Goal: Task Accomplishment & Management: Use online tool/utility

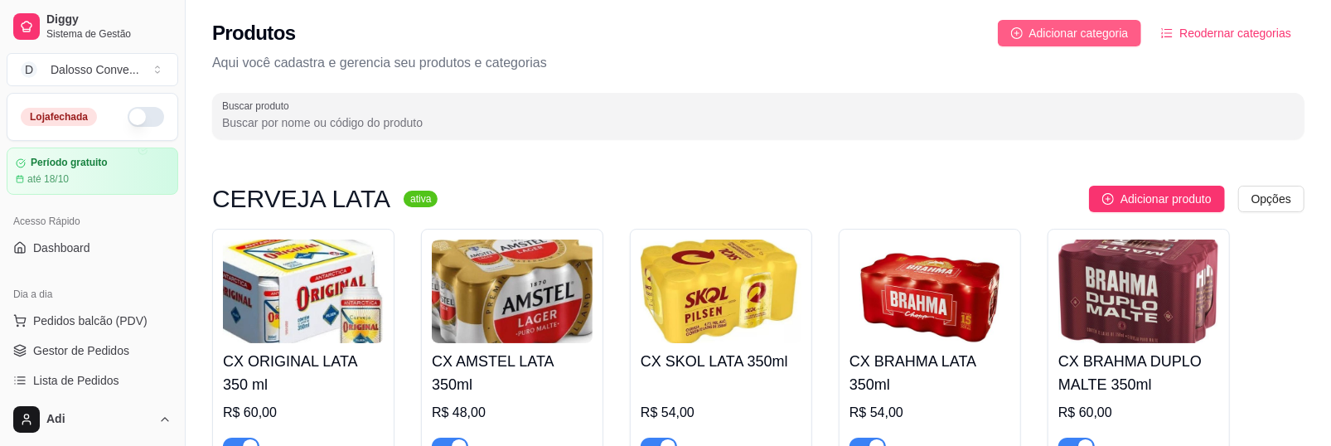
click at [1123, 39] on span "Adicionar categoria" at bounding box center [1078, 33] width 99 height 18
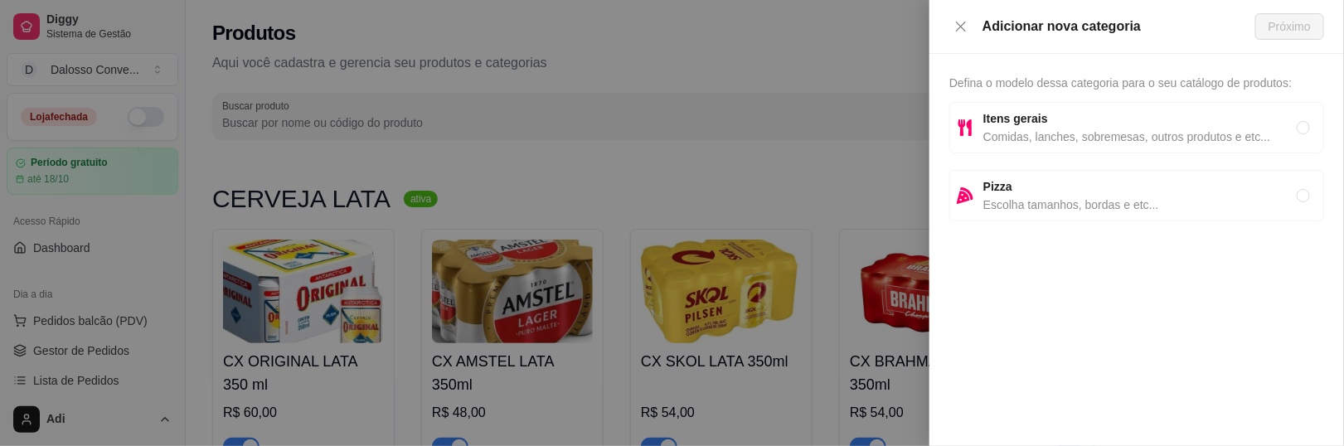
click at [1014, 119] on strong "Itens gerais" at bounding box center [1015, 118] width 65 height 13
radio input "true"
click at [1276, 38] on button "Próximo" at bounding box center [1289, 26] width 69 height 27
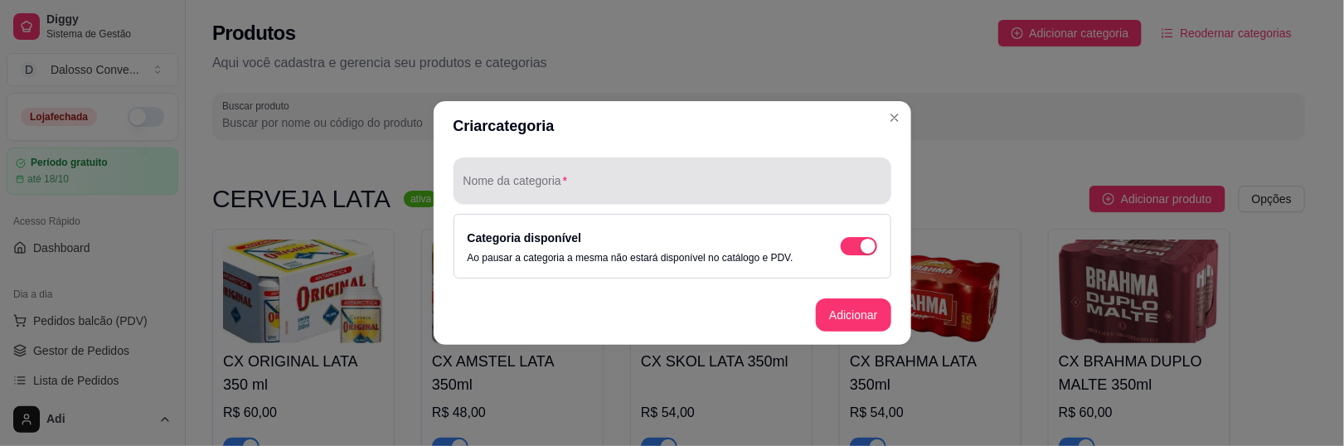
click at [631, 177] on div at bounding box center [672, 180] width 418 height 33
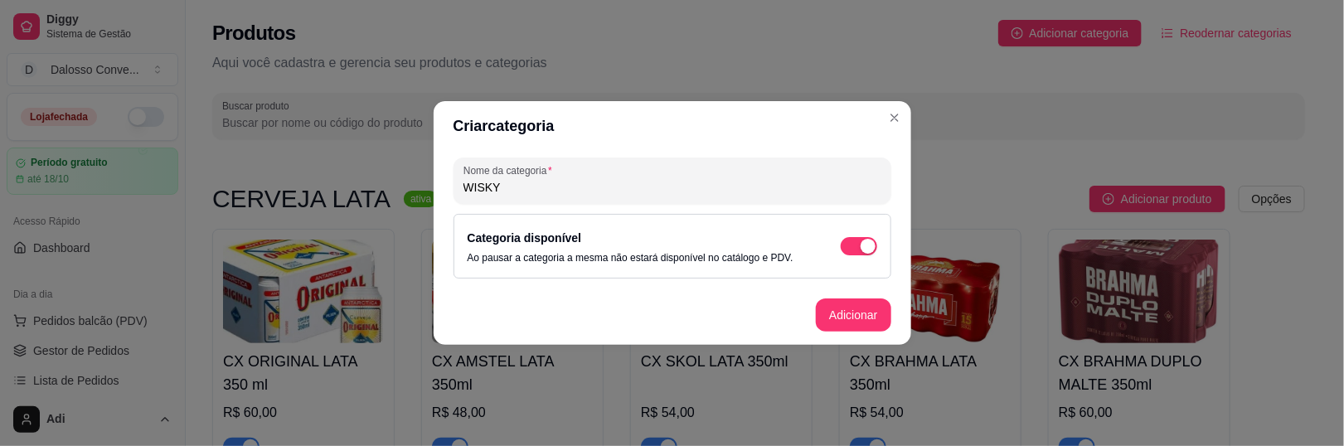
type input "WISKY"
click at [816, 318] on button "Adicionar" at bounding box center [853, 314] width 75 height 33
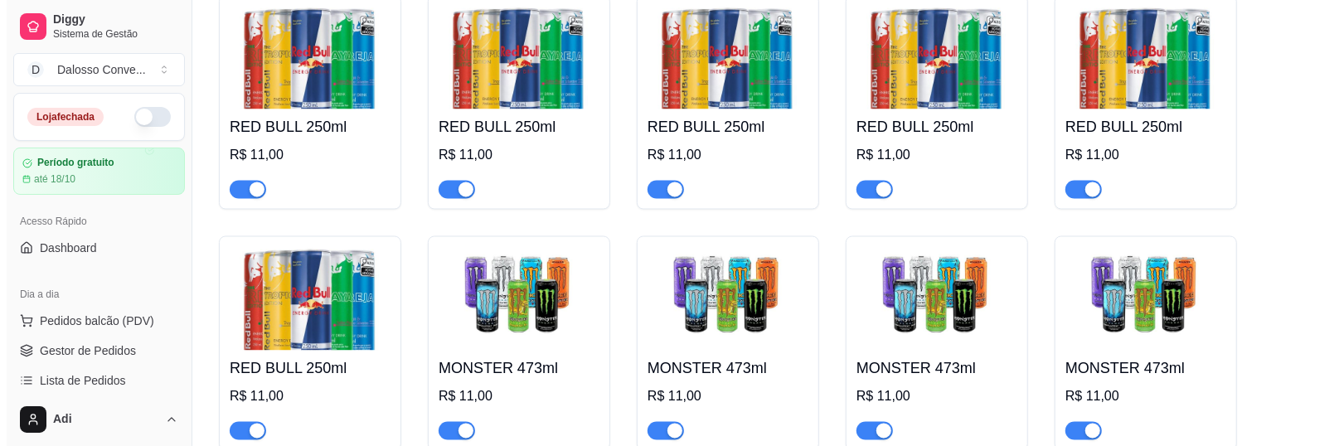
scroll to position [2329, 0]
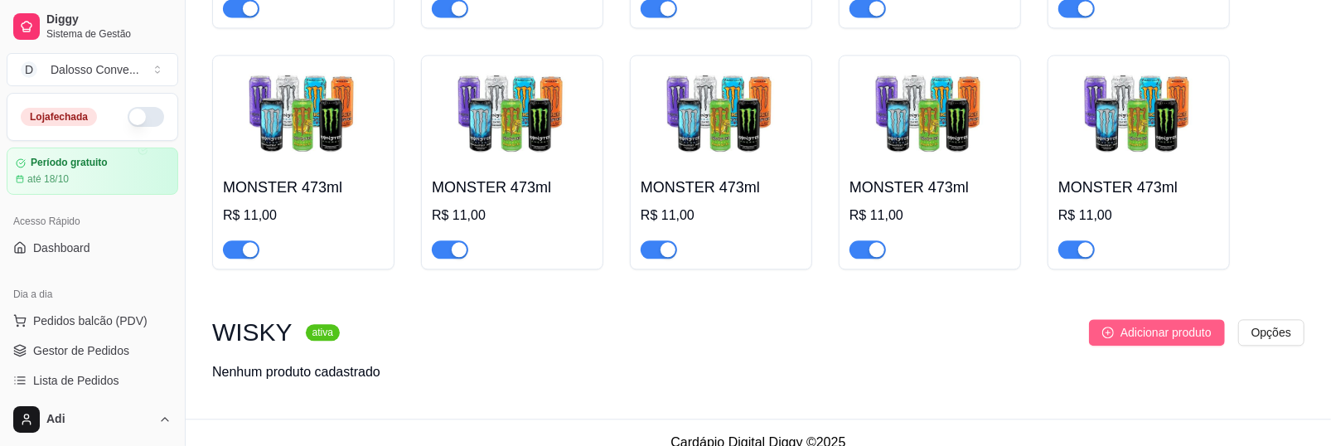
click at [1097, 319] on button "Adicionar produto" at bounding box center [1157, 332] width 136 height 27
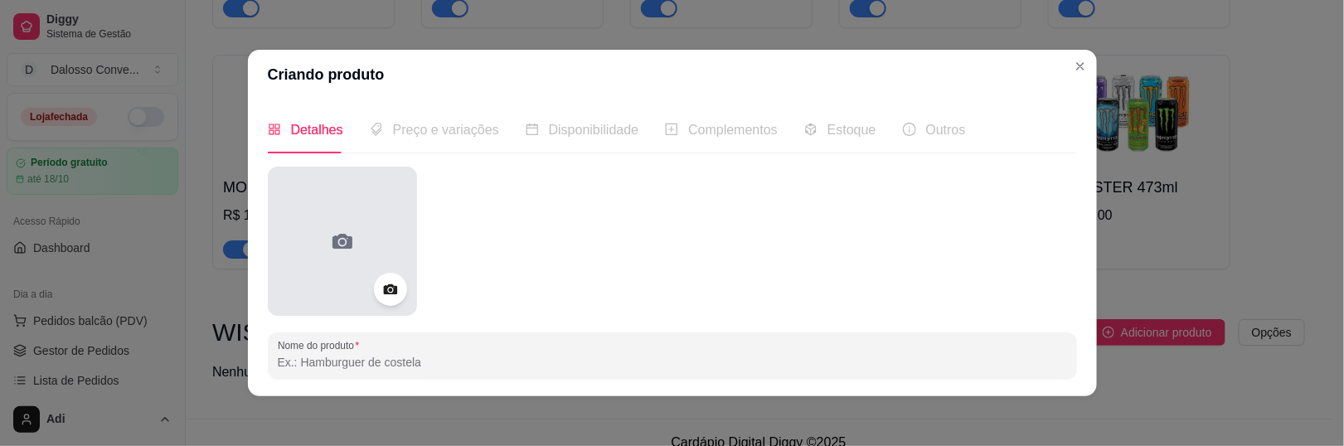
click at [291, 214] on div at bounding box center [342, 241] width 149 height 149
click at [375, 223] on div at bounding box center [342, 241] width 149 height 149
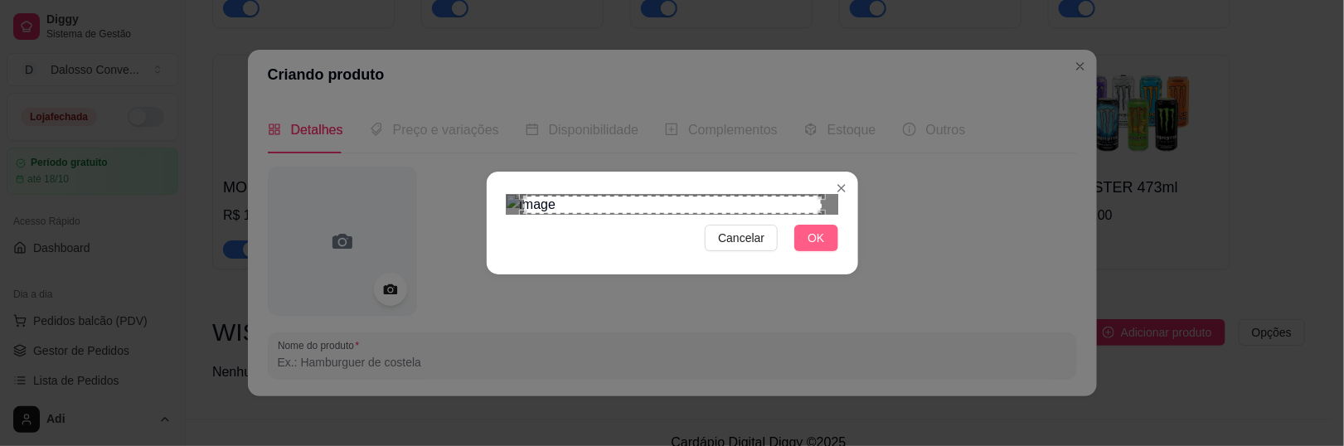
click at [807, 247] on span "OK" at bounding box center [815, 238] width 17 height 18
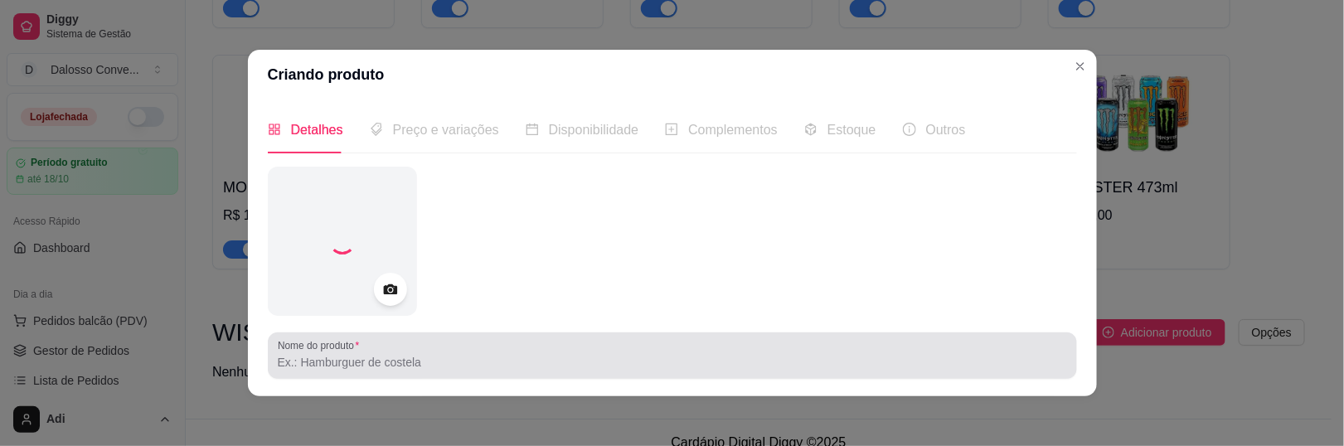
click at [337, 373] on div "Nome do produto" at bounding box center [672, 355] width 809 height 46
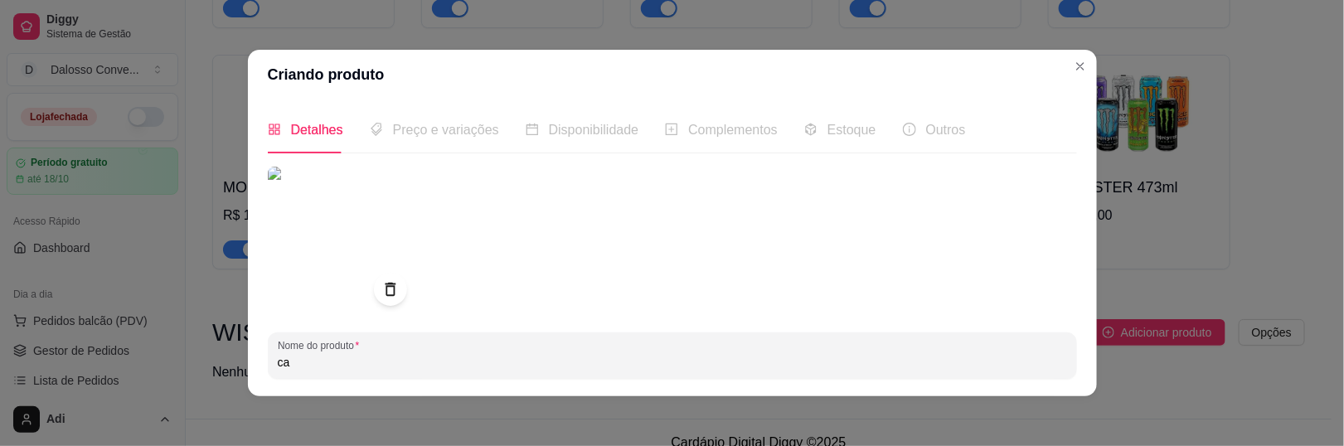
type input "c"
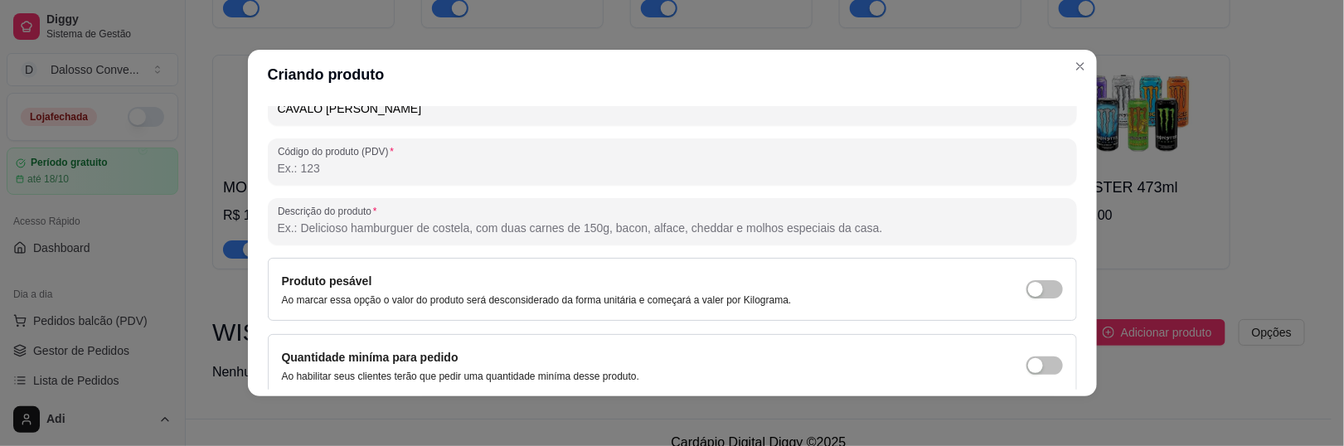
scroll to position [319, 0]
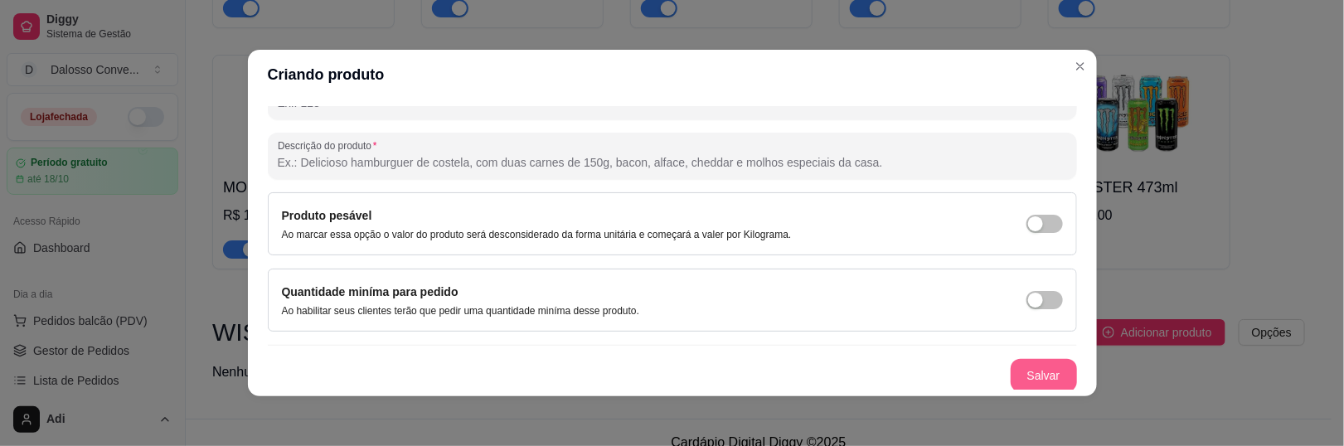
type input "CAVALO [PERSON_NAME]"
click at [1015, 372] on button "Salvar" at bounding box center [1043, 375] width 66 height 33
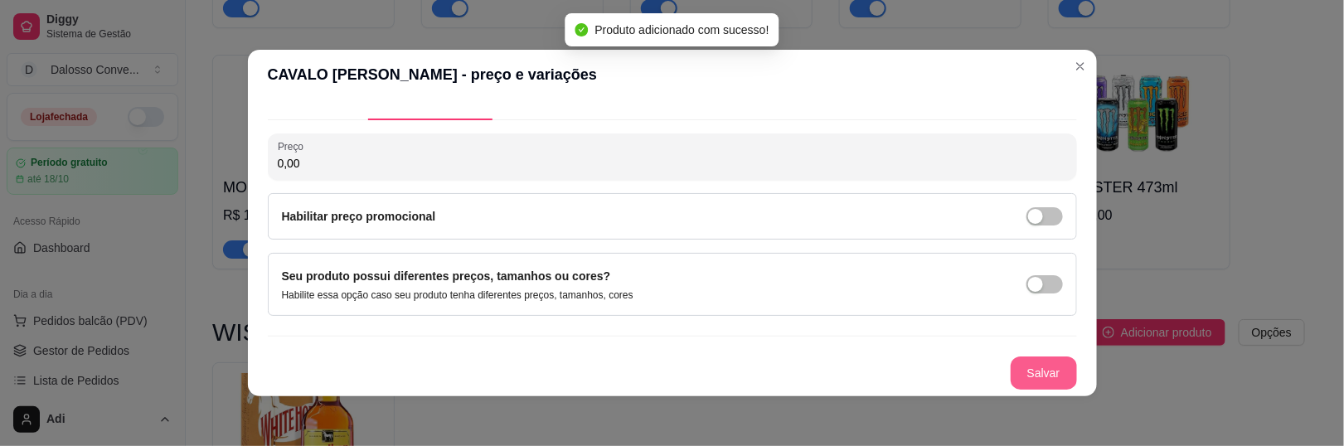
scroll to position [31, 0]
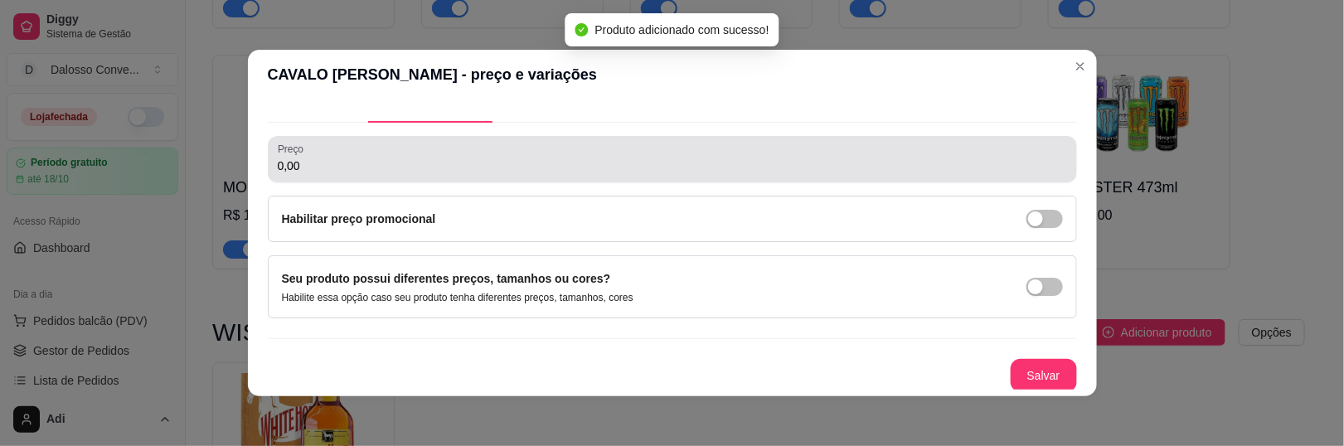
click at [370, 176] on div "Preço 0,00" at bounding box center [672, 159] width 809 height 46
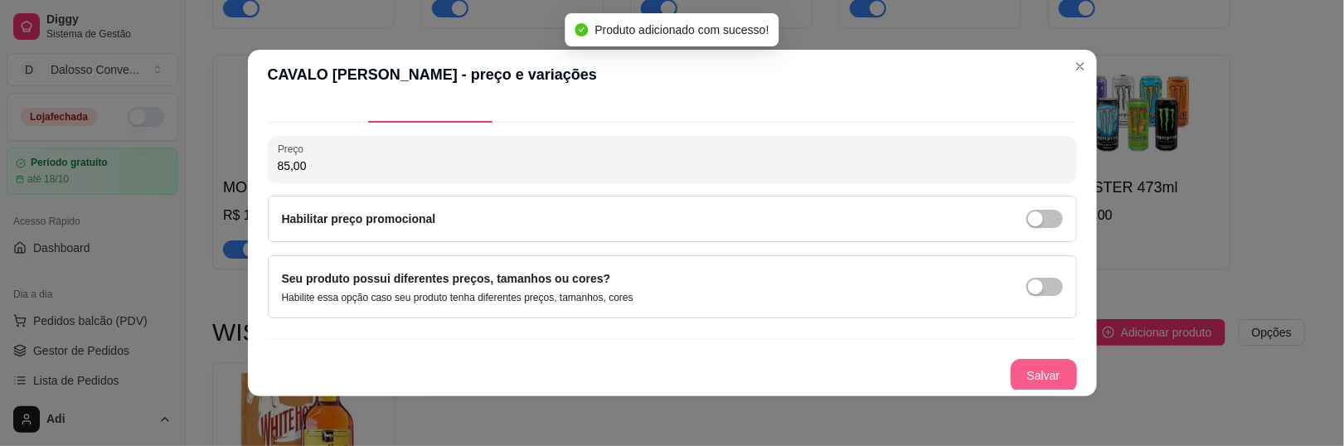
type input "85,00"
click at [1010, 377] on button "Salvar" at bounding box center [1043, 375] width 66 height 33
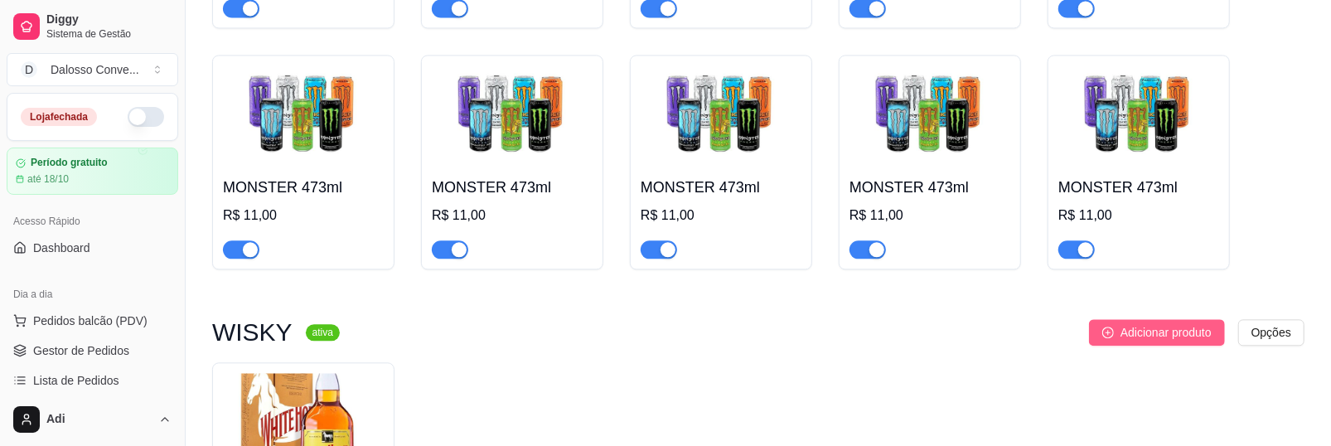
click at [1123, 323] on span "Adicionar produto" at bounding box center [1166, 332] width 91 height 18
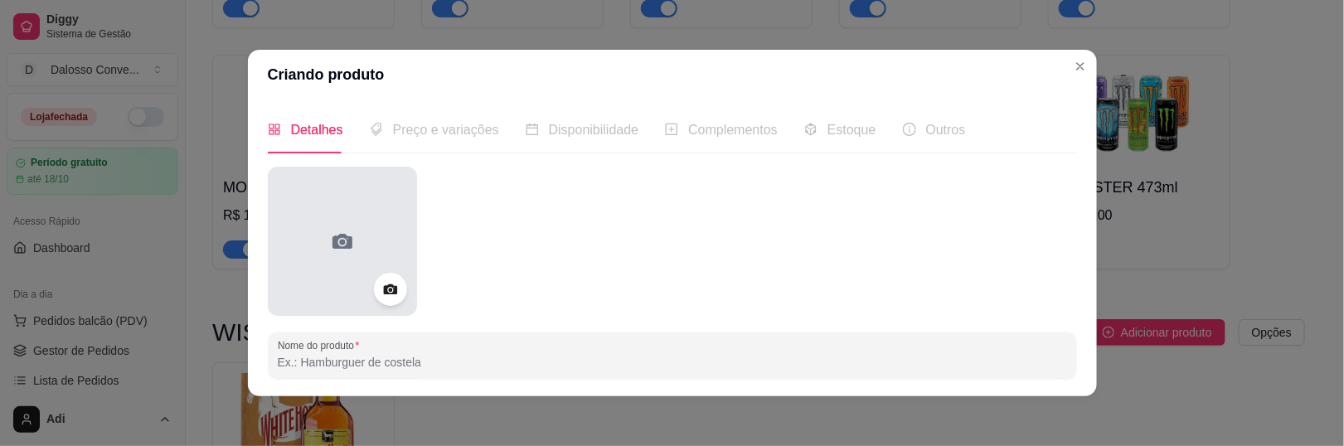
click at [320, 210] on div at bounding box center [342, 241] width 149 height 149
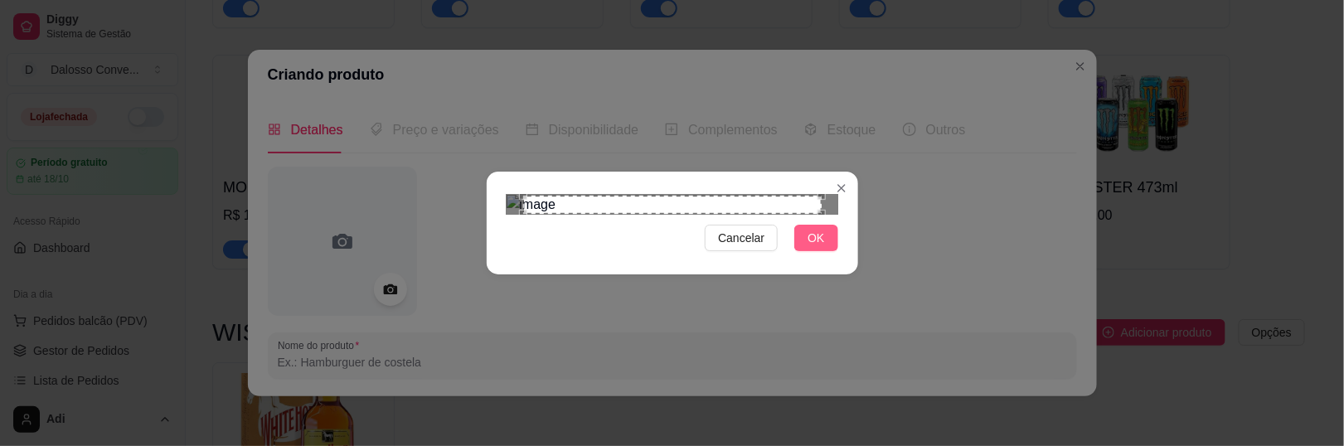
click at [807, 247] on span "OK" at bounding box center [815, 238] width 17 height 18
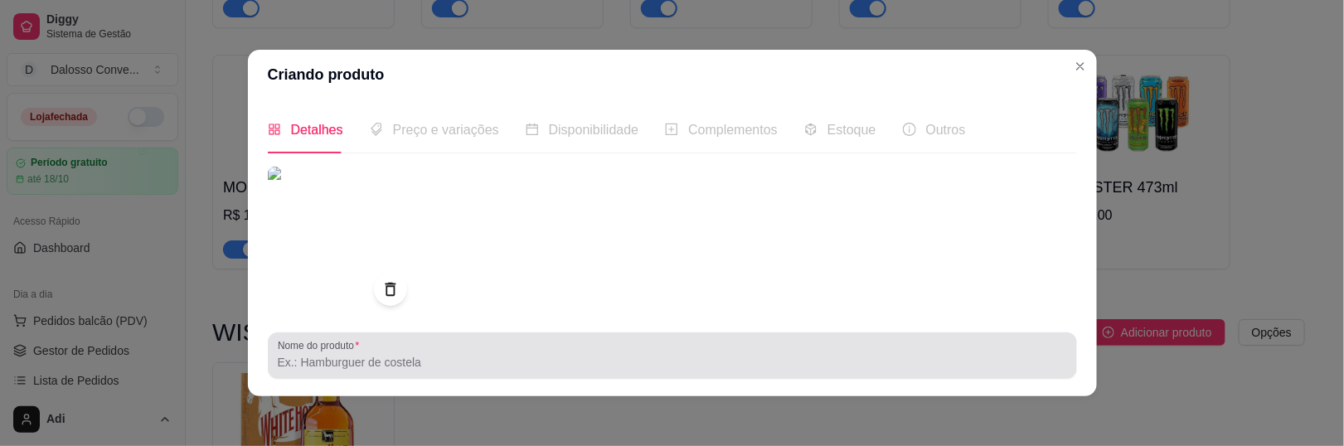
click at [355, 351] on label "Nome do produto" at bounding box center [321, 345] width 87 height 14
click at [355, 354] on input "Nome do produto" at bounding box center [672, 362] width 789 height 17
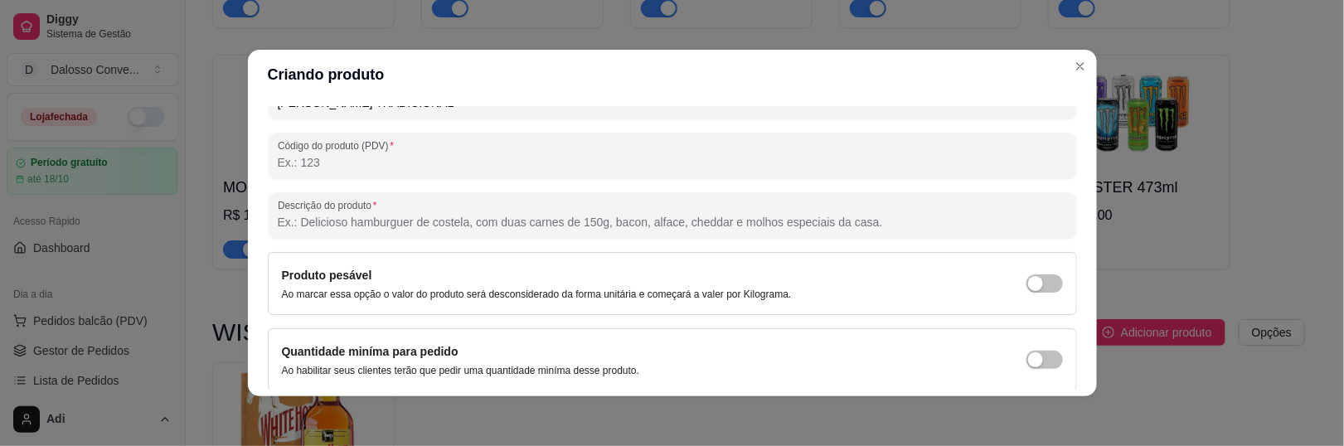
scroll to position [319, 0]
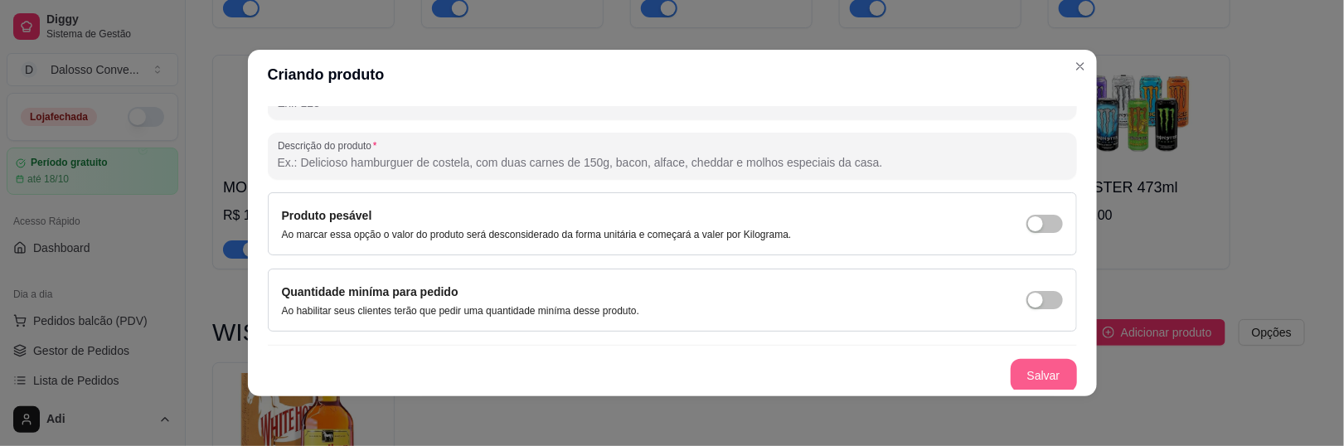
type input "[PERSON_NAME] TRADICIONAL"
click at [1010, 374] on button "Salvar" at bounding box center [1043, 375] width 66 height 33
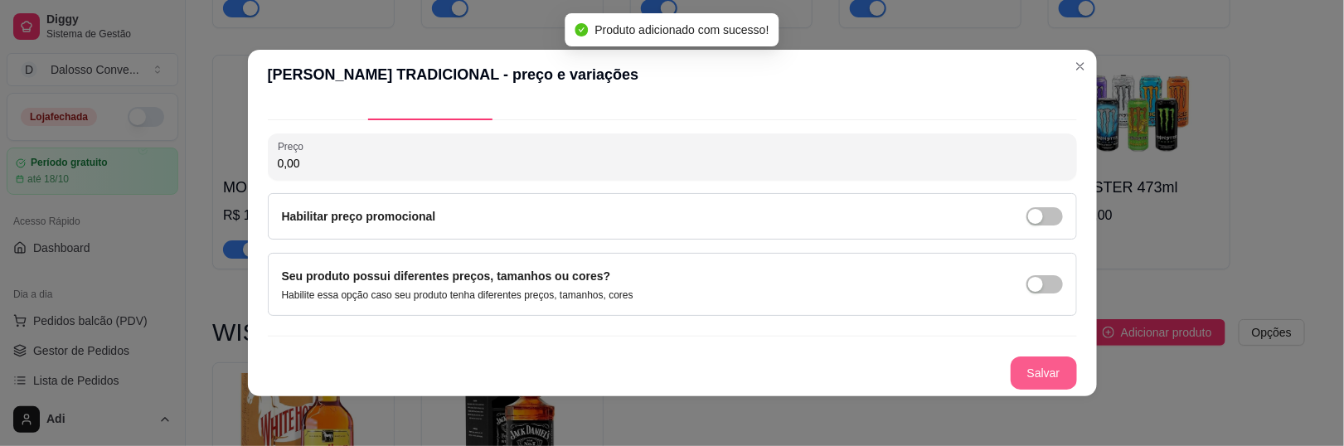
scroll to position [31, 0]
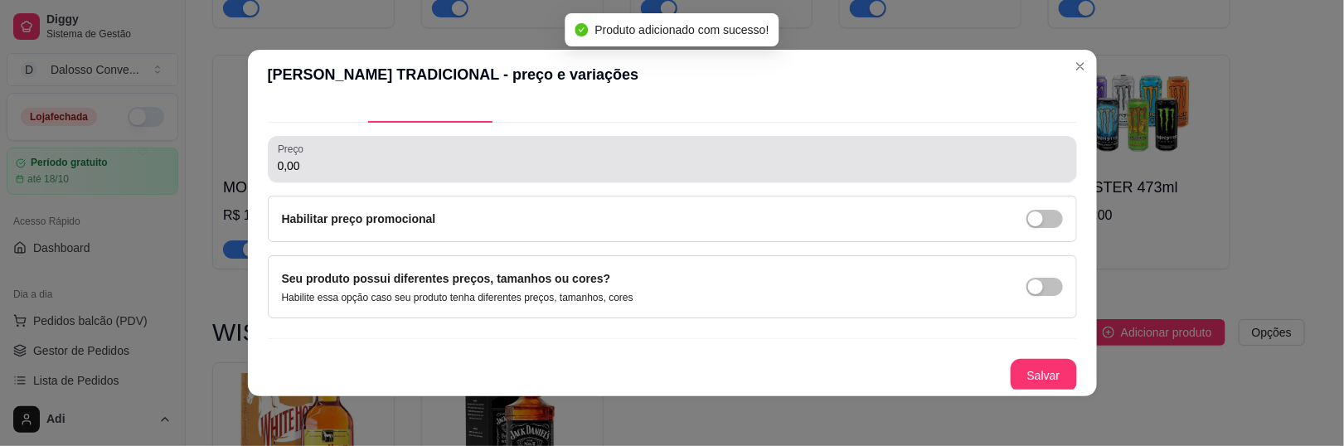
click at [319, 164] on input "0,00" at bounding box center [672, 165] width 789 height 17
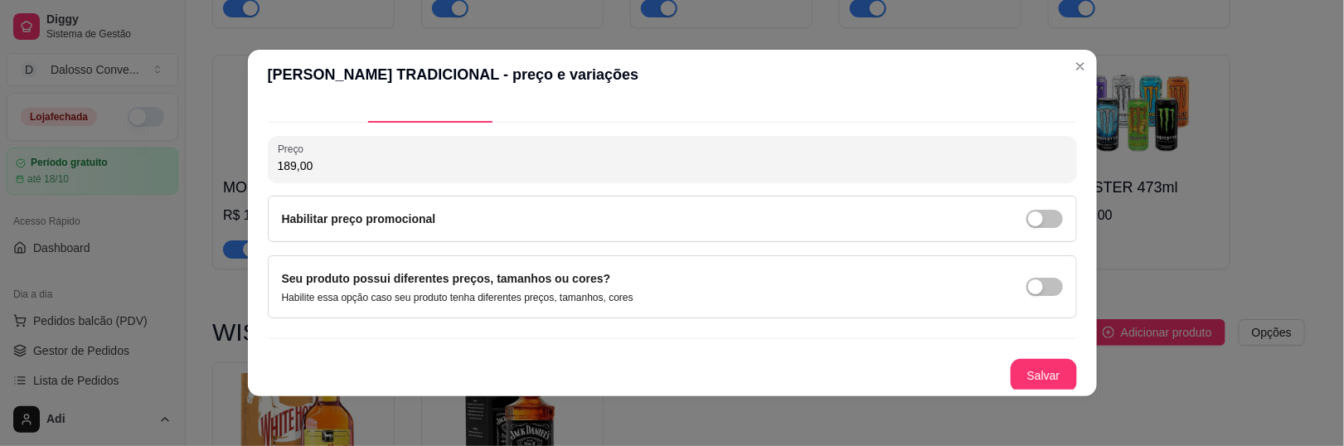
type input "189,00"
click at [1010, 362] on button "Salvar" at bounding box center [1043, 375] width 66 height 33
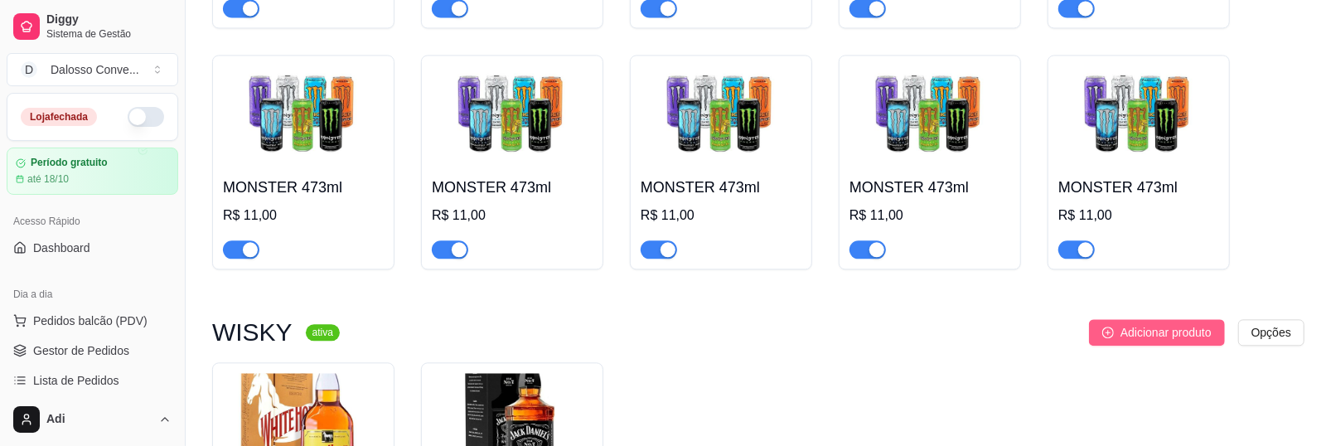
click at [1127, 323] on span "Adicionar produto" at bounding box center [1166, 332] width 91 height 18
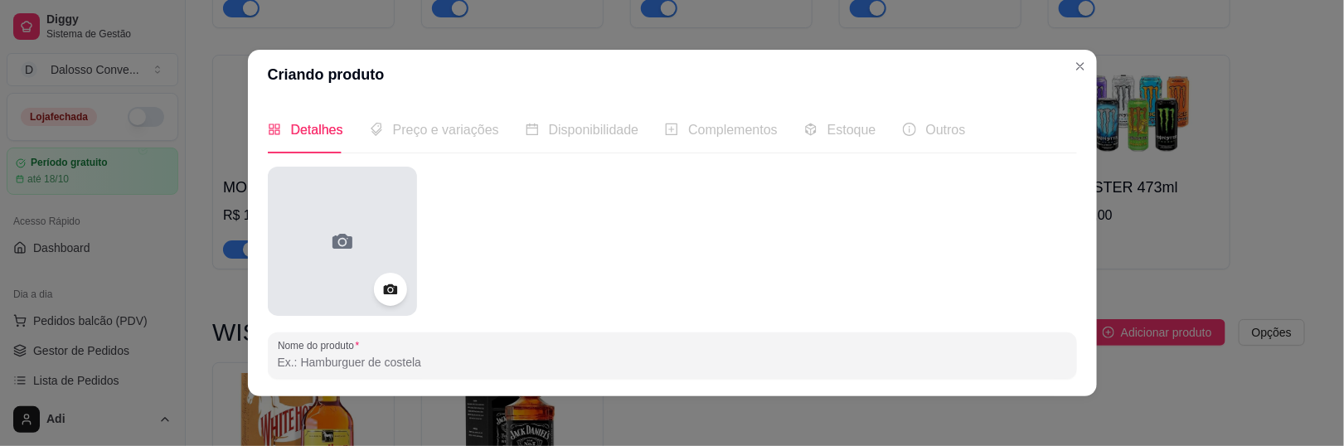
click at [382, 206] on div at bounding box center [342, 241] width 149 height 149
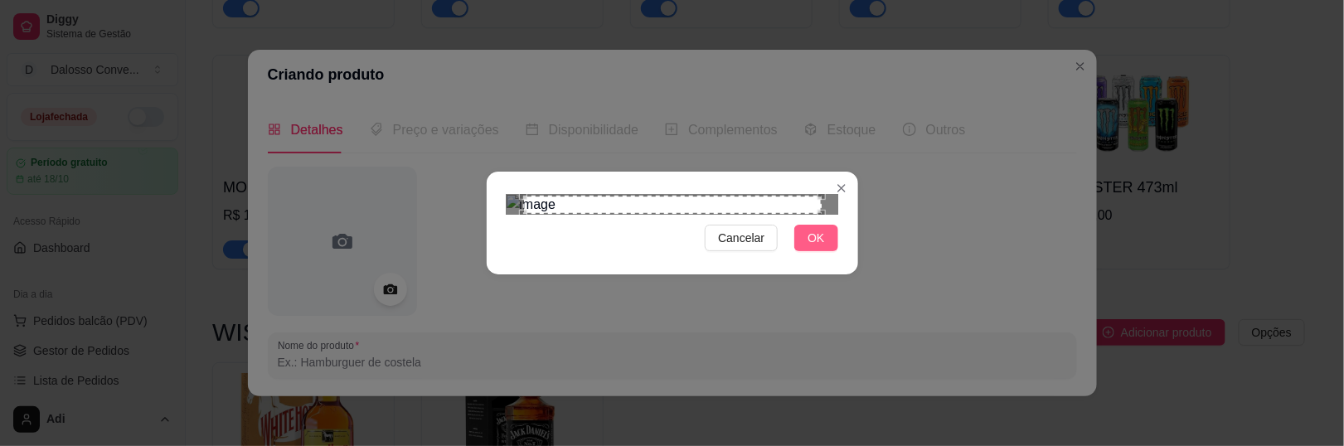
click at [807, 247] on span "OK" at bounding box center [815, 238] width 17 height 18
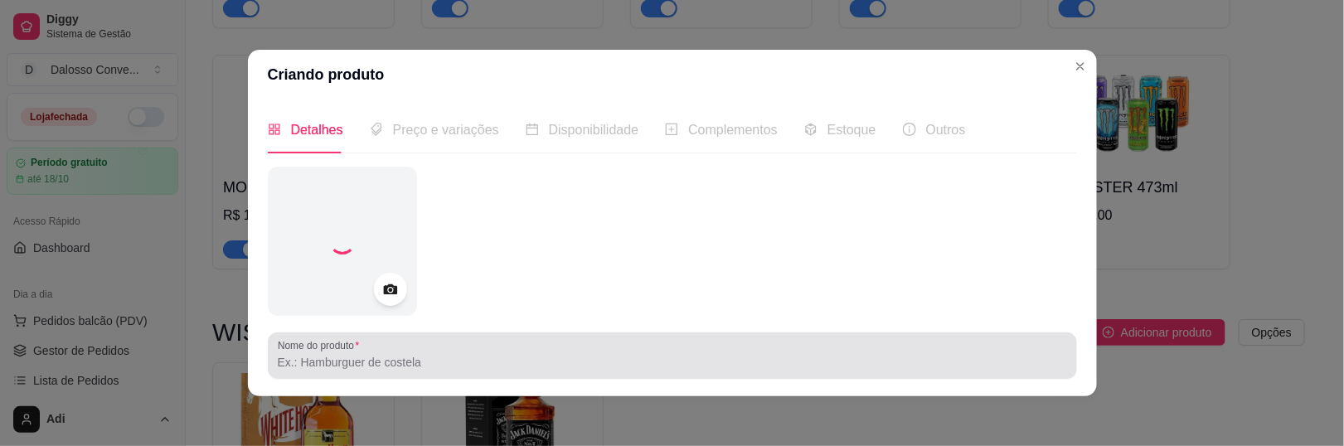
click at [366, 365] on input "Nome do produto" at bounding box center [672, 362] width 789 height 17
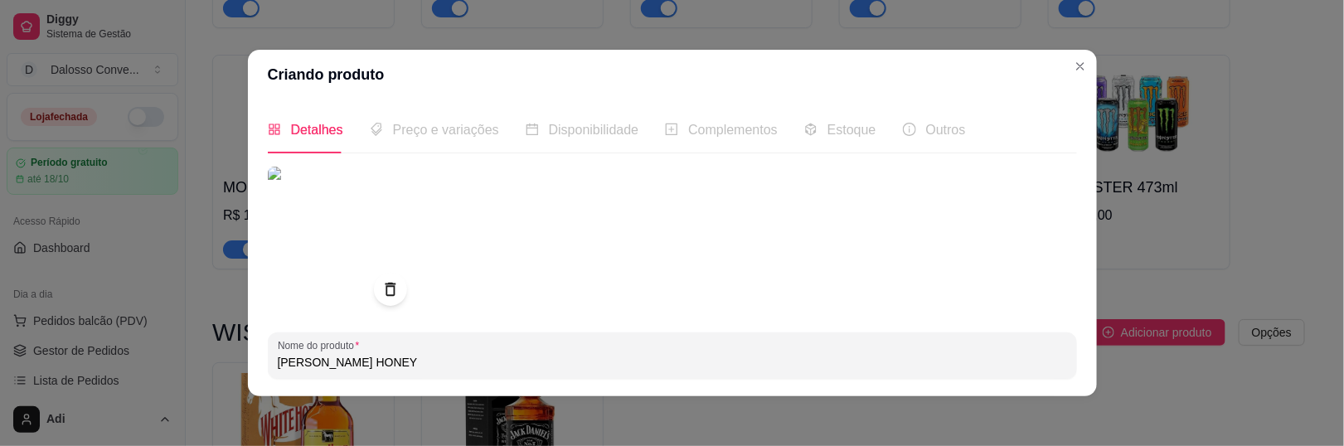
scroll to position [319, 0]
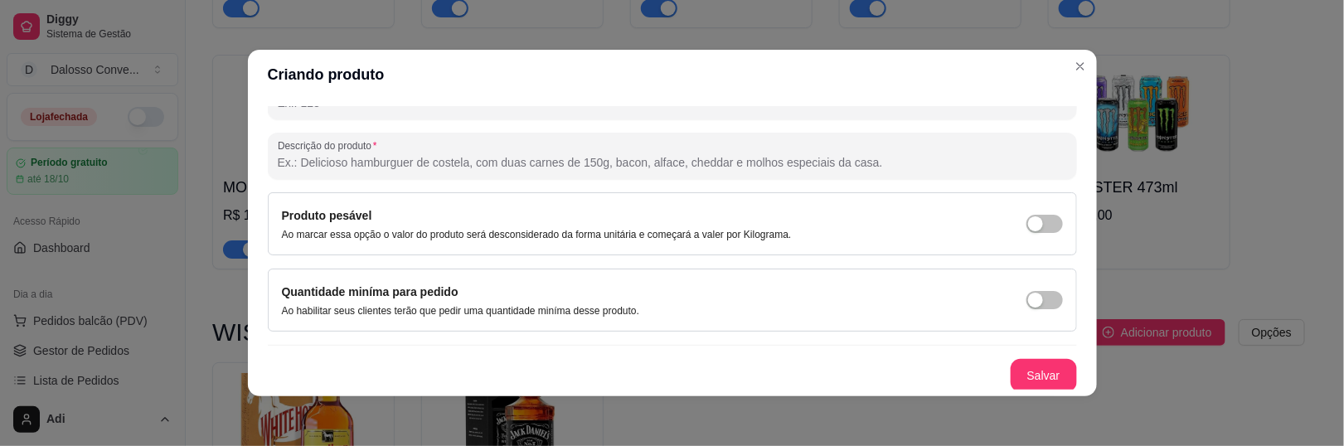
type input "[PERSON_NAME] HONEY"
click at [1022, 368] on button "Salvar" at bounding box center [1043, 375] width 66 height 33
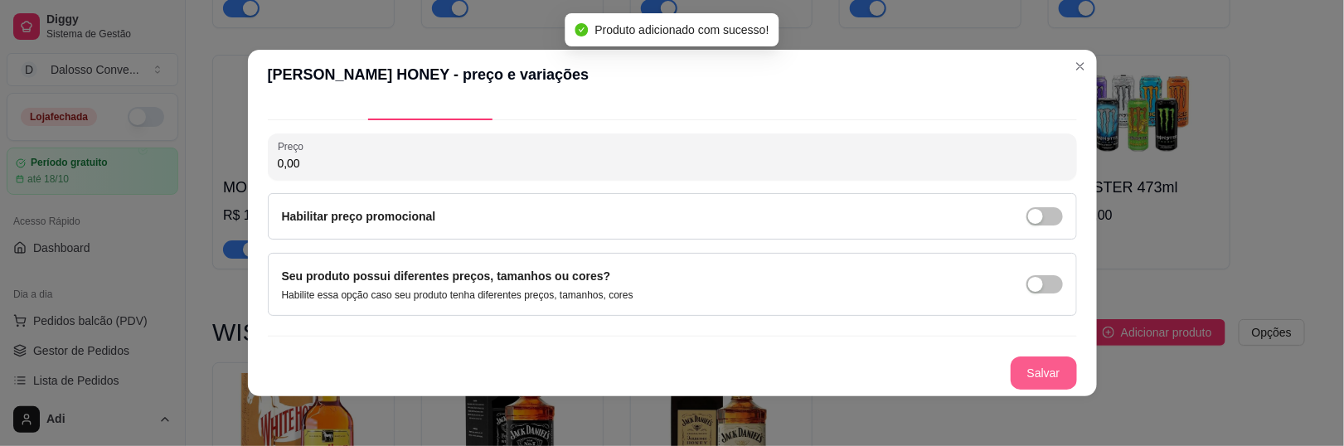
scroll to position [31, 0]
click at [326, 157] on input "0,00" at bounding box center [672, 165] width 789 height 17
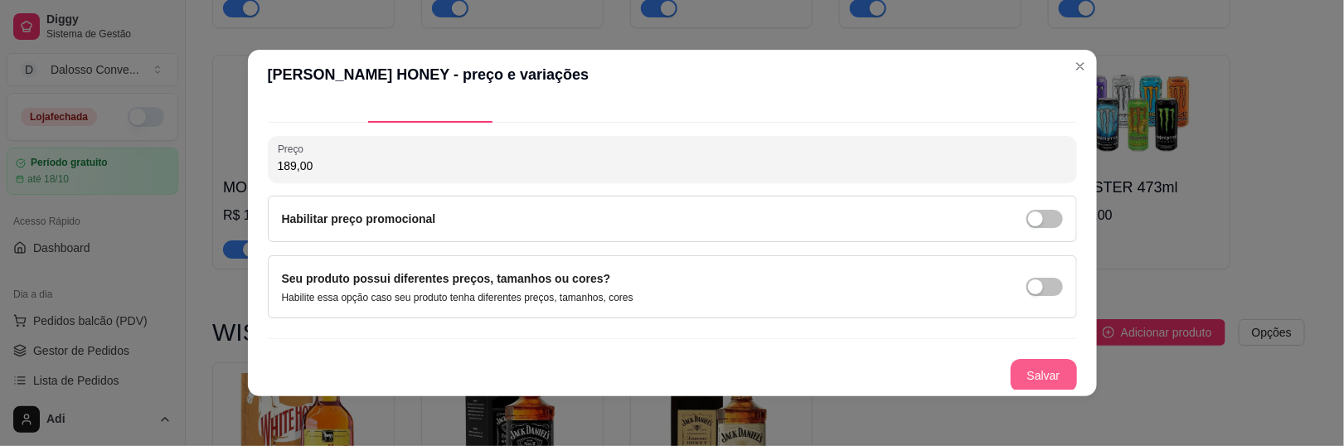
type input "189,00"
click at [1021, 370] on button "Salvar" at bounding box center [1043, 375] width 66 height 33
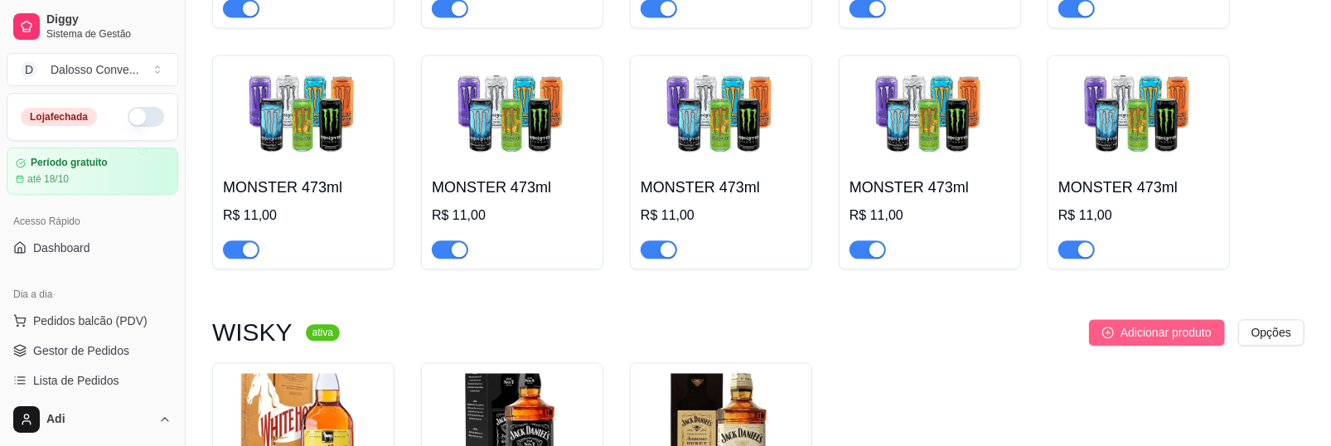
click at [1128, 323] on span "Adicionar produto" at bounding box center [1166, 332] width 91 height 18
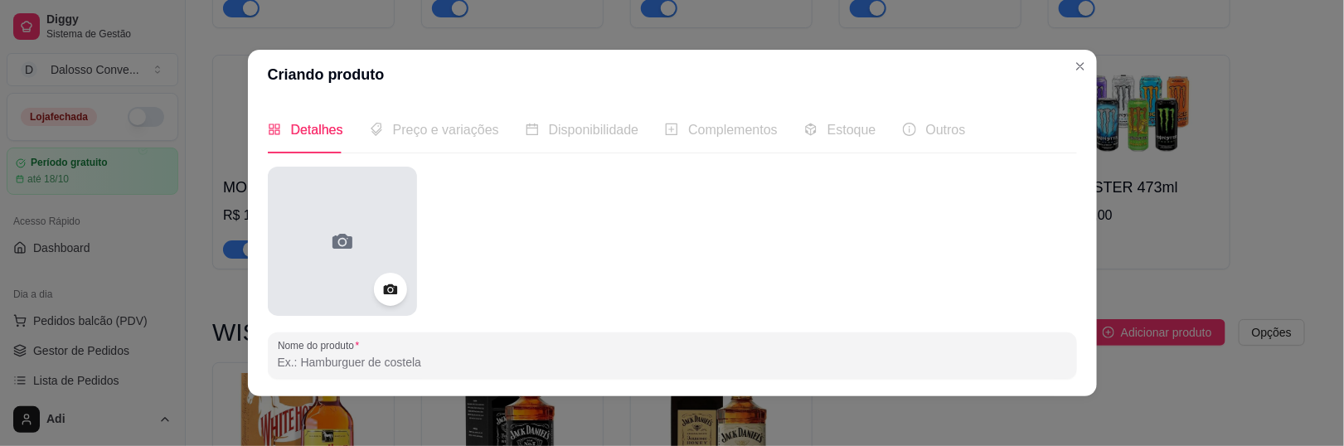
click at [337, 238] on icon at bounding box center [342, 241] width 27 height 27
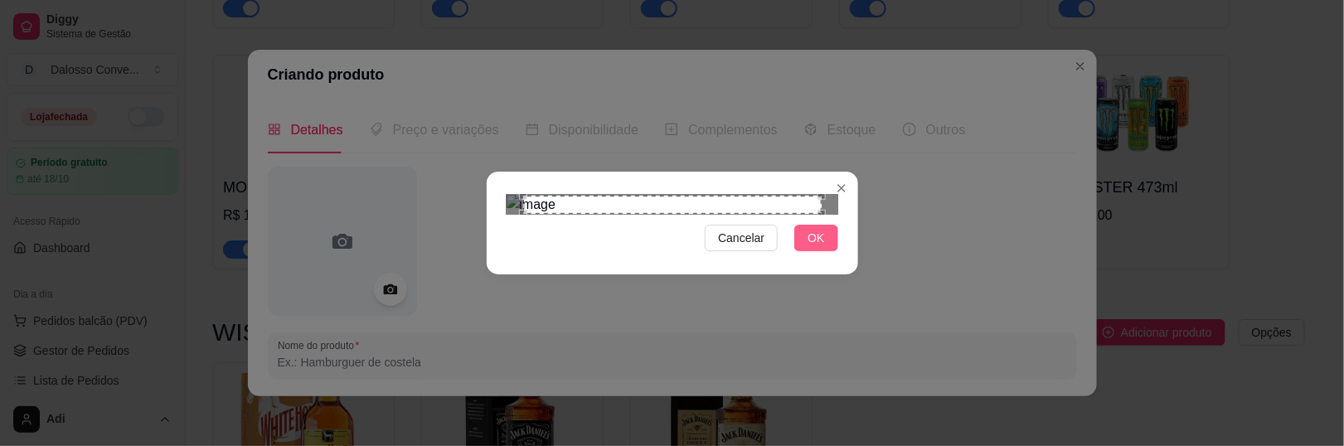
click at [808, 247] on span "OK" at bounding box center [815, 238] width 17 height 18
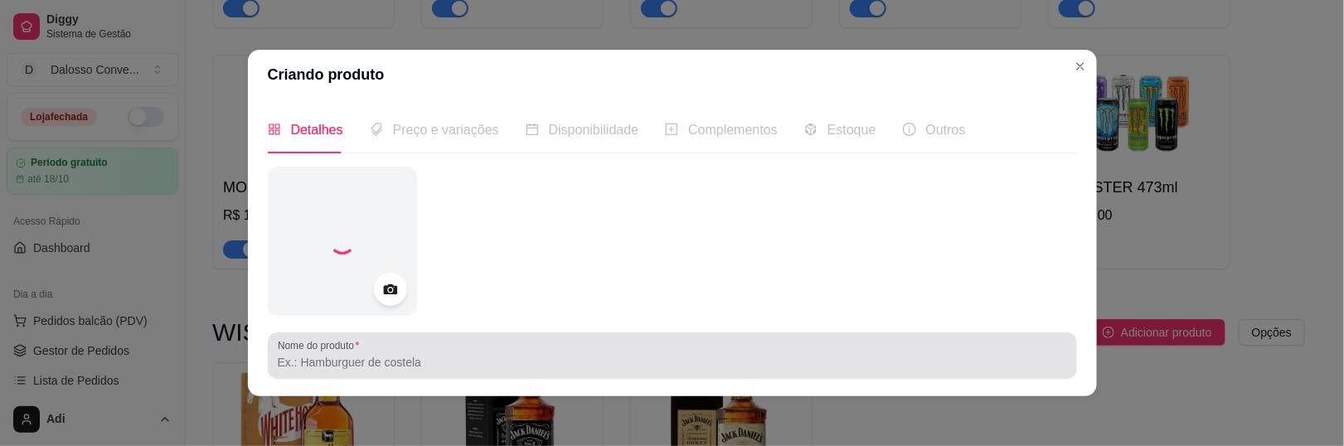
click at [325, 356] on input "Nome do produto" at bounding box center [672, 362] width 789 height 17
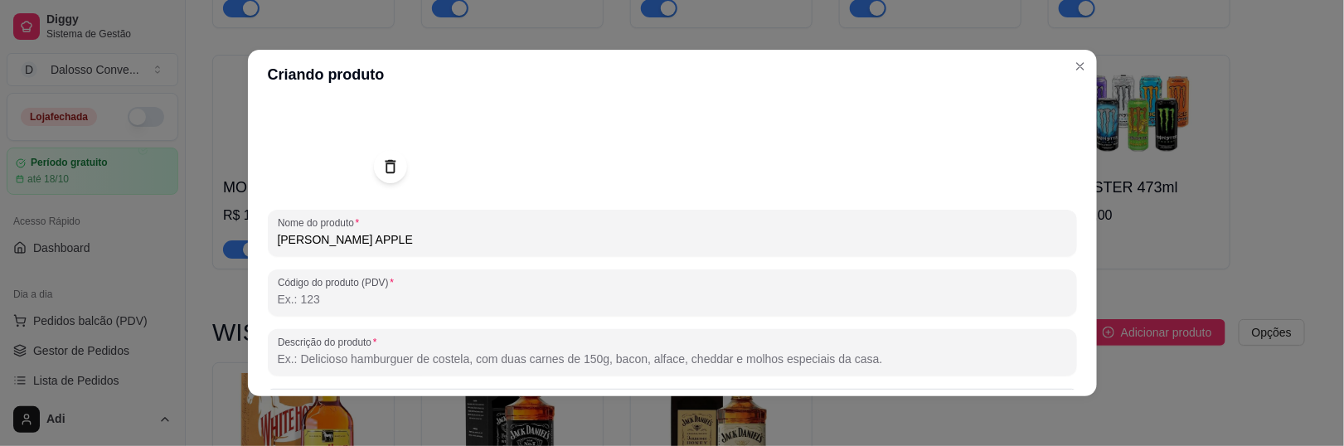
scroll to position [319, 0]
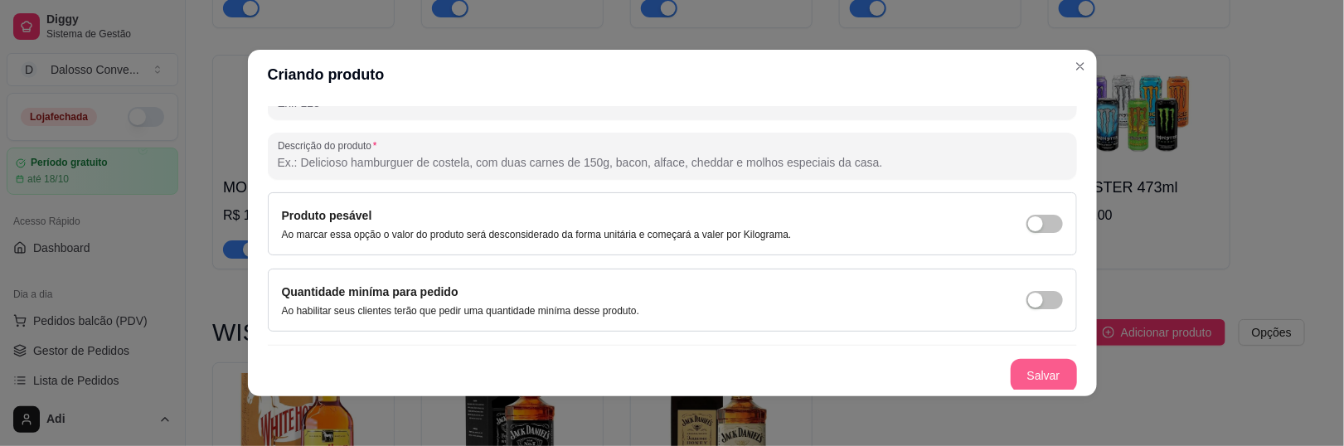
type input "[PERSON_NAME] APPLE"
click at [1010, 364] on button "Salvar" at bounding box center [1043, 375] width 66 height 33
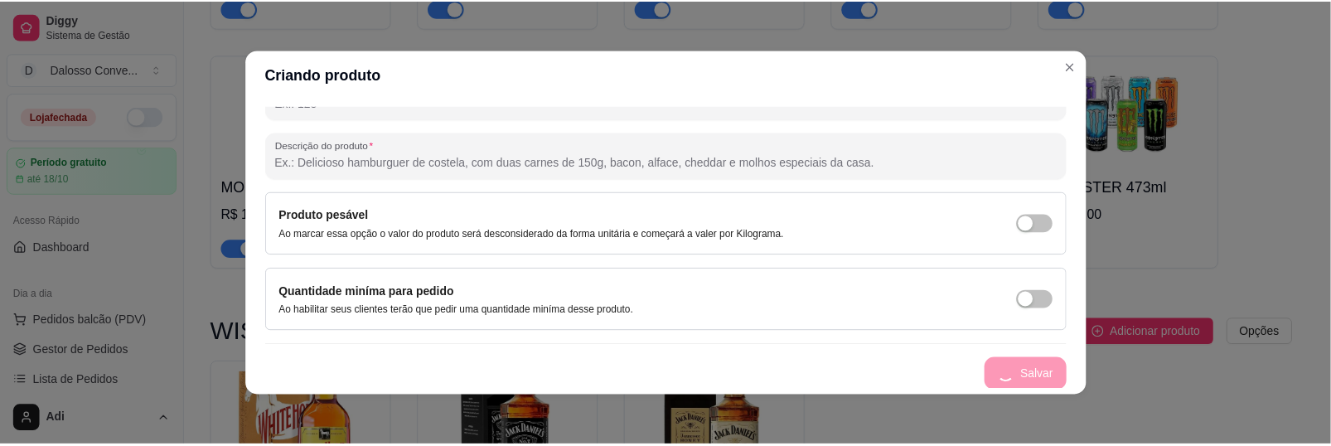
scroll to position [31, 0]
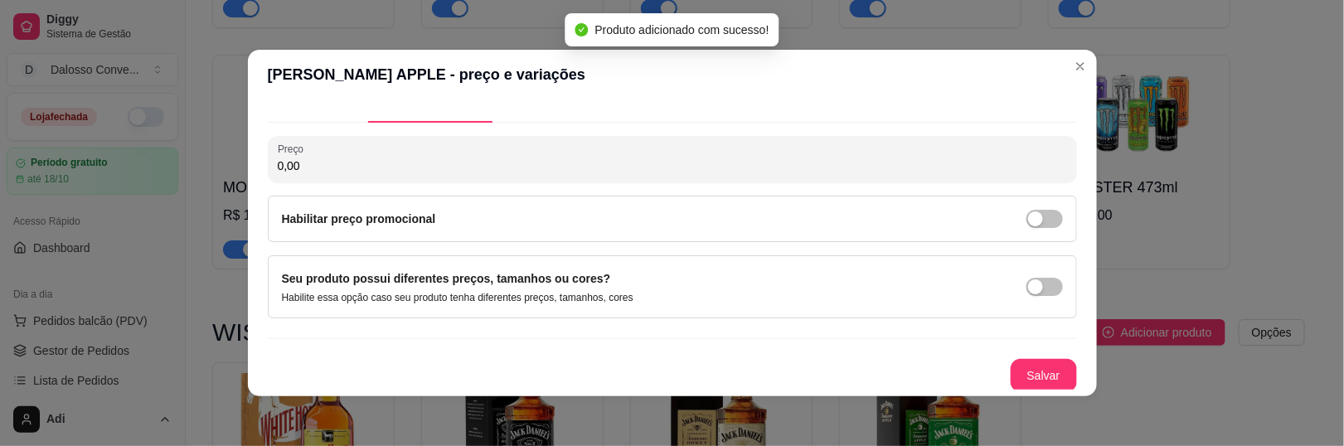
click at [322, 157] on input "0,00" at bounding box center [672, 165] width 789 height 17
type input "210,00"
click at [1018, 385] on button "Salvar" at bounding box center [1043, 375] width 66 height 33
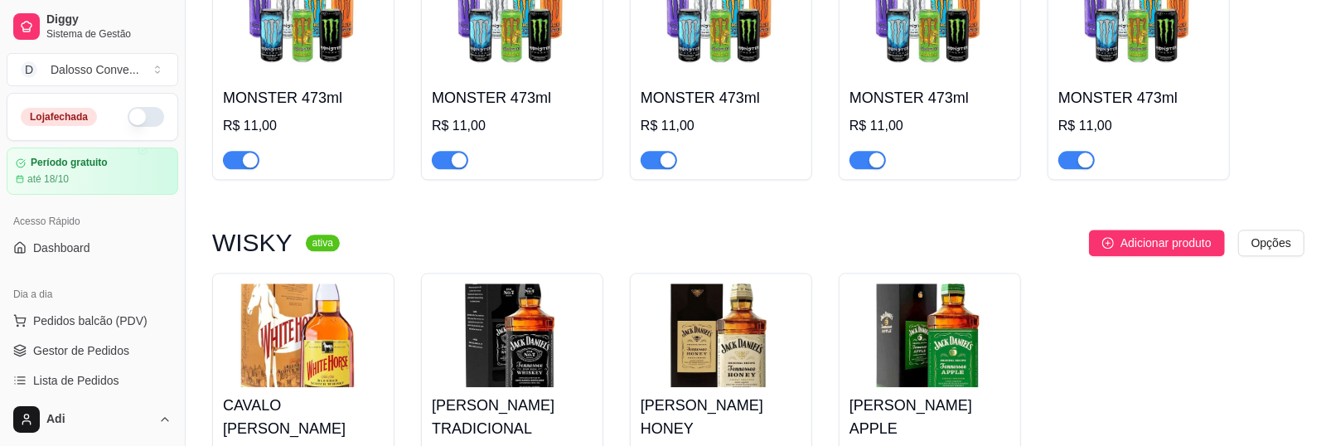
scroll to position [2495, 0]
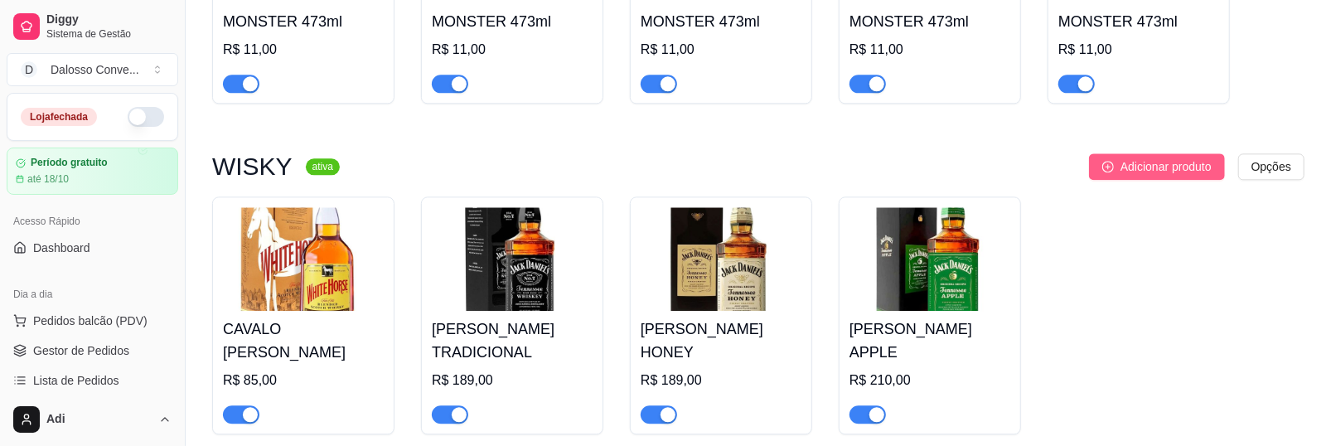
click at [1194, 157] on span "Adicionar produto" at bounding box center [1166, 166] width 91 height 18
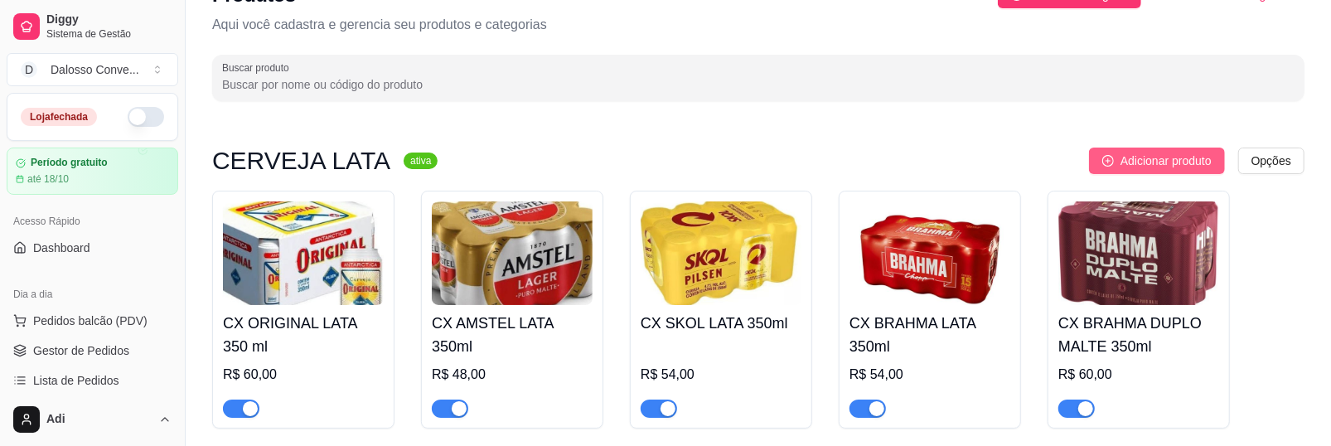
scroll to position [0, 0]
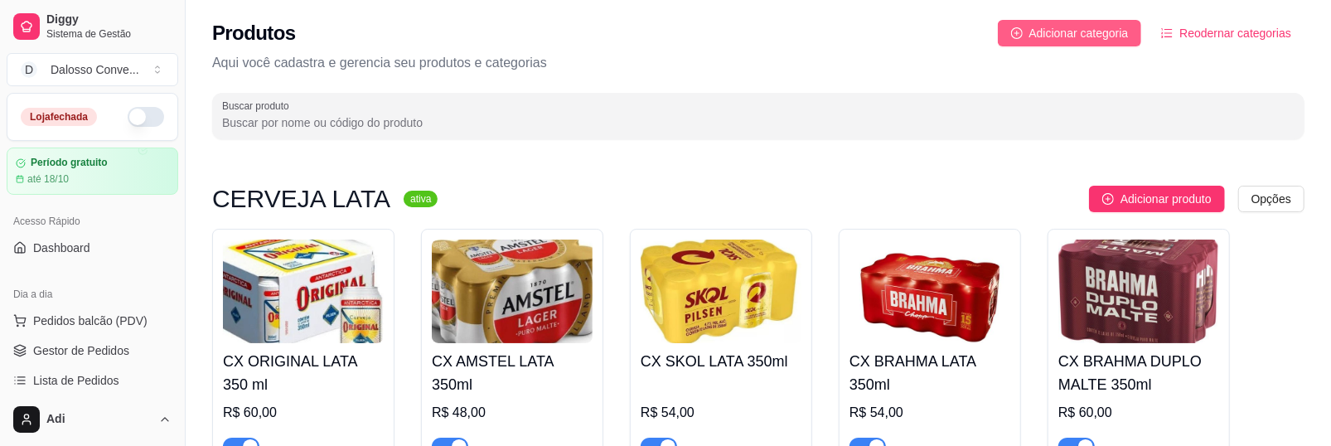
click at [1124, 32] on span "Adicionar categoria" at bounding box center [1078, 33] width 99 height 18
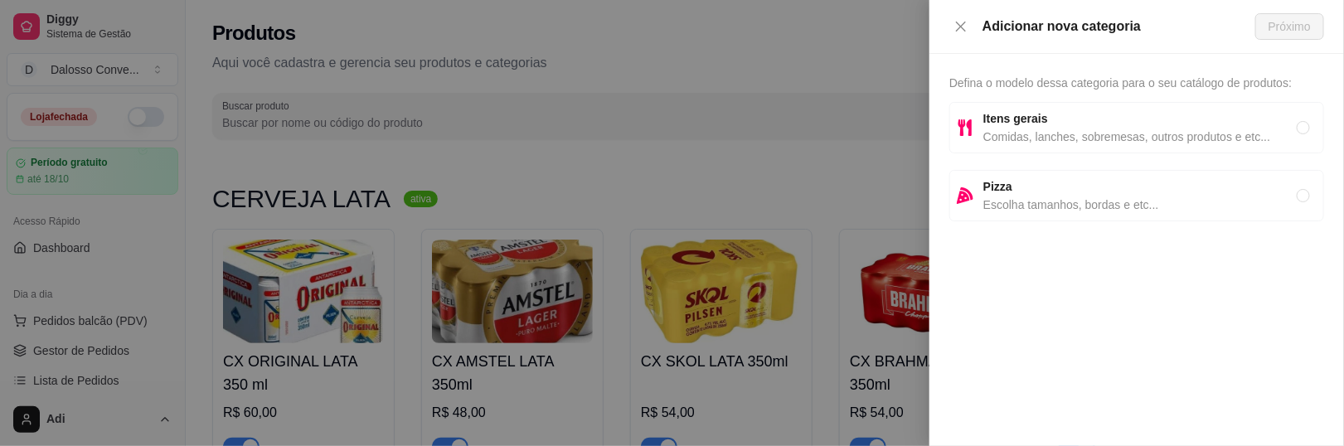
click at [1033, 128] on span "Comidas, lanches, sobremesas, outros produtos e etc..." at bounding box center [1139, 137] width 313 height 18
radio input "true"
click at [1290, 32] on span "Próximo" at bounding box center [1289, 26] width 42 height 18
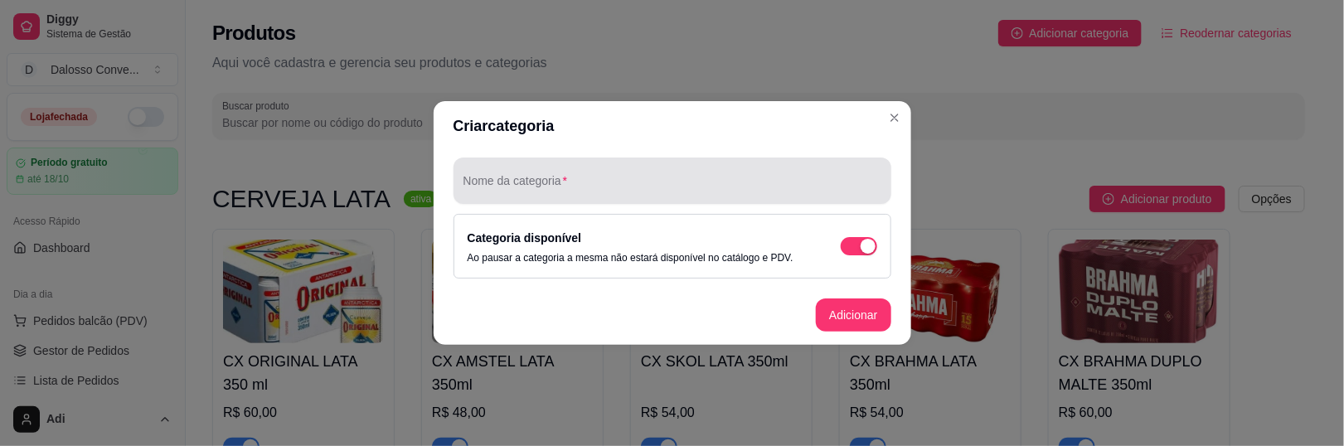
click at [517, 196] on div at bounding box center [672, 180] width 418 height 33
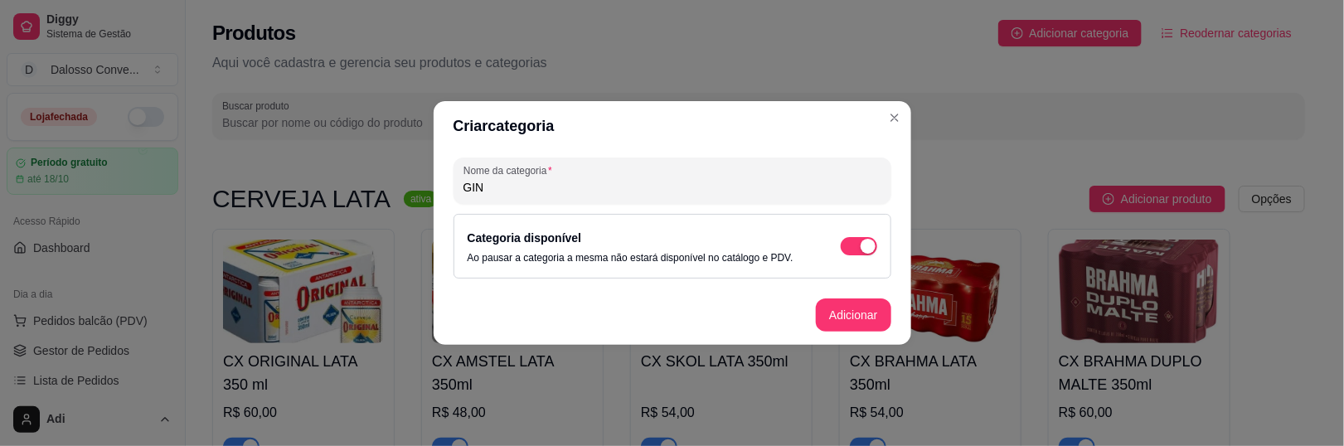
type input "GIN"
click at [860, 321] on button "Adicionar" at bounding box center [852, 315] width 73 height 32
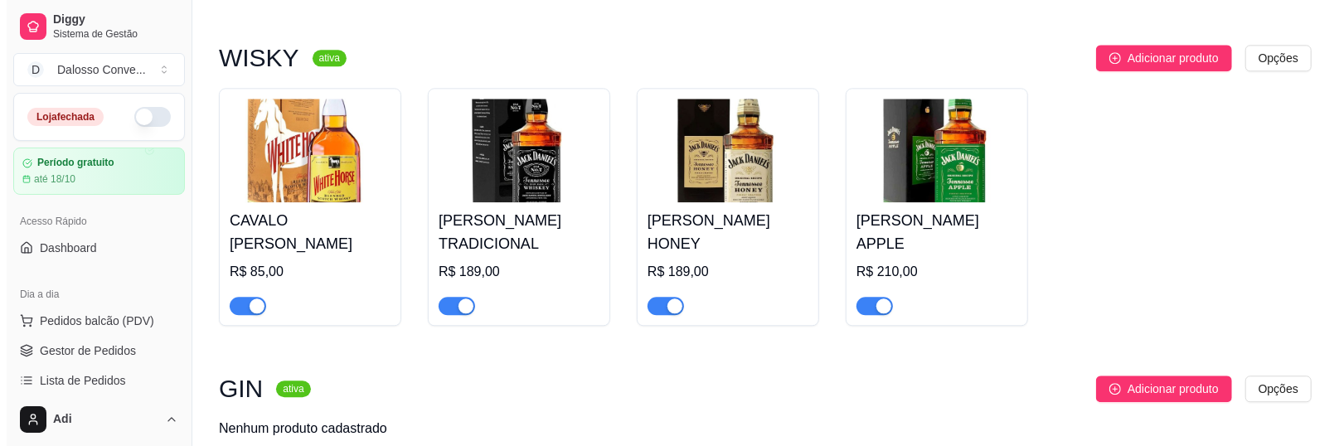
scroll to position [2660, 0]
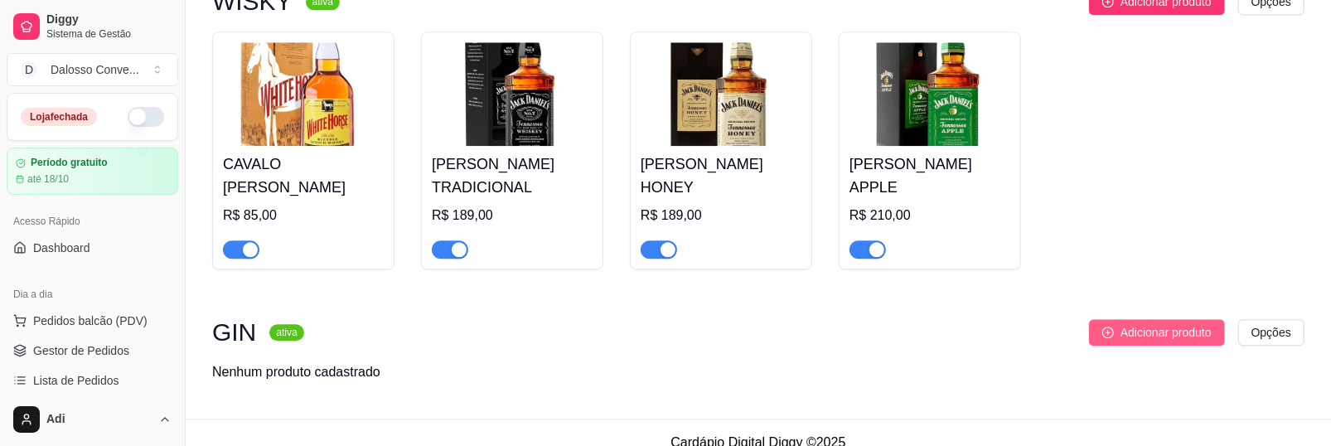
click at [1167, 323] on span "Adicionar produto" at bounding box center [1166, 332] width 91 height 18
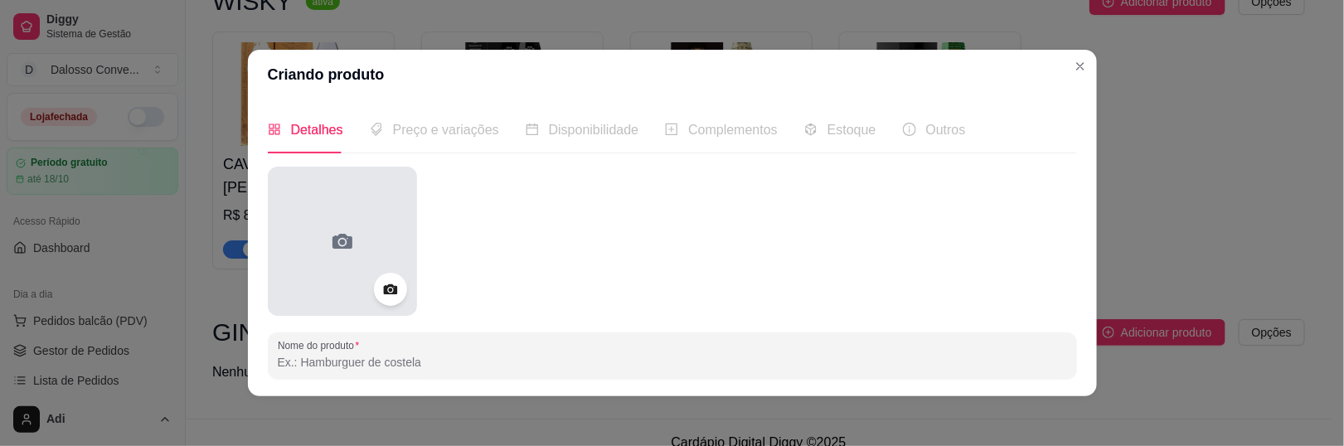
click at [351, 277] on div at bounding box center [342, 241] width 149 height 149
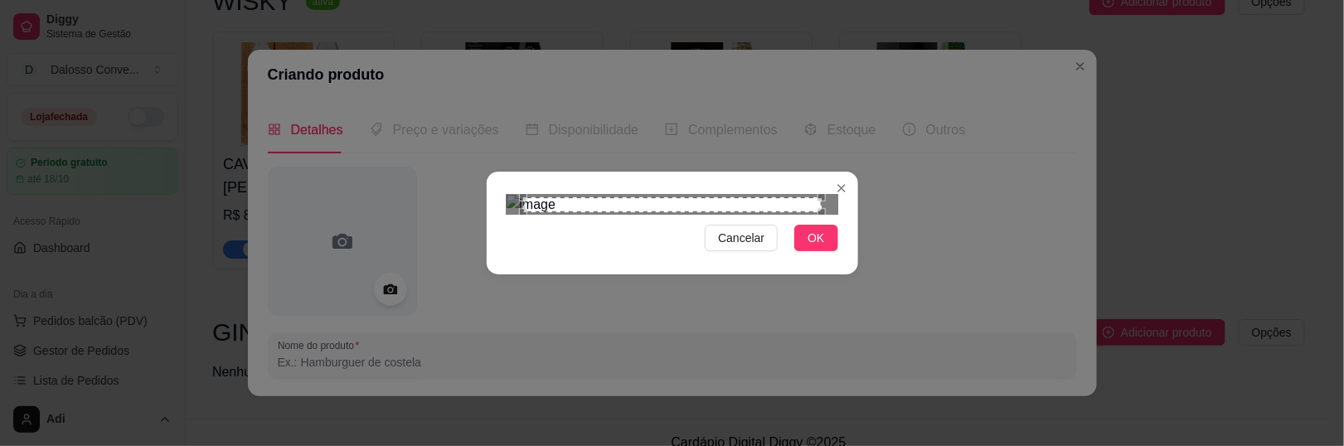
click at [751, 211] on div "Use the arrow keys to move the crop selection area" at bounding box center [672, 204] width 298 height 14
click at [807, 247] on span "OK" at bounding box center [815, 238] width 17 height 18
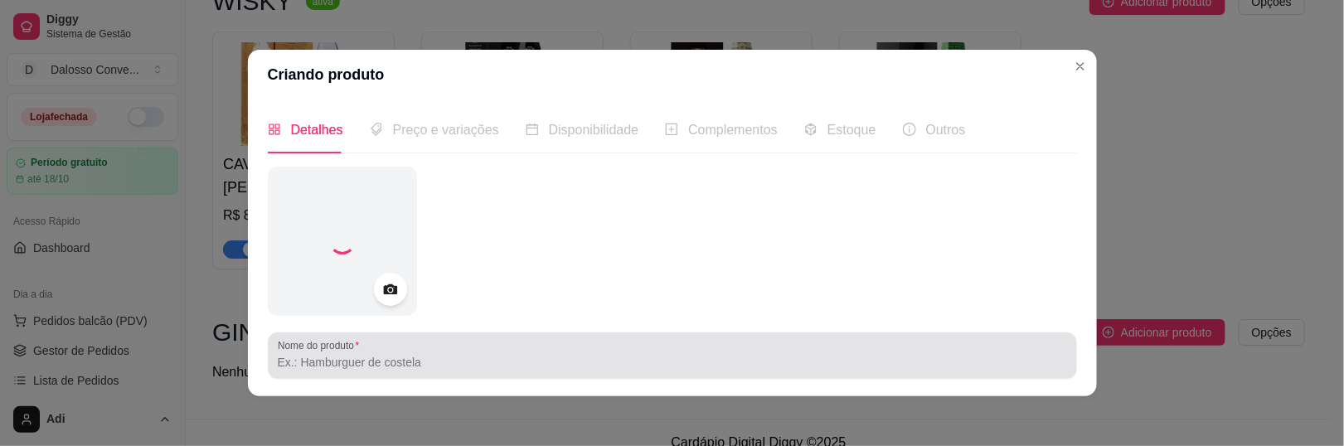
click at [354, 375] on div "Nome do produto" at bounding box center [672, 355] width 809 height 46
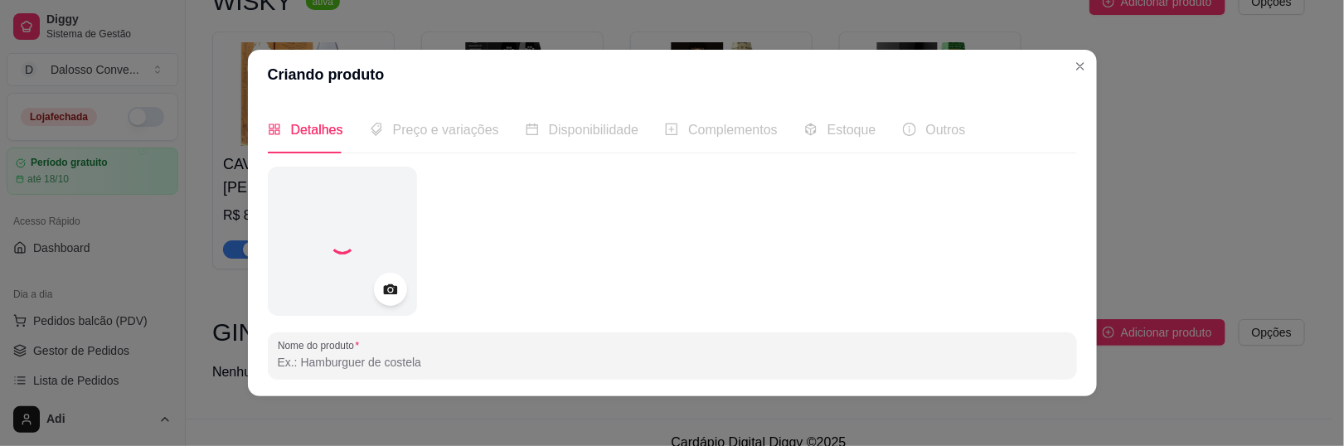
click at [353, 372] on div "Nome do produto" at bounding box center [672, 355] width 809 height 46
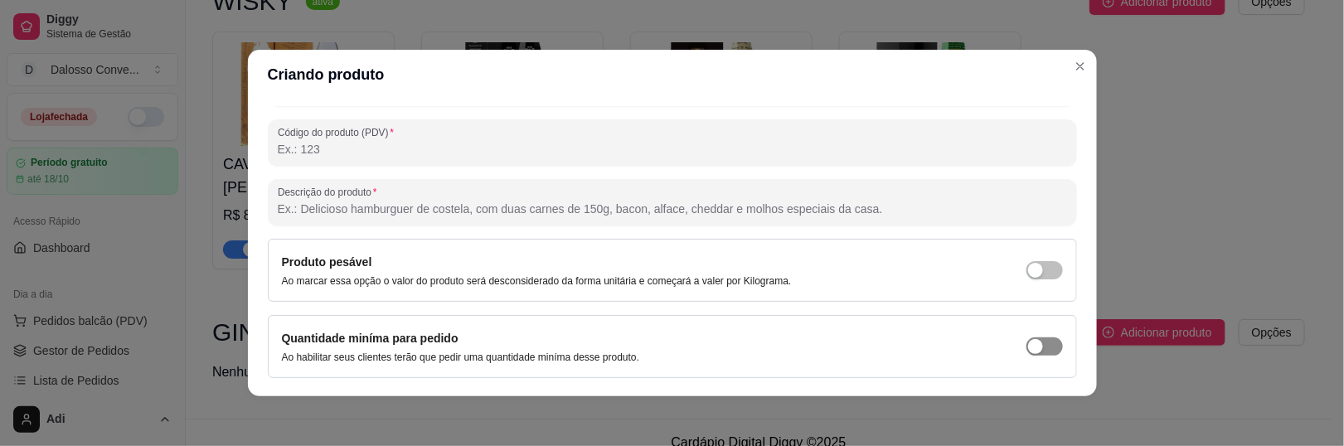
scroll to position [319, 0]
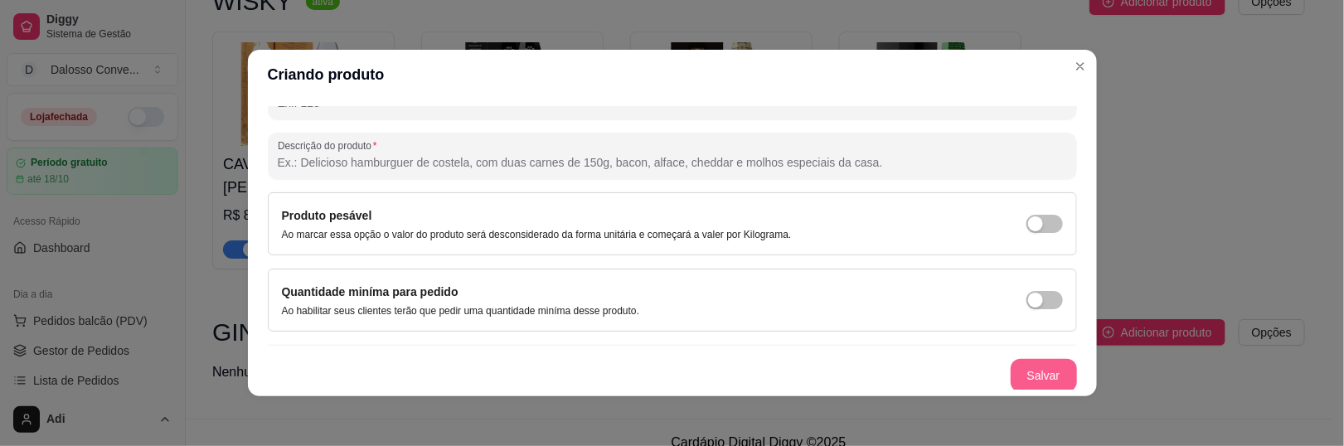
type input "ZINKI"
click at [1023, 371] on button "Salvar" at bounding box center [1043, 375] width 66 height 33
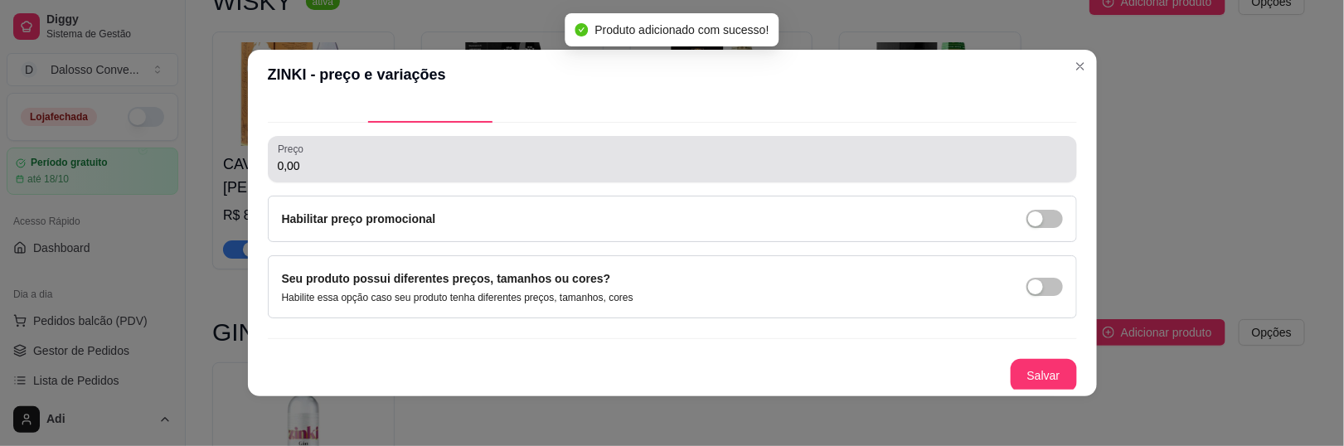
click at [289, 131] on div "Detalhes Preço e variações Disponibilidade Complementos Estoque Outros Nome do …" at bounding box center [672, 247] width 809 height 283
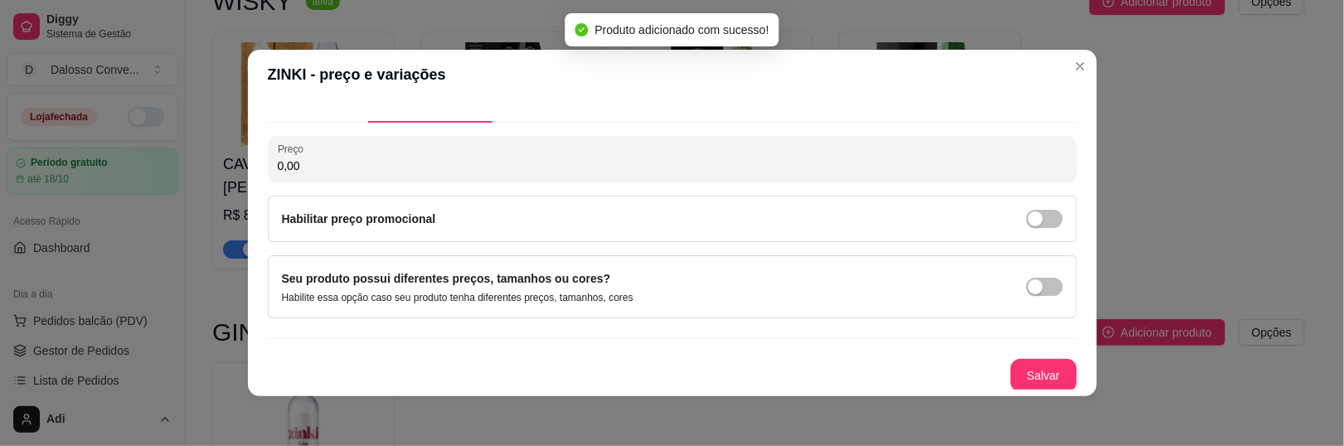
click at [318, 161] on input "0,00" at bounding box center [672, 165] width 789 height 17
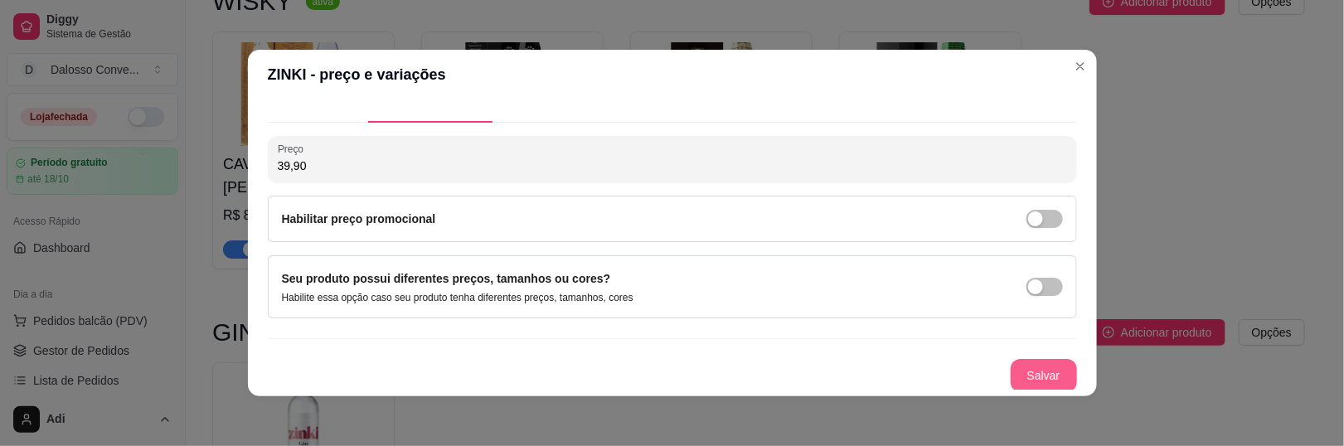
type input "39,90"
click at [1010, 361] on button "Salvar" at bounding box center [1043, 375] width 66 height 33
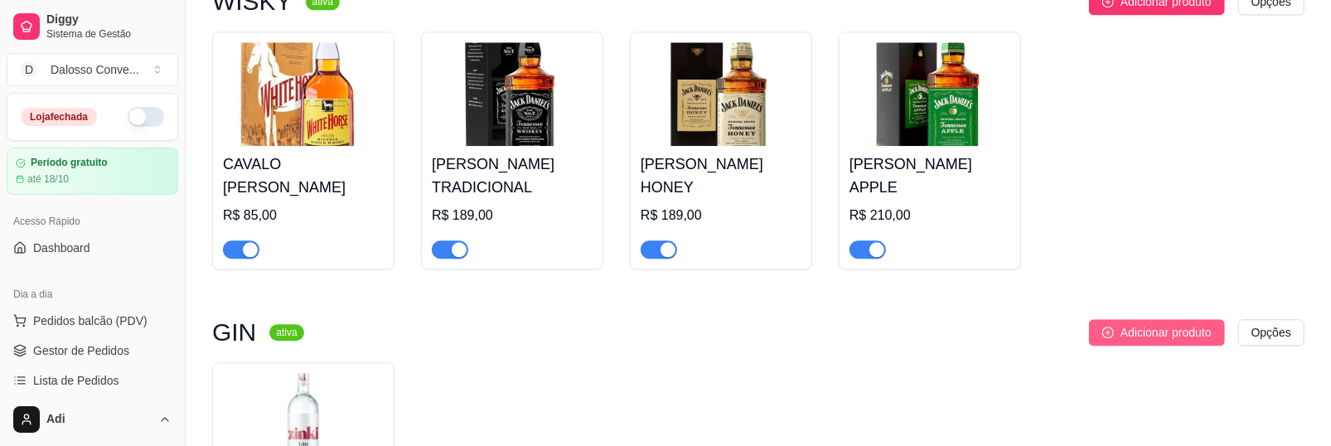
click at [1117, 319] on button "Adicionar produto" at bounding box center [1157, 332] width 136 height 27
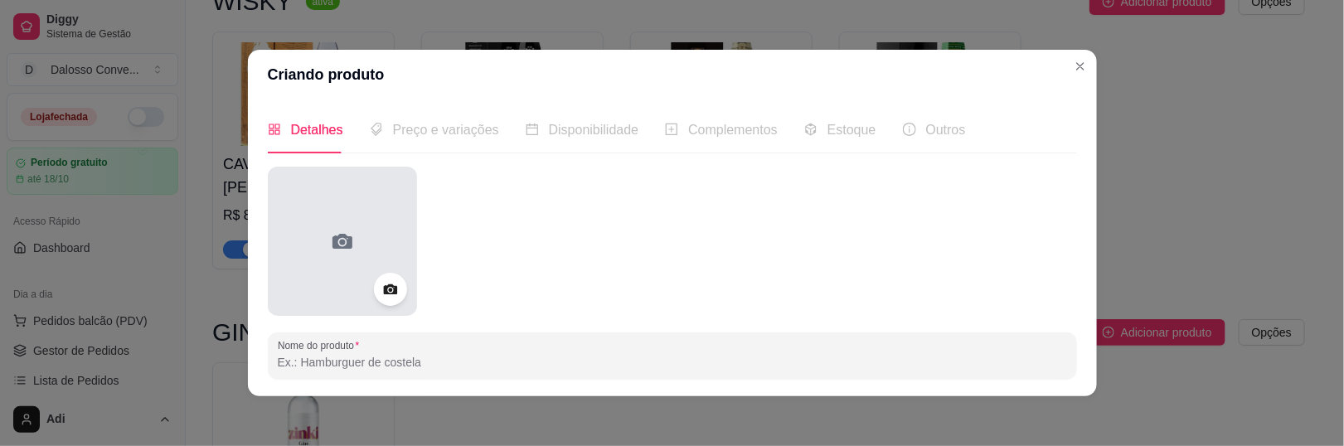
click at [344, 246] on icon at bounding box center [342, 241] width 20 height 15
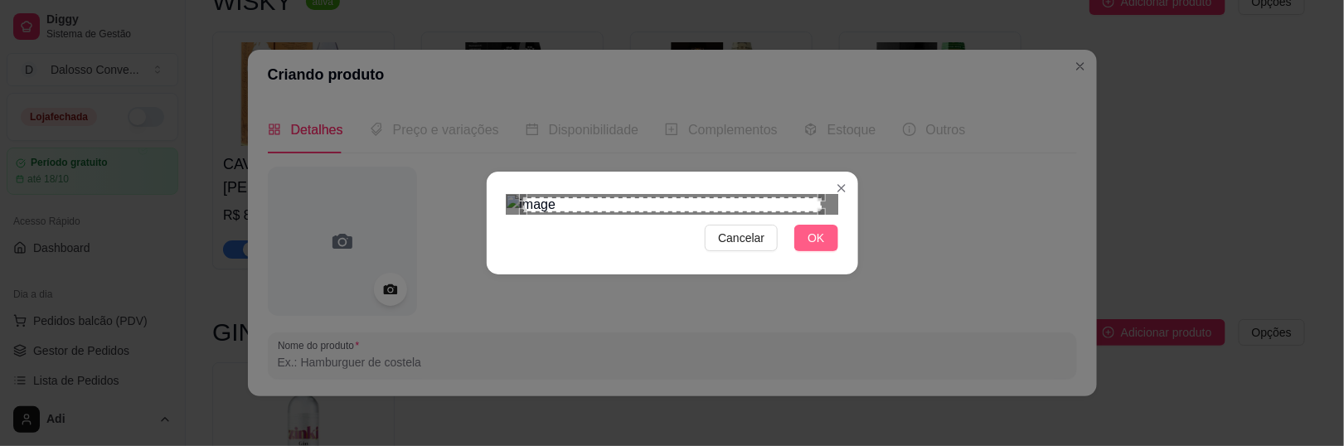
click at [807, 247] on span "OK" at bounding box center [815, 238] width 17 height 18
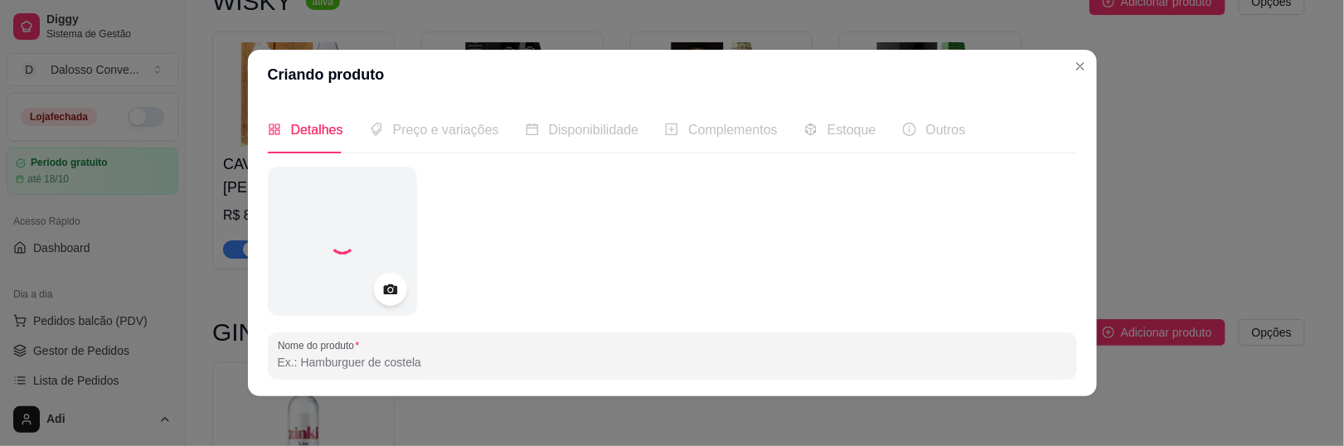
click at [369, 361] on input "Nome do produto" at bounding box center [672, 362] width 789 height 17
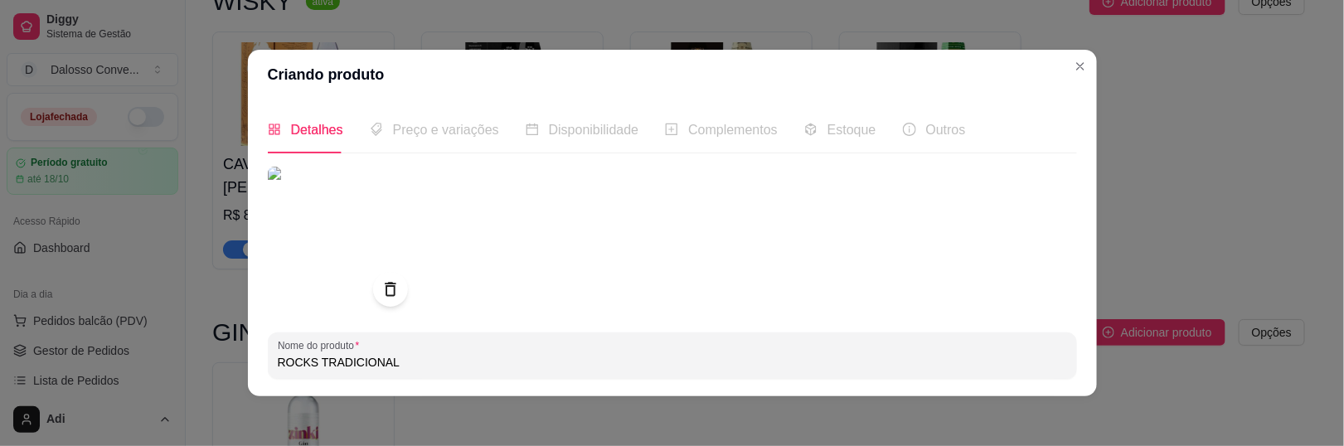
click at [378, 274] on div at bounding box center [390, 289] width 35 height 35
click at [381, 278] on div at bounding box center [390, 289] width 35 height 35
click at [386, 291] on icon at bounding box center [389, 289] width 19 height 19
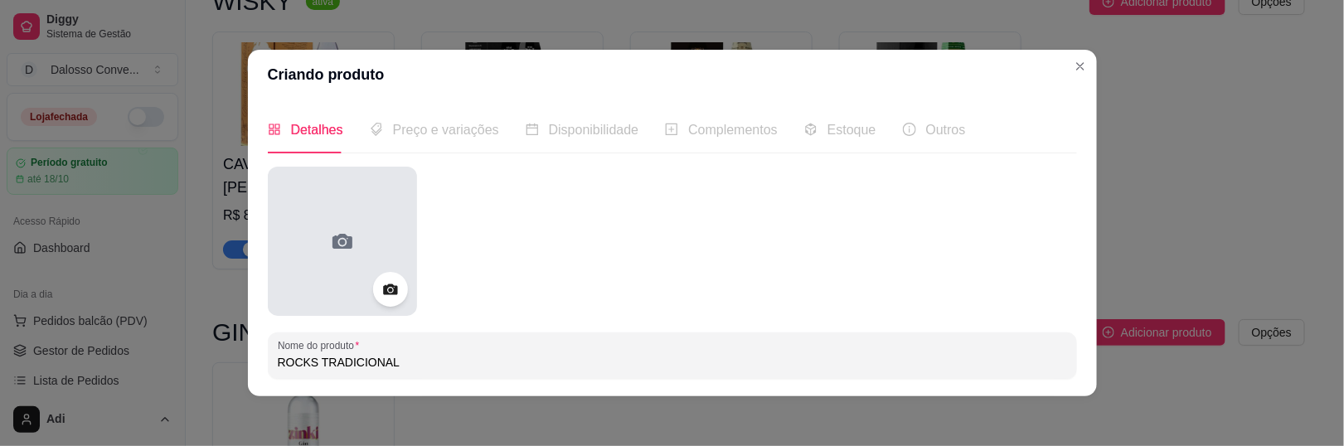
click at [344, 220] on div at bounding box center [342, 241] width 149 height 149
click at [350, 267] on div at bounding box center [342, 241] width 149 height 149
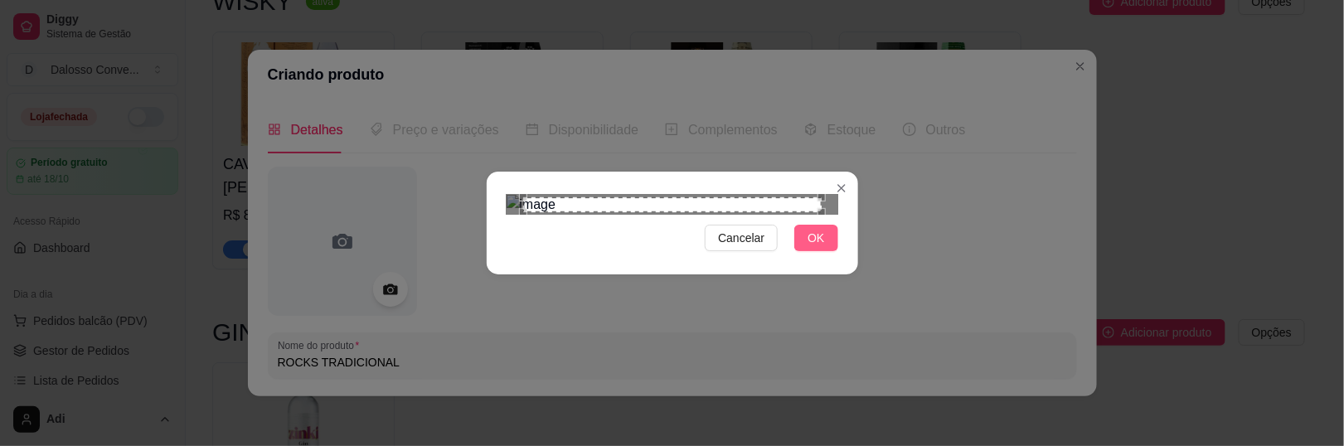
click at [827, 251] on button "OK" at bounding box center [815, 238] width 43 height 27
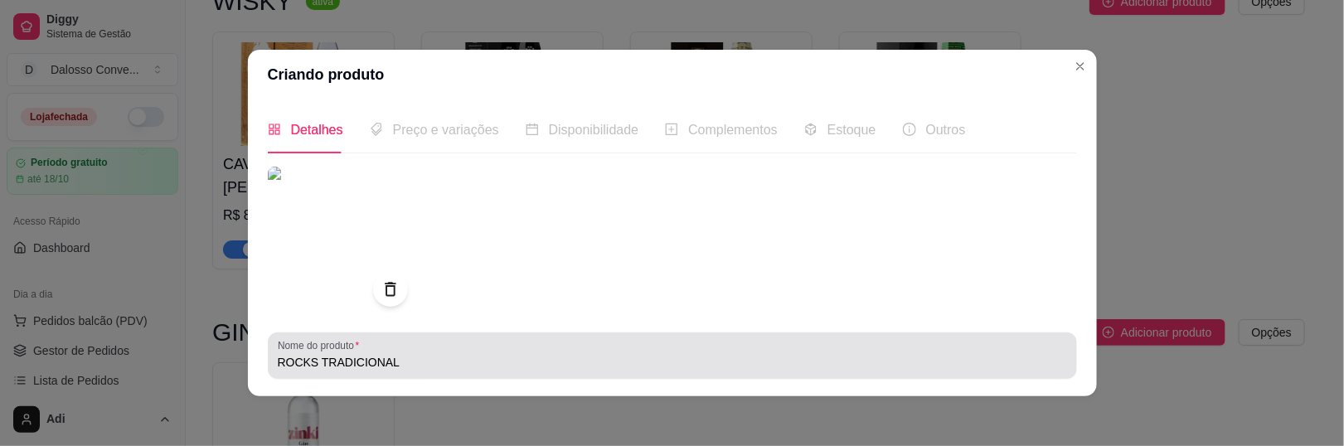
drag, startPoint x: 267, startPoint y: 362, endPoint x: 424, endPoint y: 364, distance: 156.7
click at [424, 364] on div "Nome do produto ROCKS TRADICIONAL" at bounding box center [672, 355] width 809 height 46
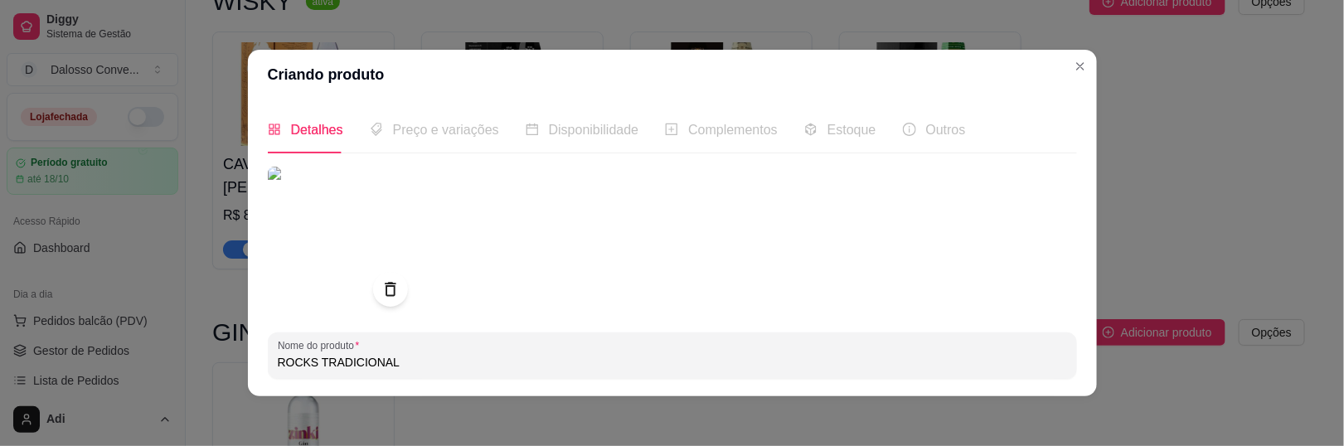
click at [399, 362] on input "ROCKS TRADICIONAL" at bounding box center [672, 362] width 789 height 17
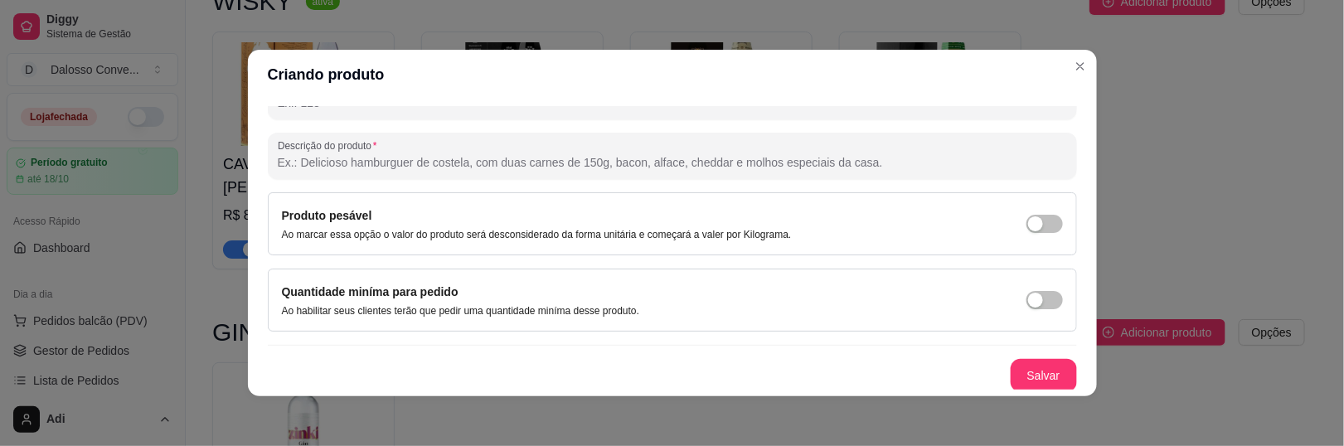
scroll to position [153, 0]
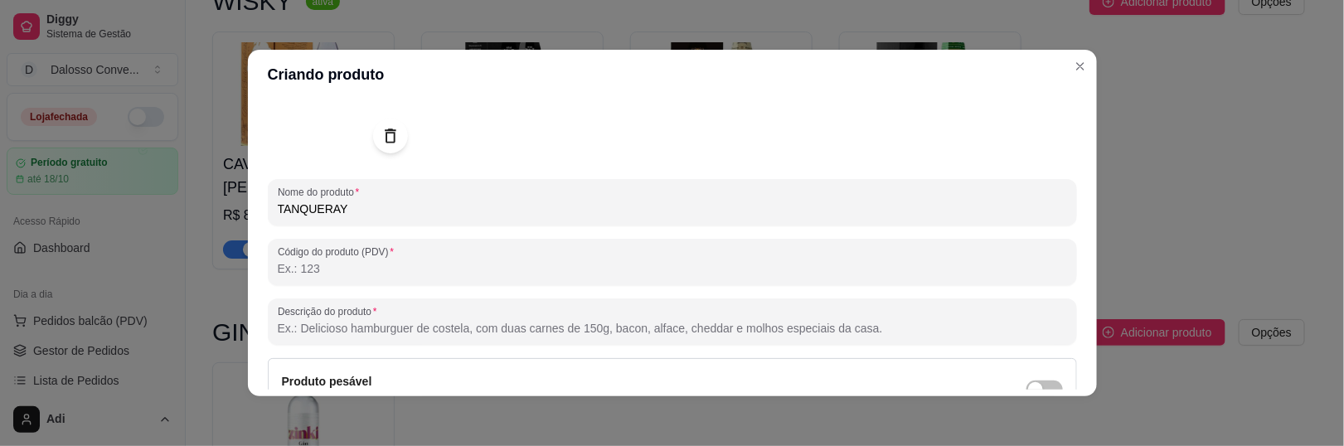
click at [358, 221] on div "Nome do produto TANQUERAY" at bounding box center [672, 202] width 809 height 46
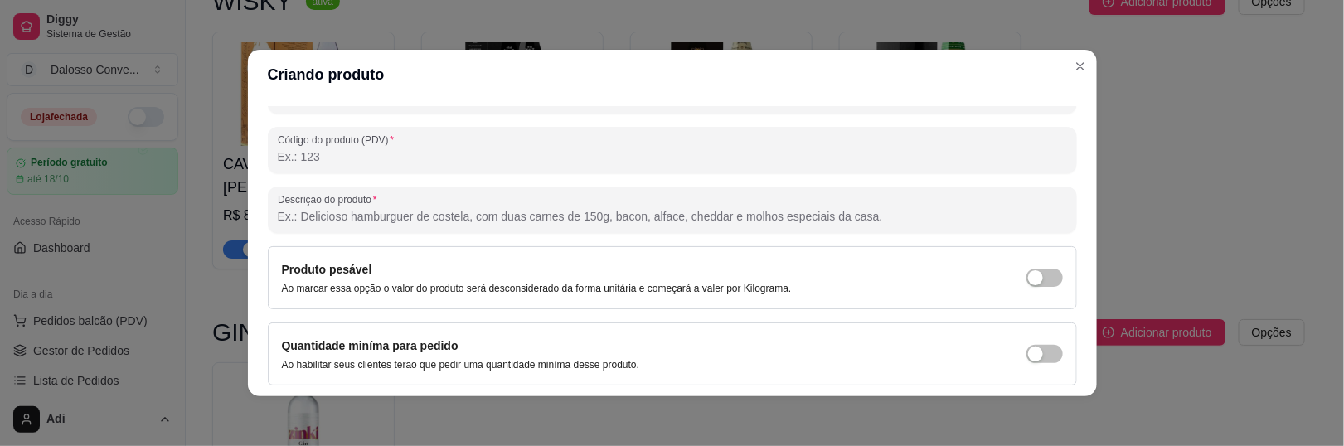
scroll to position [319, 0]
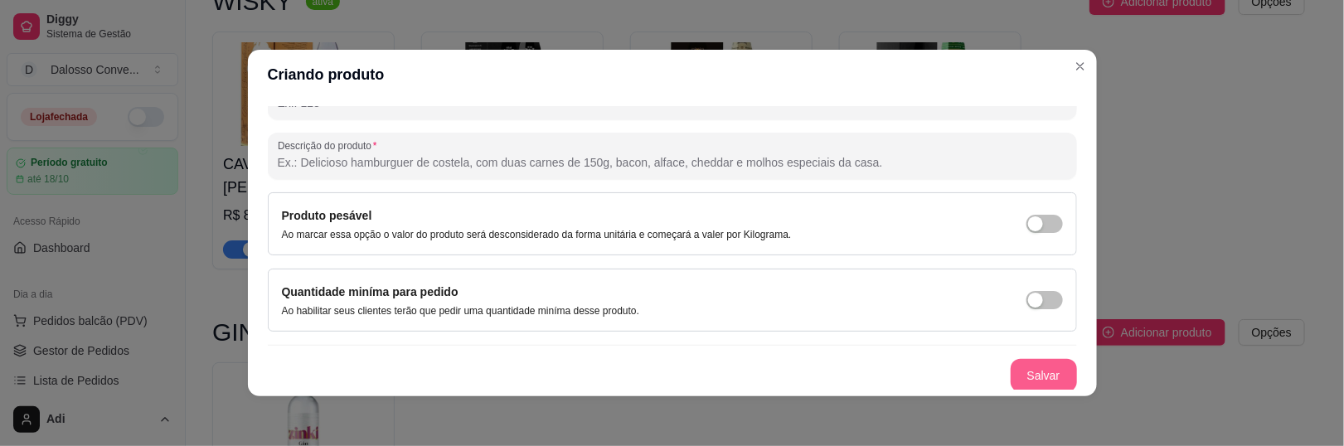
type input "TANQUERAY TRADICIONAL"
click at [1014, 378] on button "Salvar" at bounding box center [1043, 375] width 66 height 33
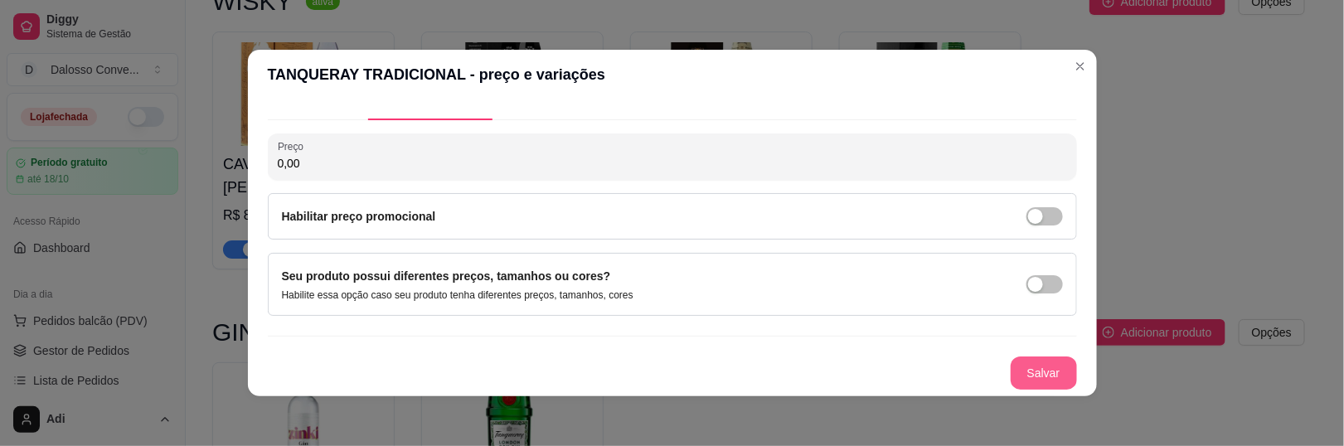
scroll to position [31, 0]
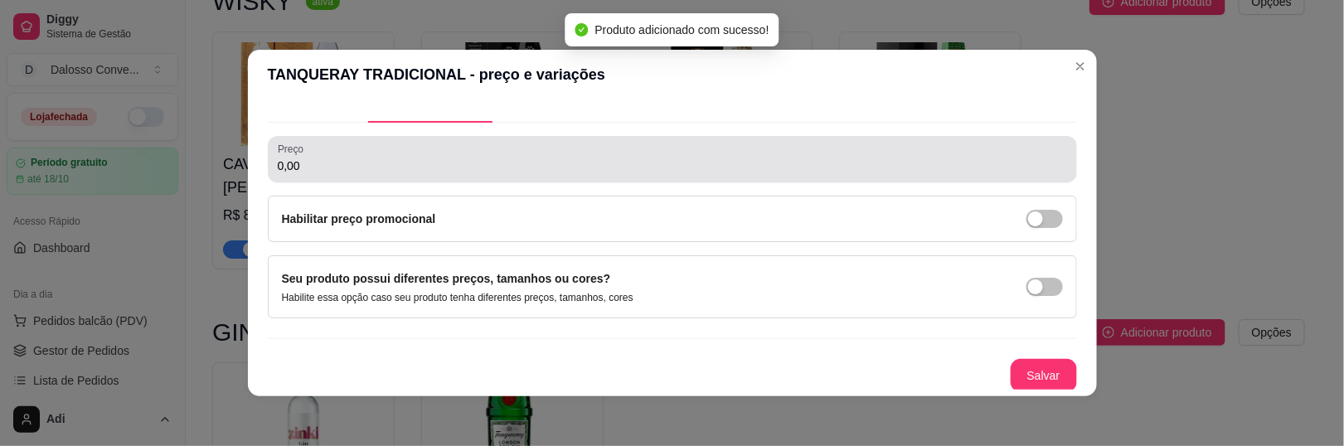
click at [302, 170] on input "0,00" at bounding box center [672, 165] width 789 height 17
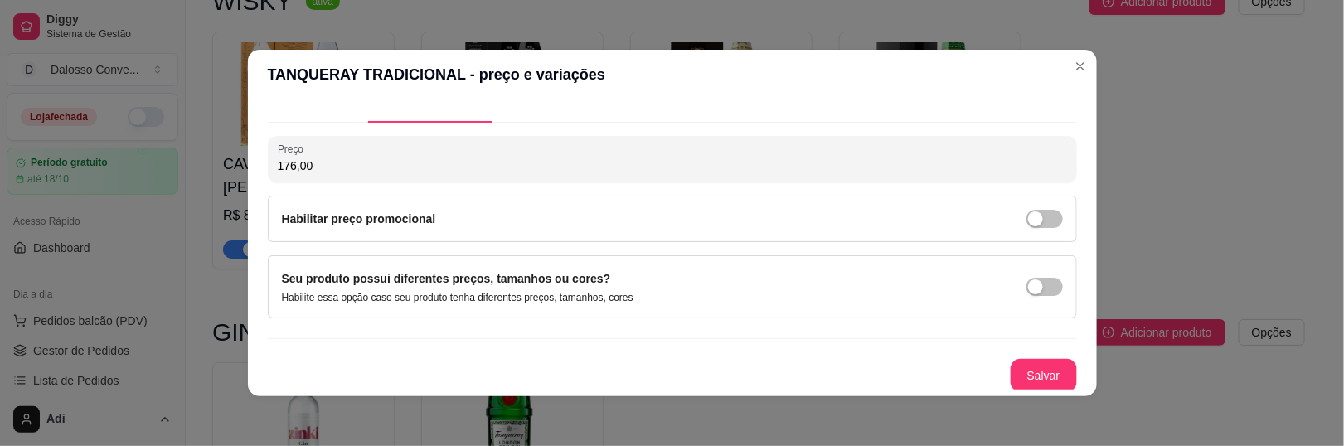
type input "176,00"
click at [1023, 372] on button "Salvar" at bounding box center [1043, 376] width 65 height 32
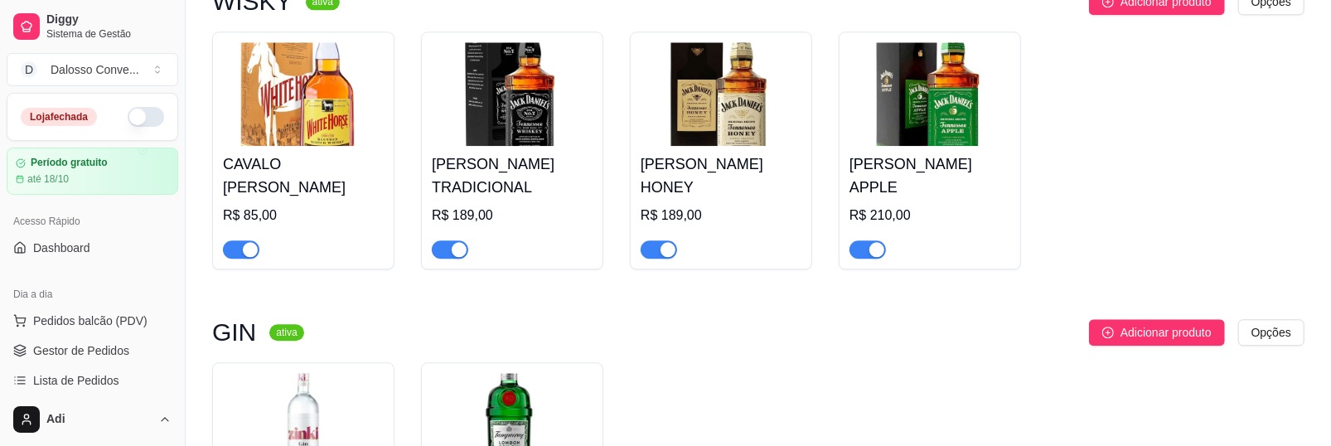
click at [1126, 323] on span "Adicionar produto" at bounding box center [1166, 332] width 91 height 18
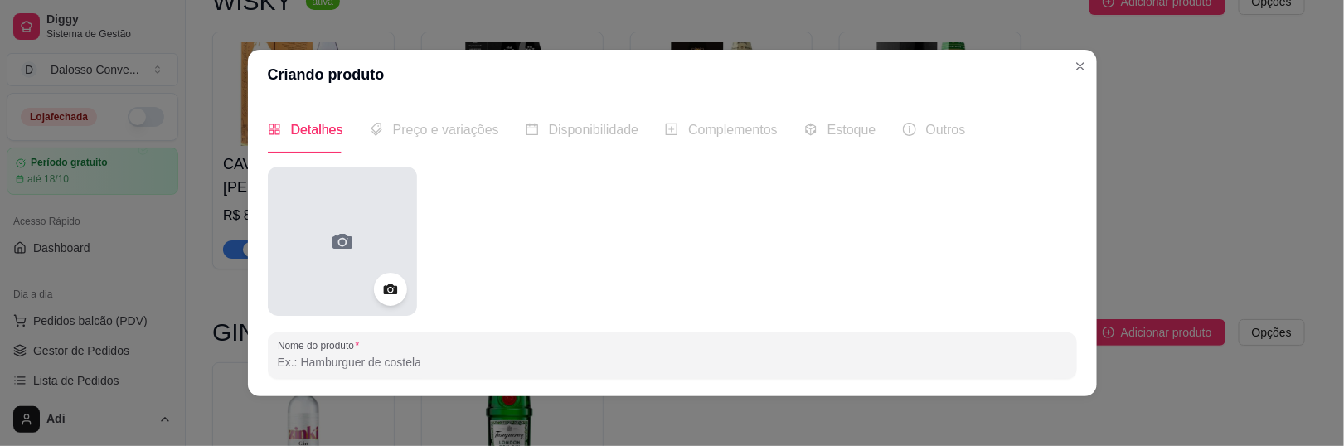
click at [409, 214] on div at bounding box center [342, 241] width 149 height 149
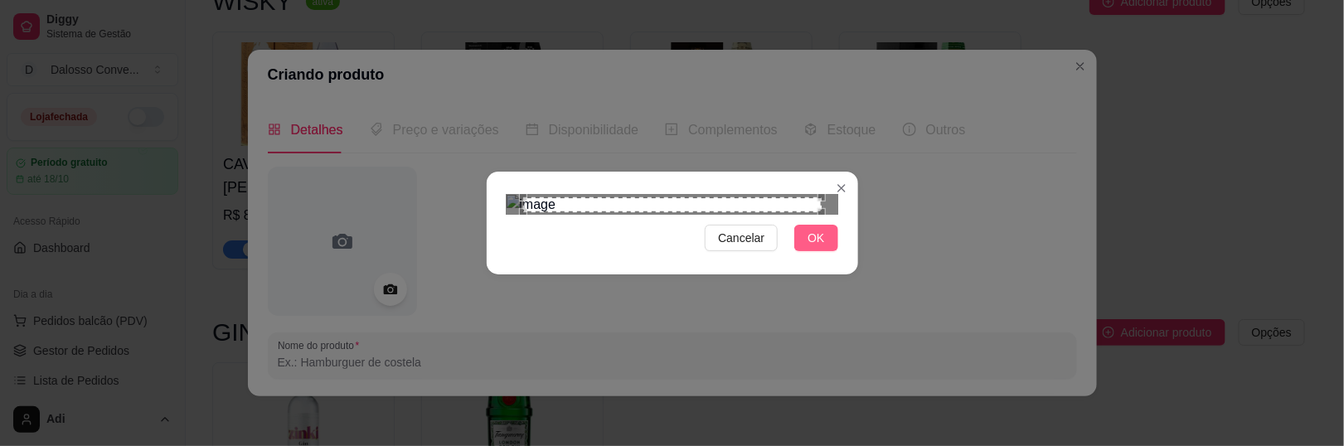
click at [818, 247] on span "OK" at bounding box center [815, 238] width 17 height 18
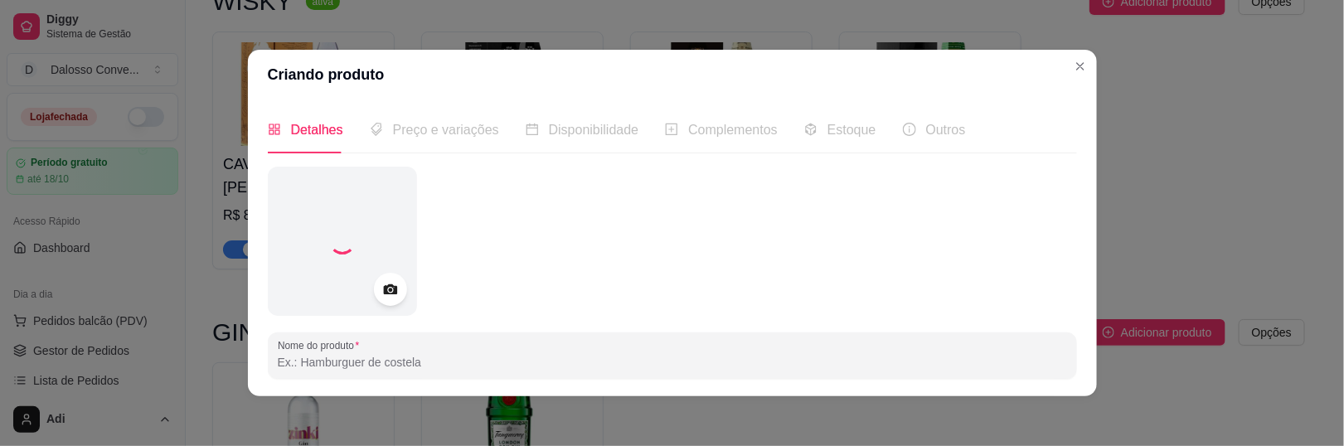
click at [342, 368] on input "Nome do produto" at bounding box center [672, 362] width 789 height 17
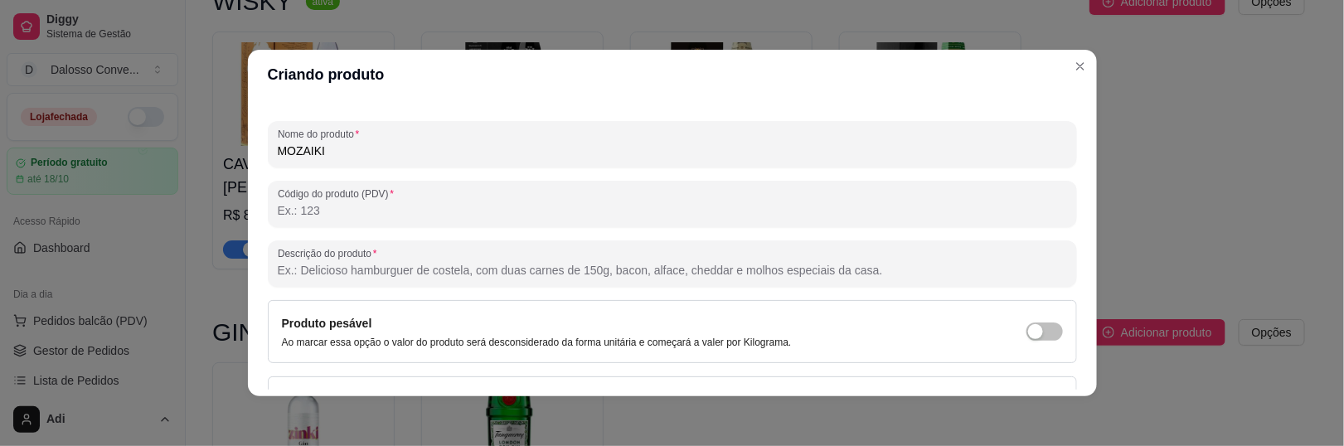
scroll to position [319, 0]
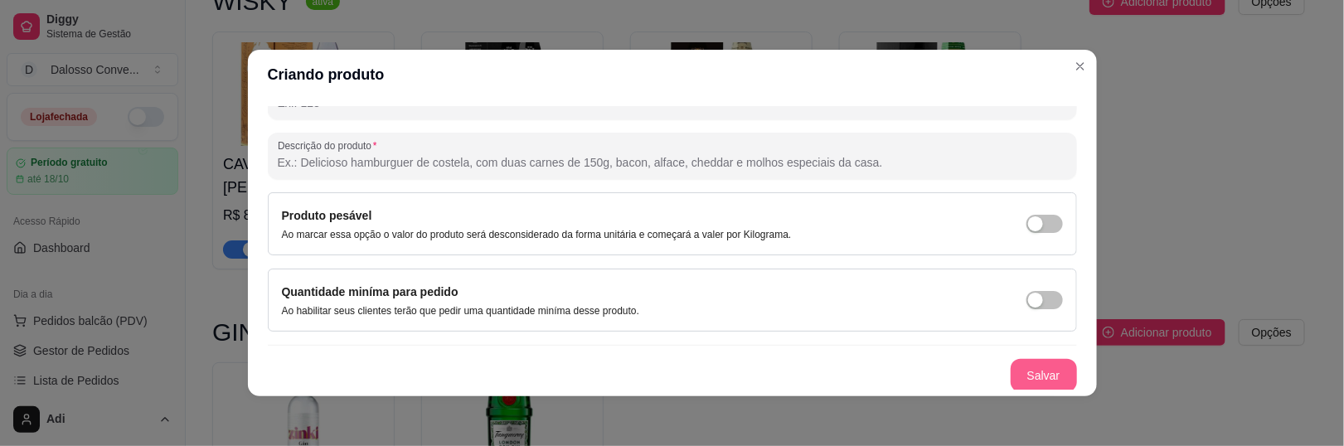
type input "MOZAIKI"
click at [1032, 382] on button "Salvar" at bounding box center [1043, 375] width 66 height 33
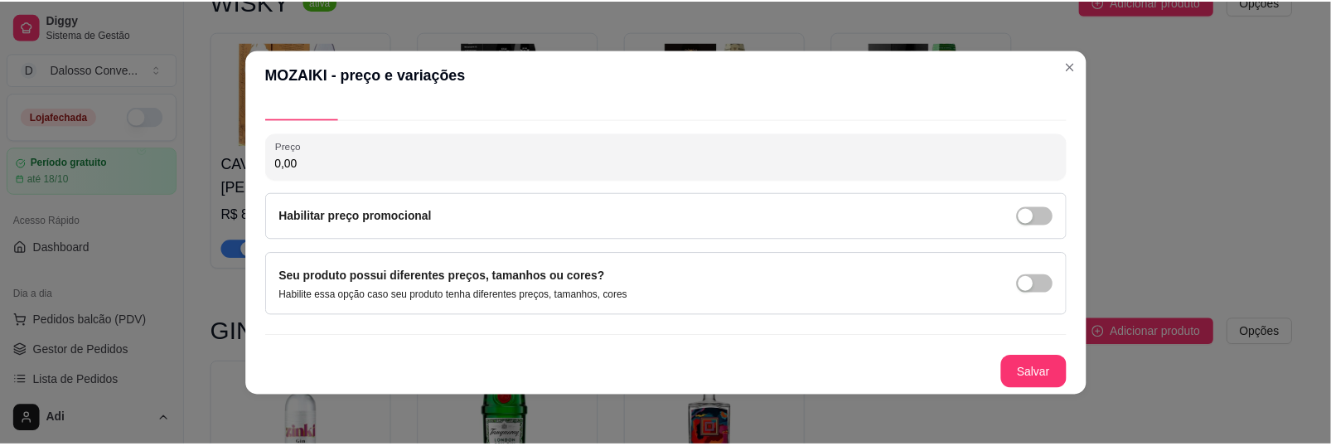
scroll to position [31, 0]
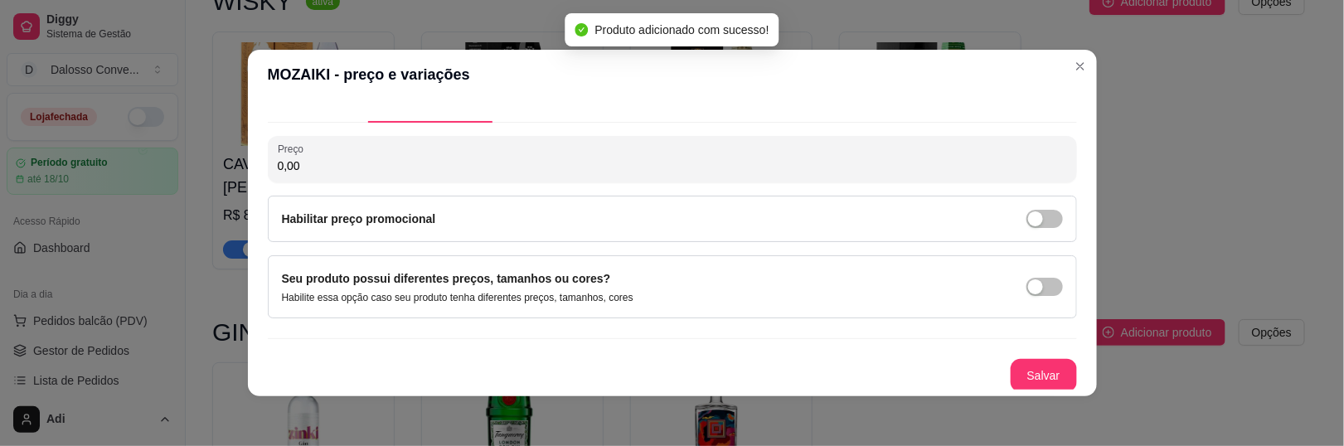
click at [353, 170] on input "0,00" at bounding box center [672, 165] width 789 height 17
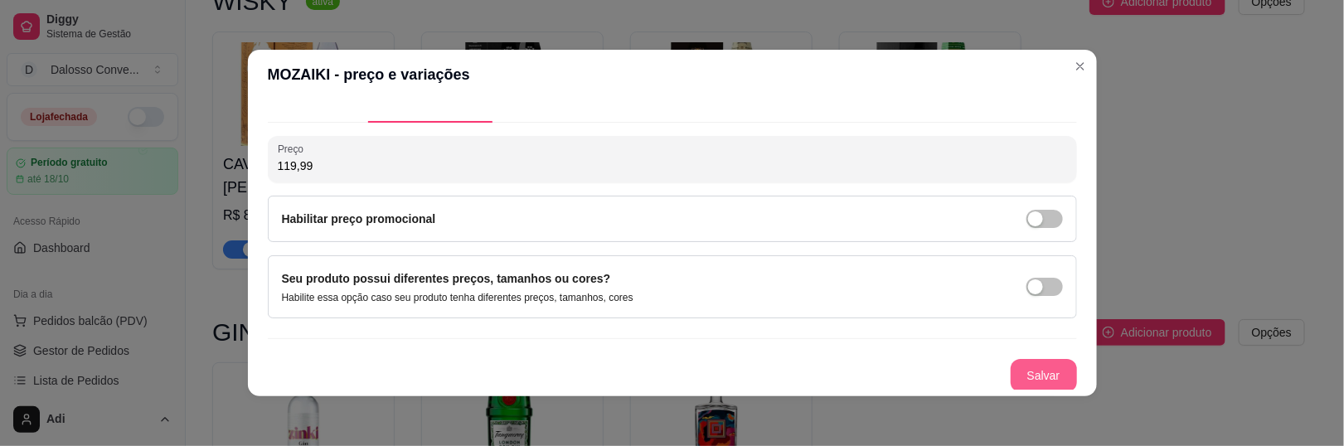
type input "119,99"
click at [1010, 372] on button "Salvar" at bounding box center [1043, 375] width 66 height 33
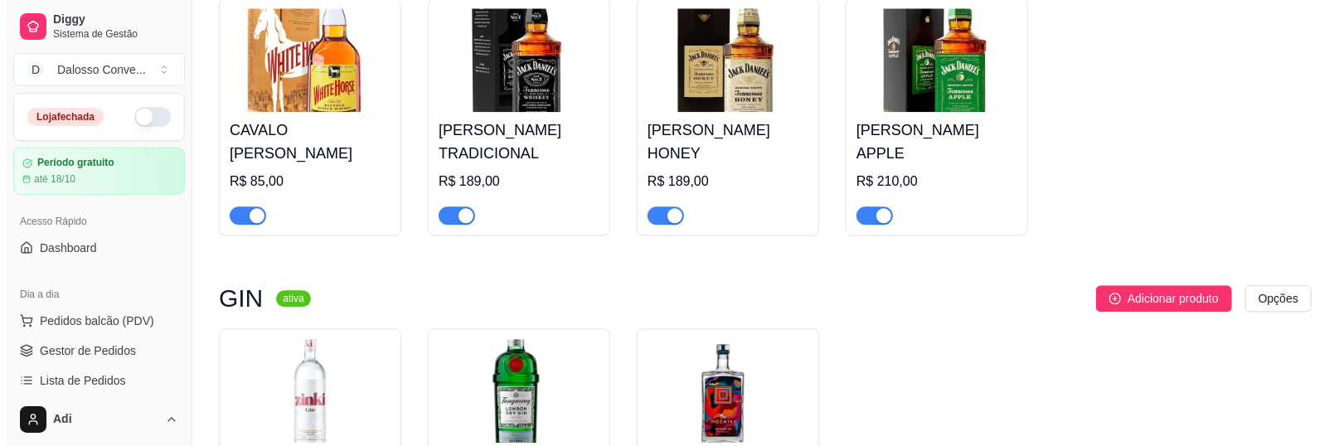
scroll to position [2878, 0]
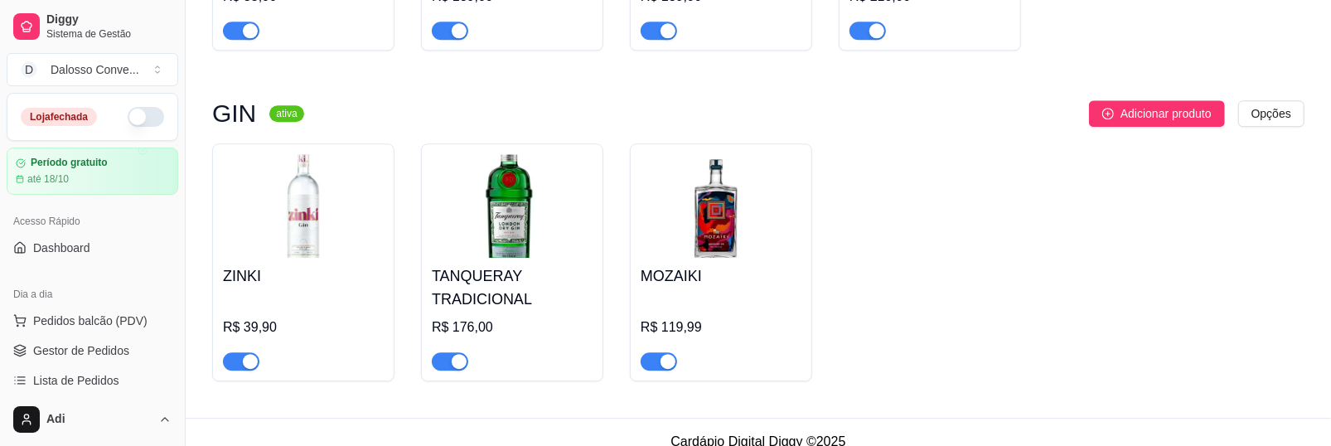
click at [135, 118] on button "button" at bounding box center [146, 117] width 36 height 20
click at [1161, 104] on span "Adicionar produto" at bounding box center [1166, 113] width 91 height 18
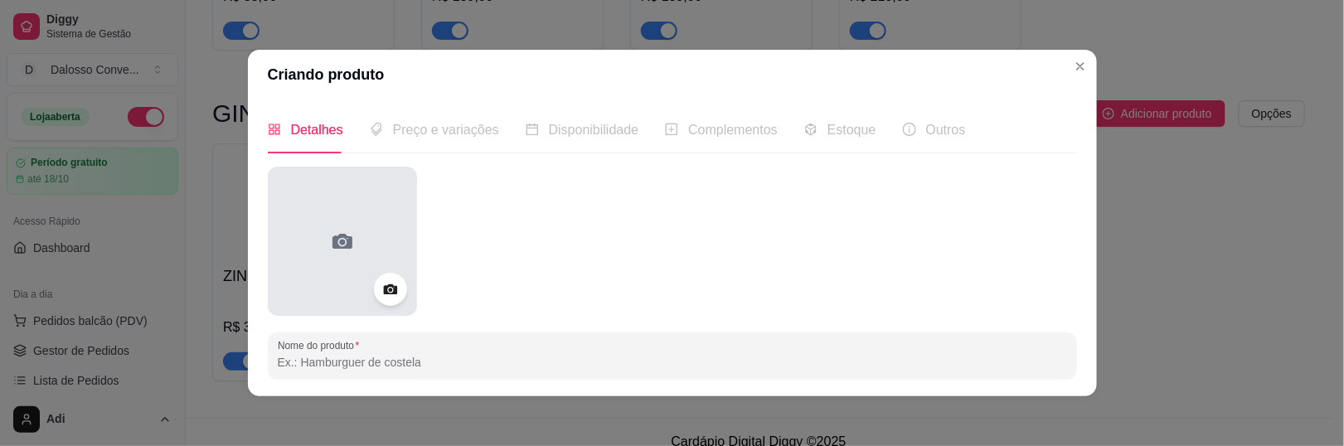
click at [348, 226] on div at bounding box center [342, 241] width 149 height 149
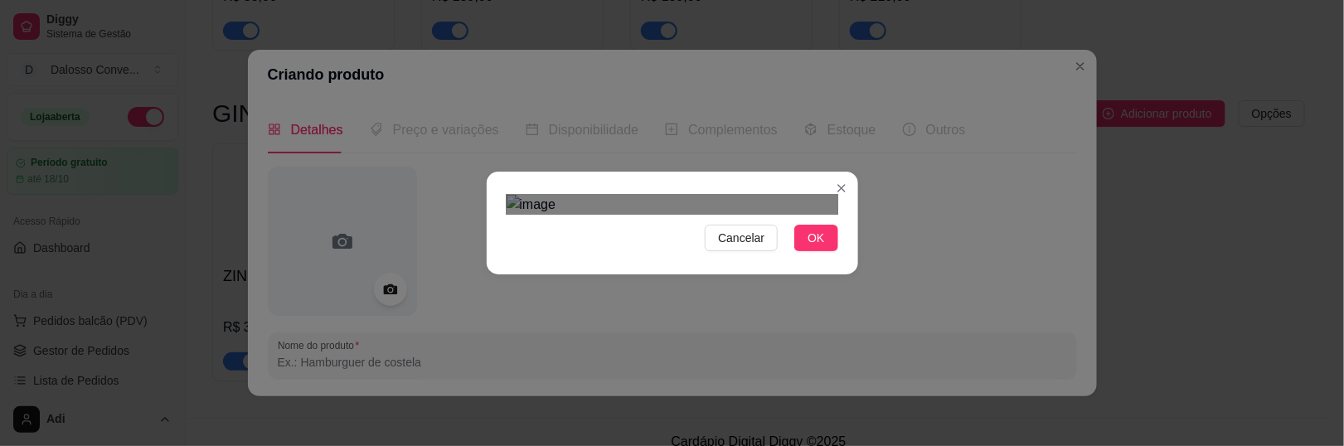
click at [754, 195] on div at bounding box center [672, 205] width 332 height 20
click at [735, 298] on div "Use the arrow keys to move the crop selection area" at bounding box center [660, 415] width 234 height 234
click at [709, 299] on div "Use the arrow keys to move the crop selection area" at bounding box center [668, 416] width 234 height 234
click at [807, 247] on span "OK" at bounding box center [815, 238] width 17 height 18
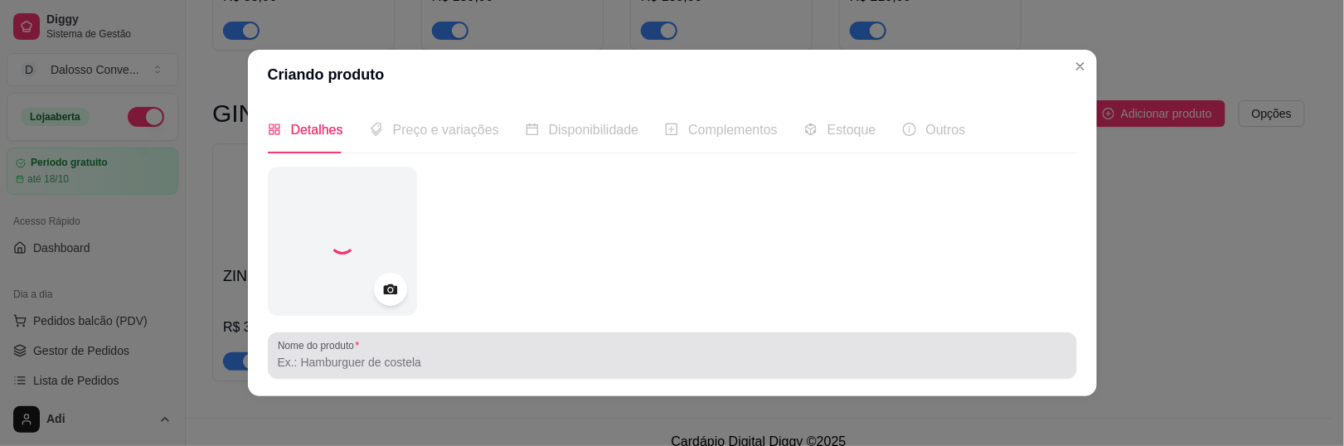
click at [402, 367] on input "Nome do produto" at bounding box center [672, 362] width 789 height 17
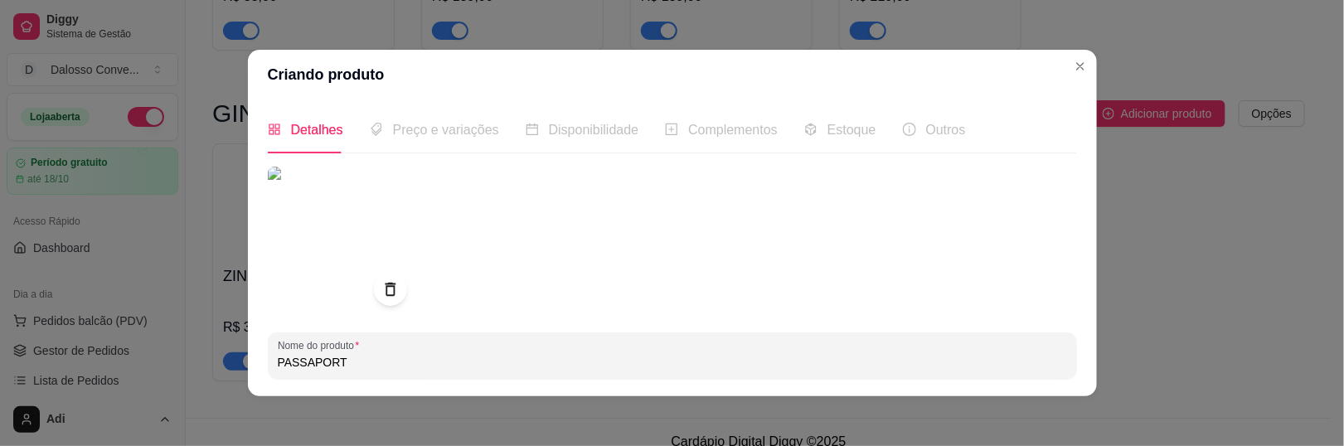
scroll to position [319, 0]
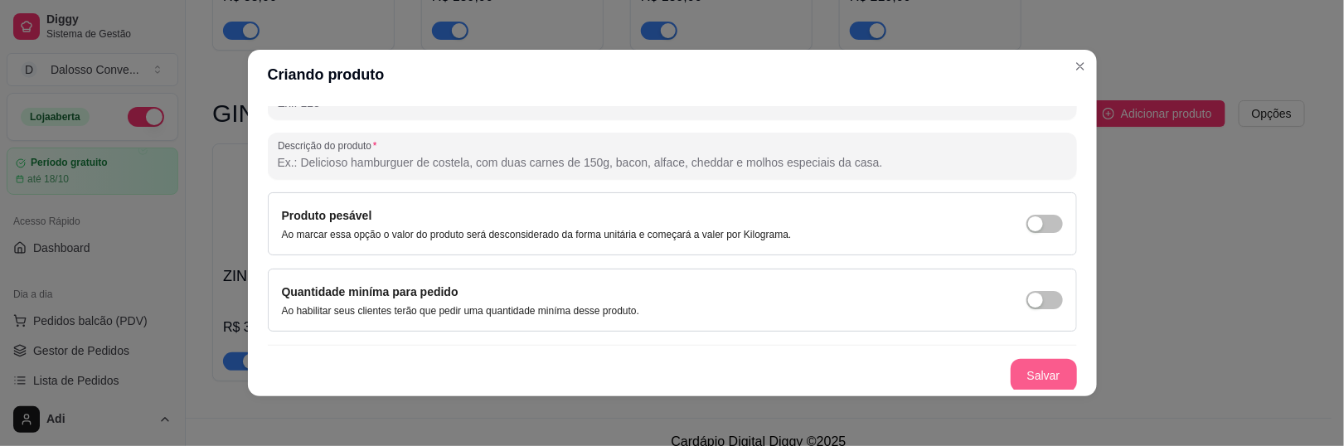
type input "PASSAPORT"
click at [1028, 359] on button "Salvar" at bounding box center [1043, 375] width 66 height 33
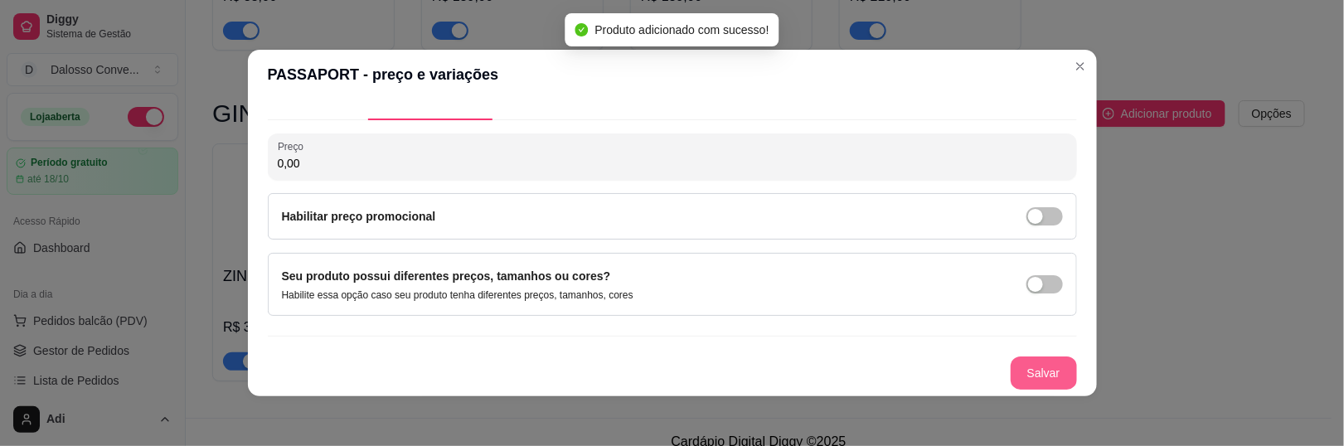
scroll to position [31, 0]
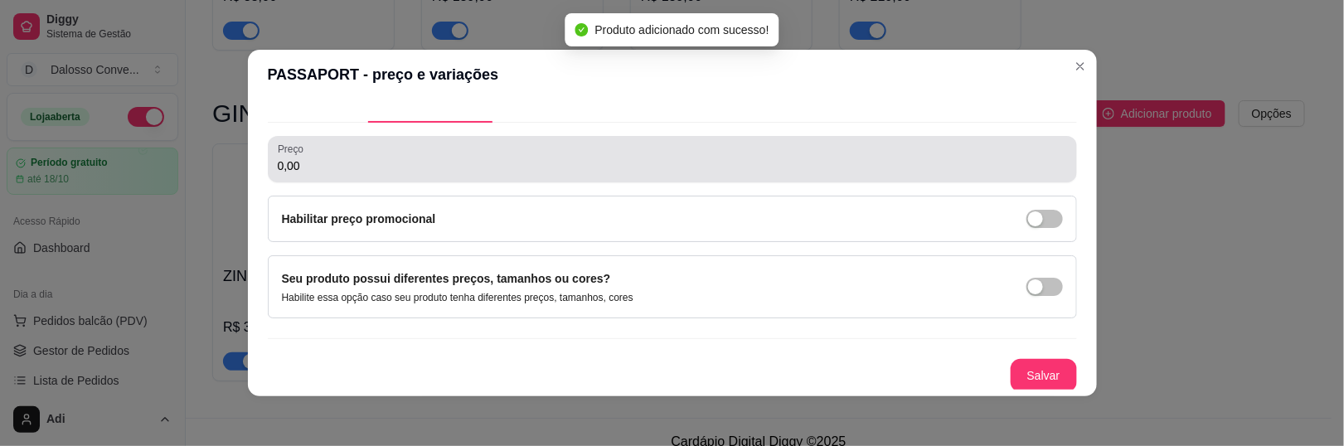
click at [341, 167] on input "0,00" at bounding box center [672, 165] width 789 height 17
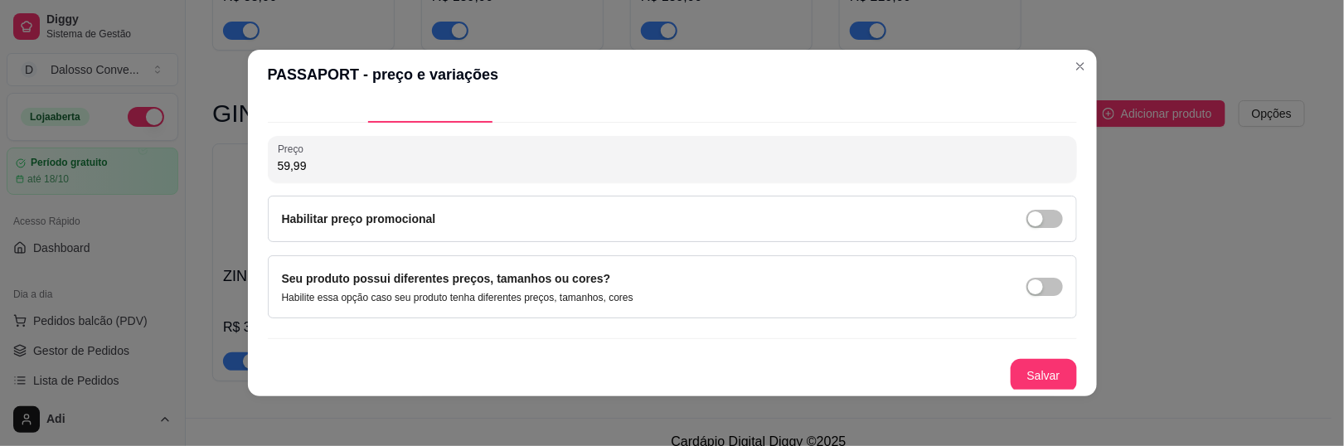
type input "59,99"
click at [1011, 372] on button "Salvar" at bounding box center [1043, 376] width 65 height 32
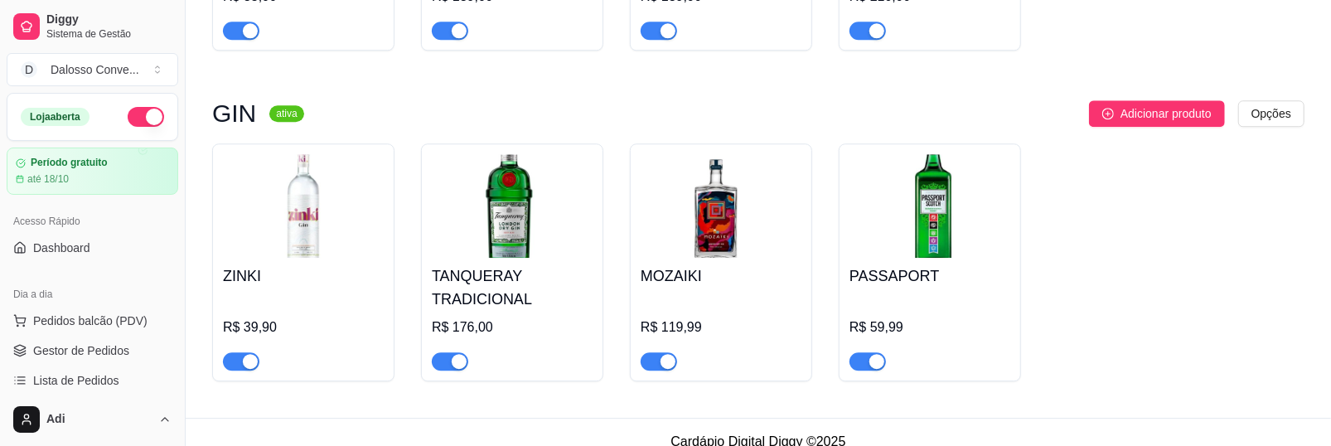
click at [954, 207] on img at bounding box center [930, 206] width 161 height 104
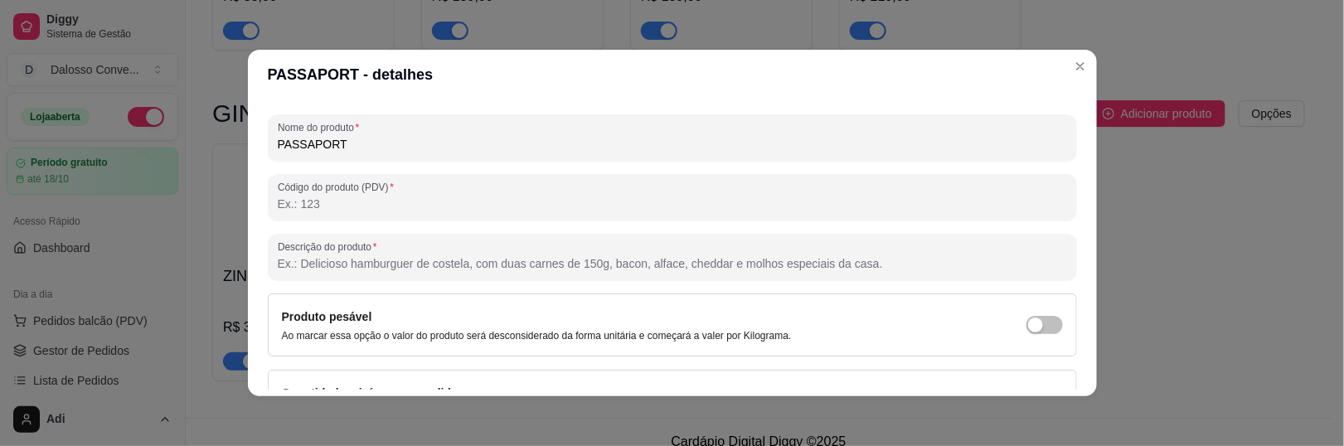
scroll to position [319, 0]
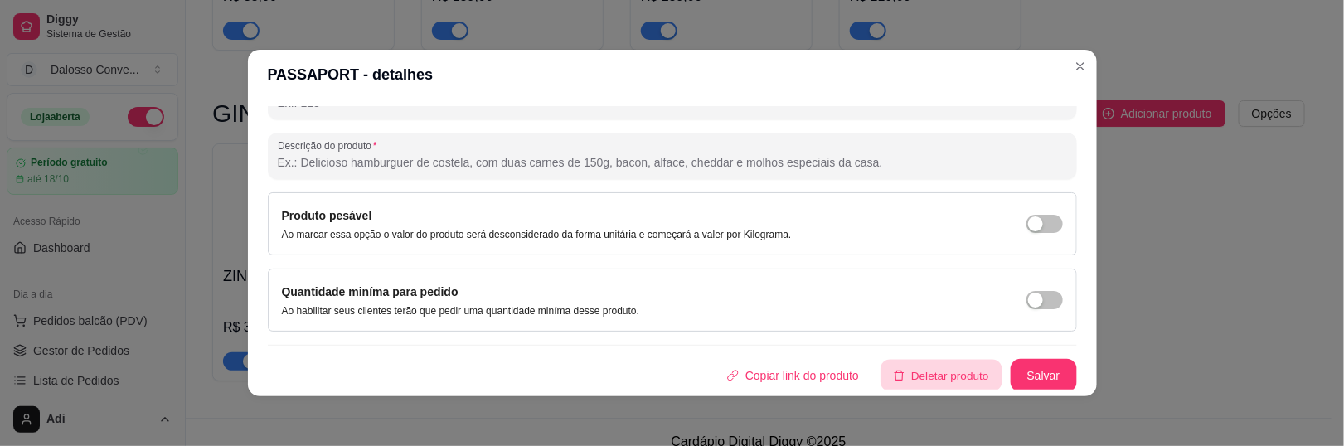
click at [920, 380] on button "Deletar produto" at bounding box center [940, 376] width 121 height 32
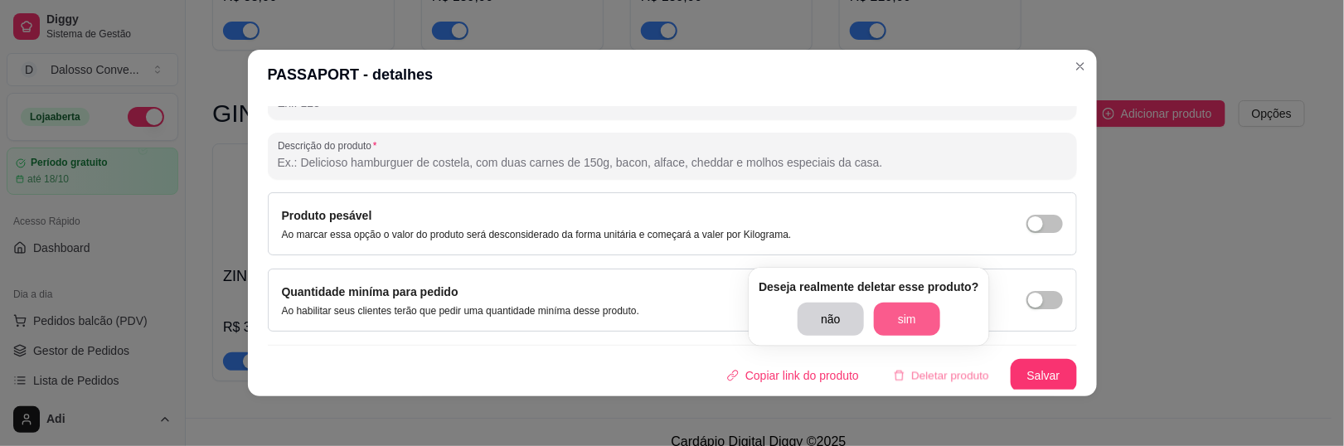
click at [895, 322] on button "sim" at bounding box center [907, 319] width 66 height 33
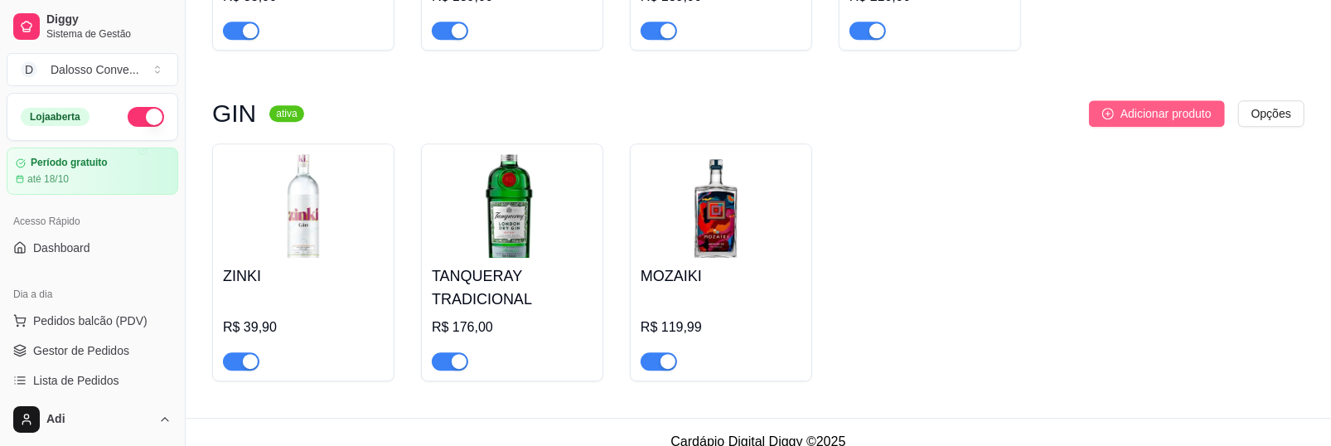
click at [1132, 104] on span "Adicionar produto" at bounding box center [1166, 113] width 91 height 18
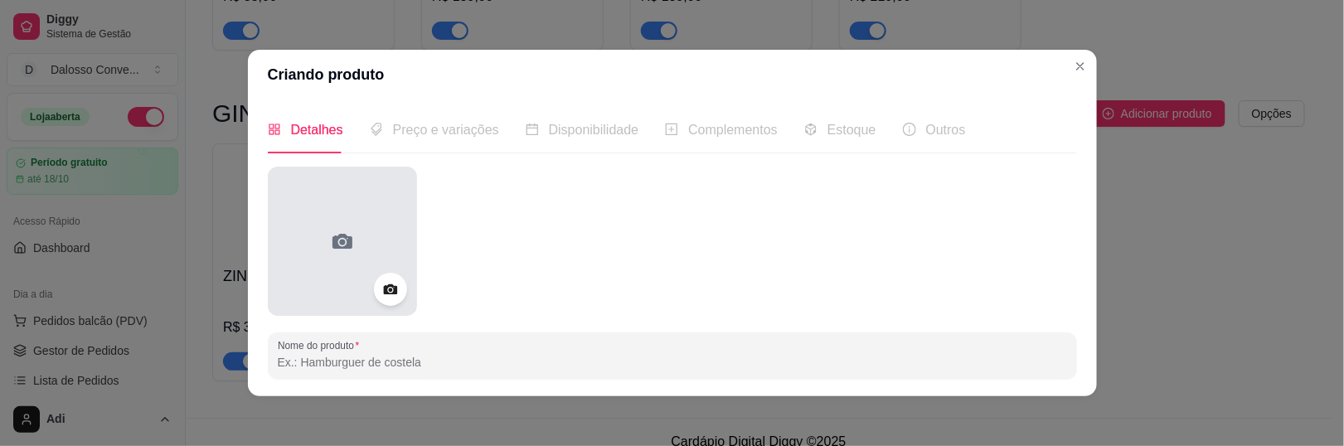
click at [351, 242] on div at bounding box center [342, 241] width 149 height 149
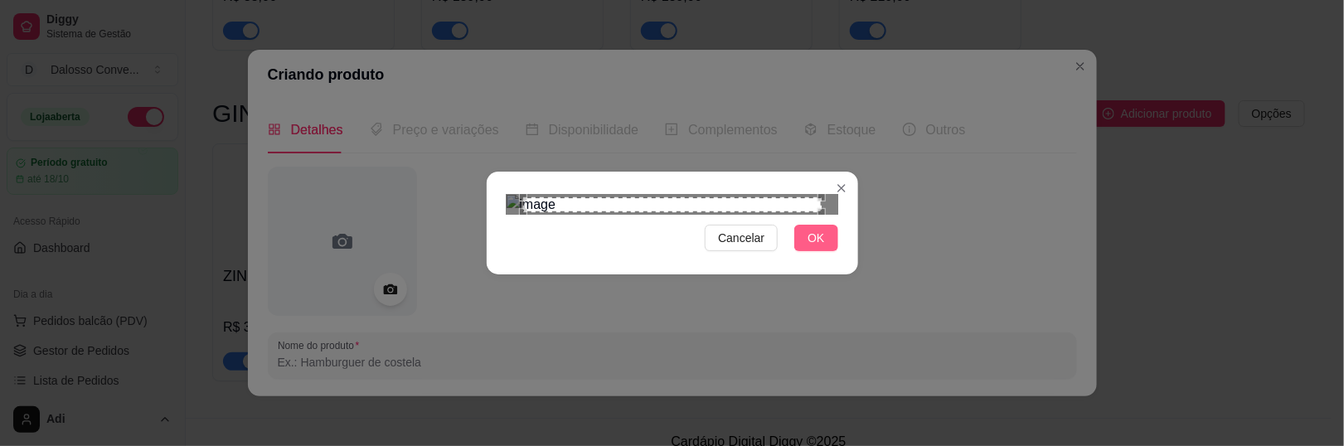
click at [794, 251] on button "OK" at bounding box center [815, 238] width 43 height 27
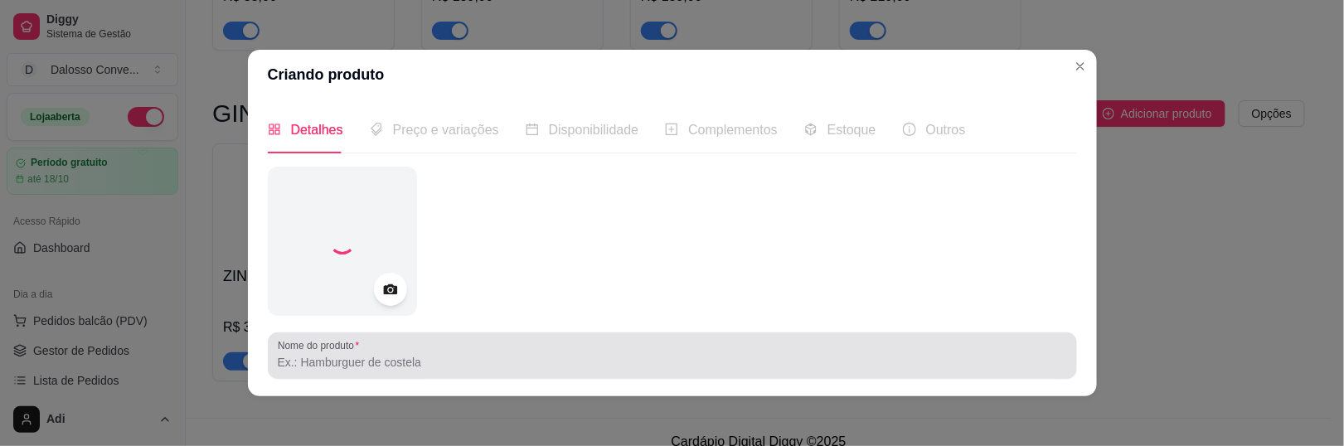
click at [330, 366] on input "Nome do produto" at bounding box center [672, 362] width 789 height 17
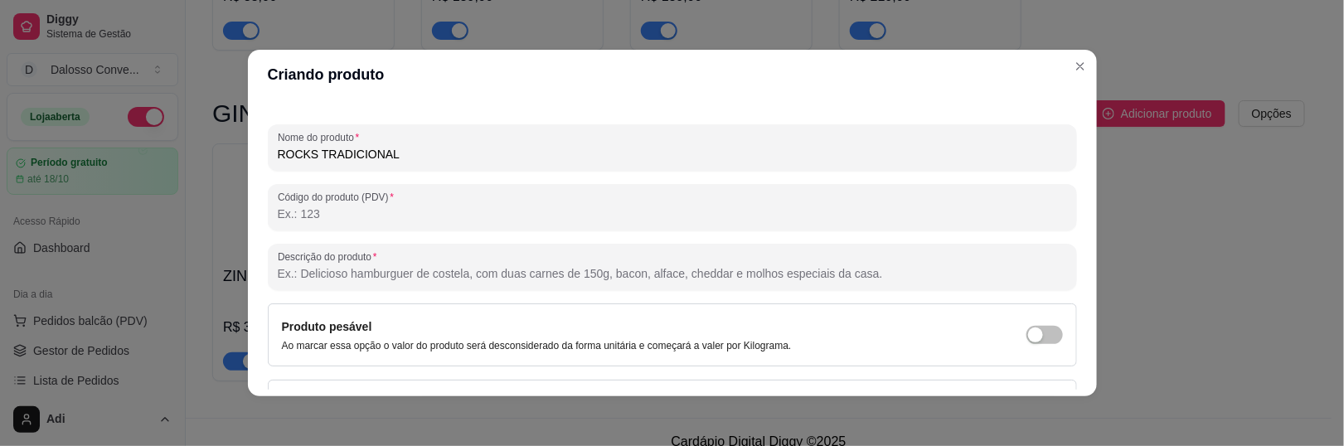
scroll to position [318, 0]
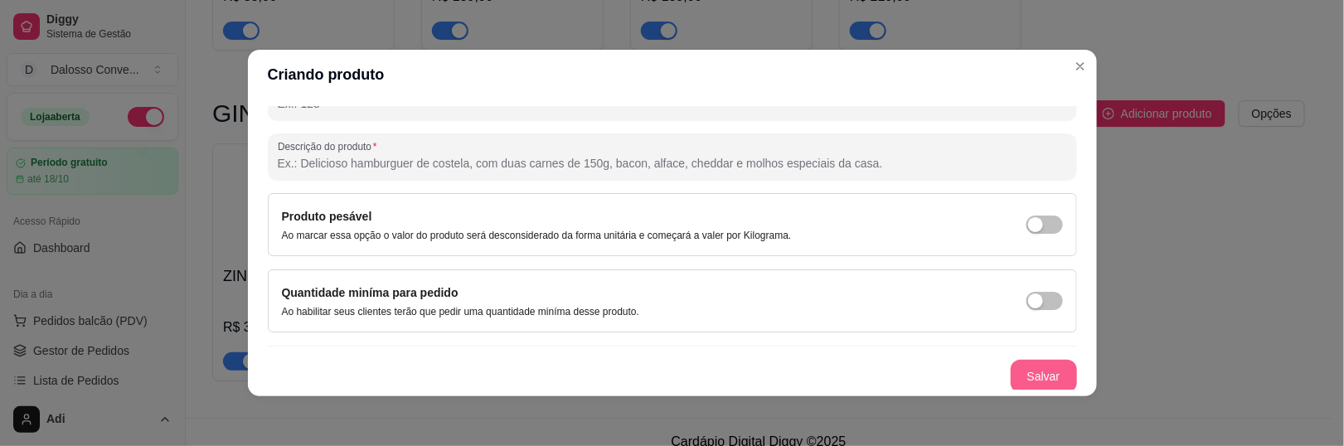
type input "ROCKS TRADICIONAL"
click at [1010, 365] on button "Salvar" at bounding box center [1043, 376] width 66 height 33
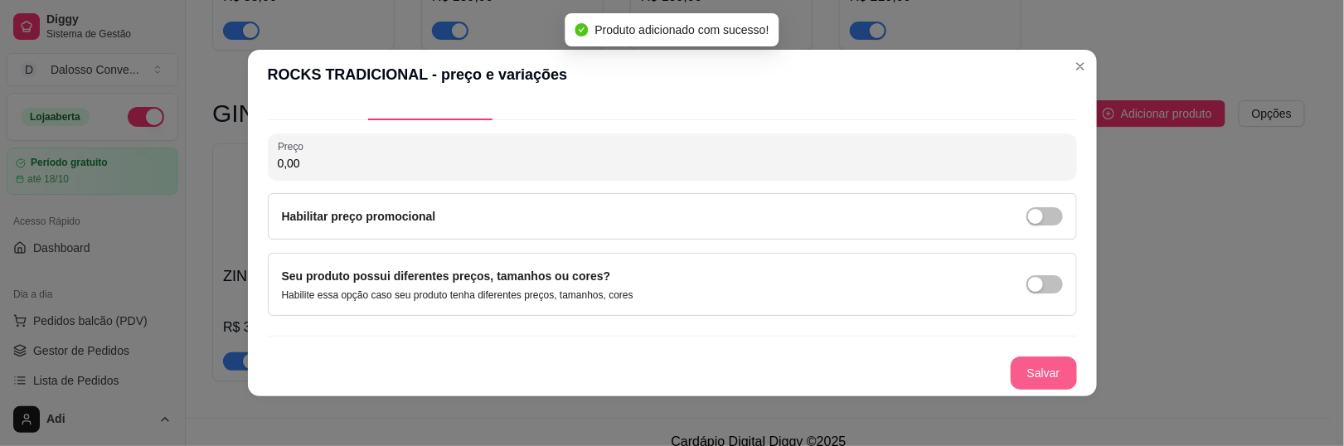
scroll to position [31, 0]
click at [376, 165] on input "50,00" at bounding box center [672, 165] width 789 height 17
type input "50,00"
click at [1010, 361] on button "Salvar" at bounding box center [1043, 375] width 66 height 33
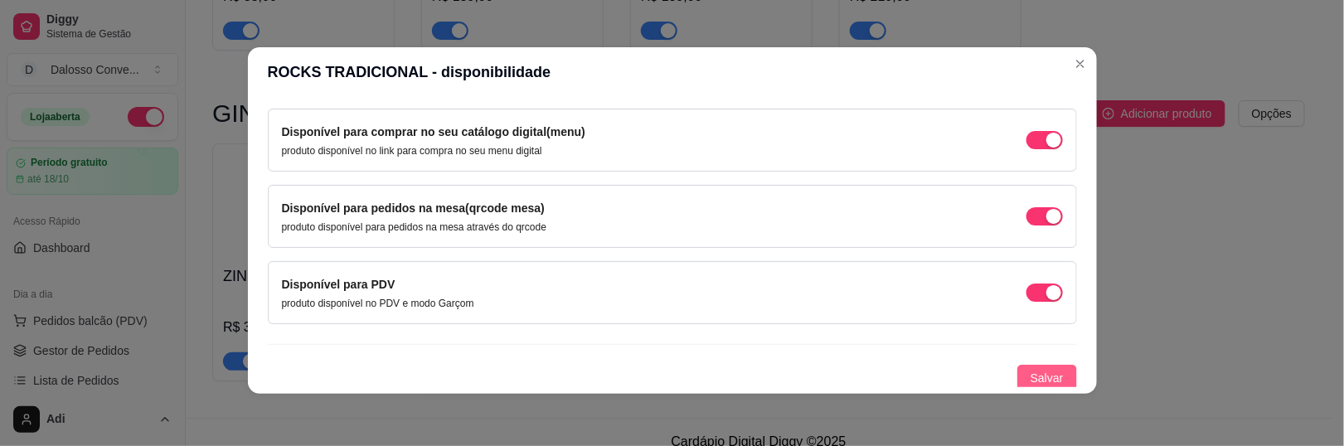
scroll to position [2, 0]
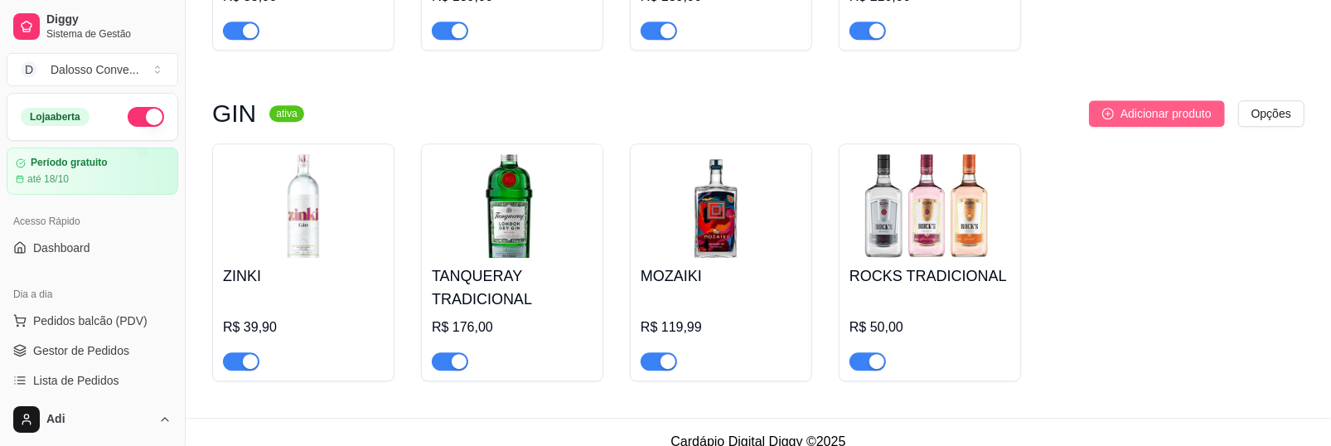
click at [1123, 104] on span "Adicionar produto" at bounding box center [1166, 113] width 91 height 18
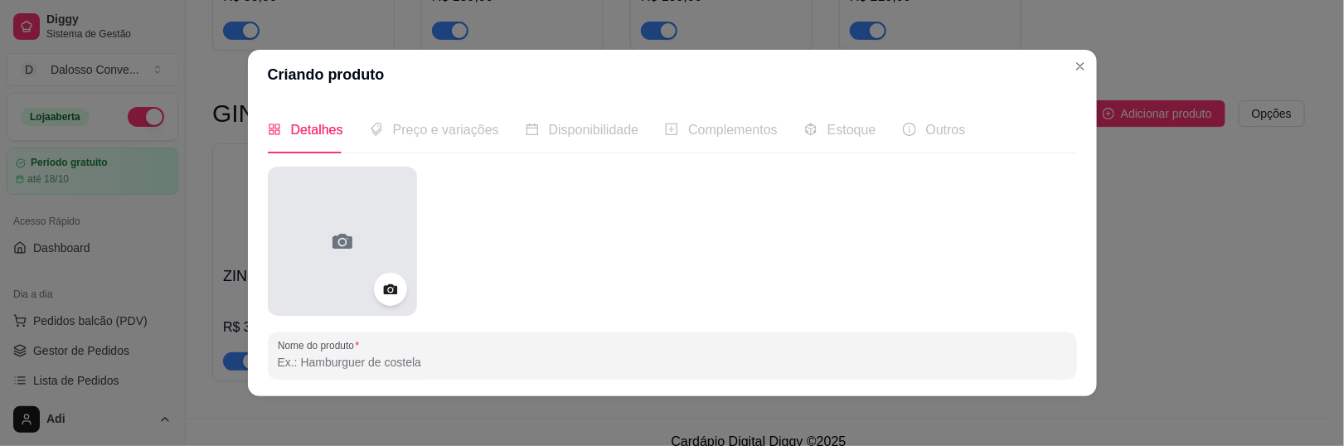
click at [335, 210] on div at bounding box center [342, 241] width 149 height 149
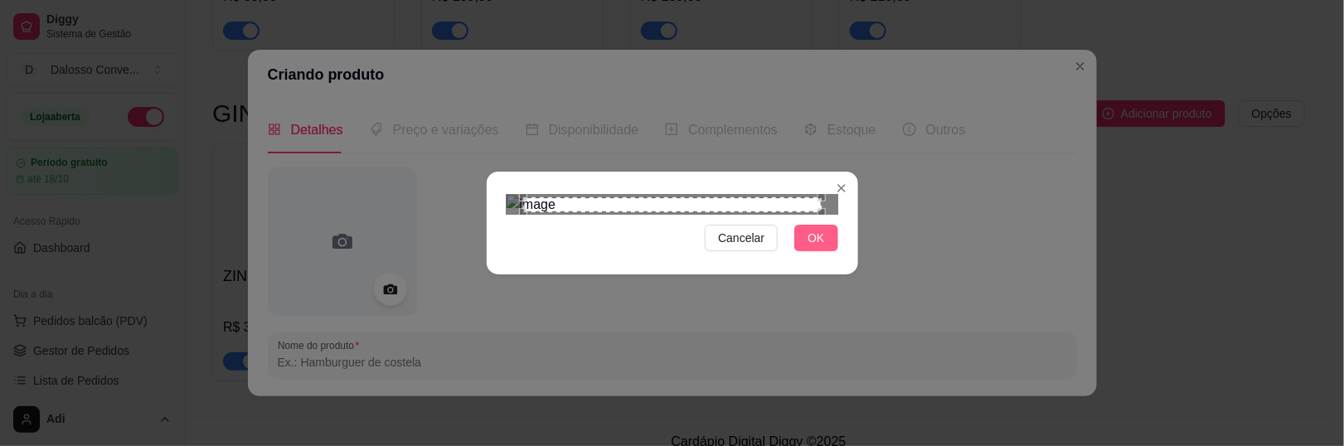
click at [817, 247] on span "OK" at bounding box center [815, 238] width 17 height 18
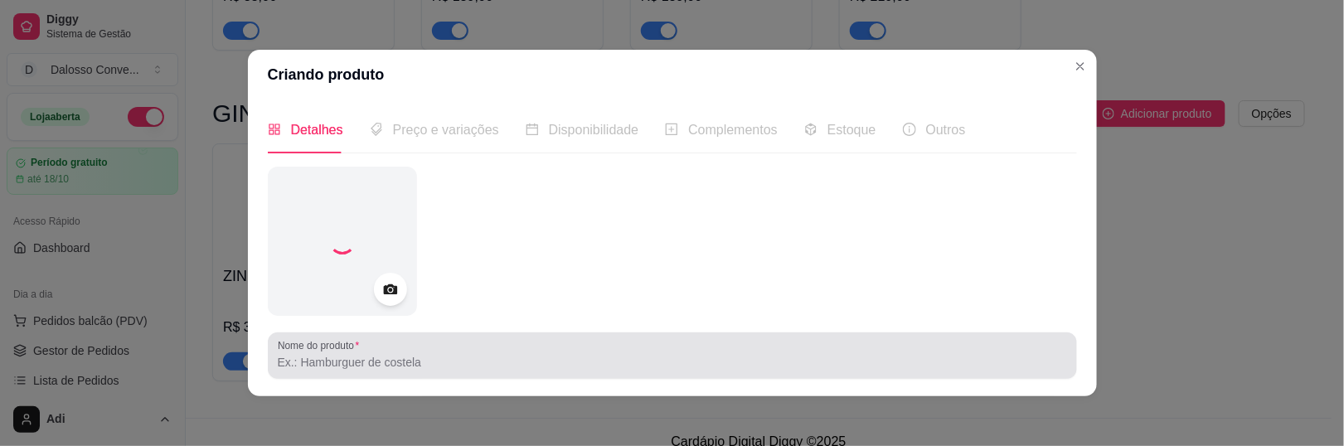
click at [334, 348] on label "Nome do produto" at bounding box center [321, 345] width 87 height 14
click at [334, 354] on input "Nome do produto" at bounding box center [672, 362] width 789 height 17
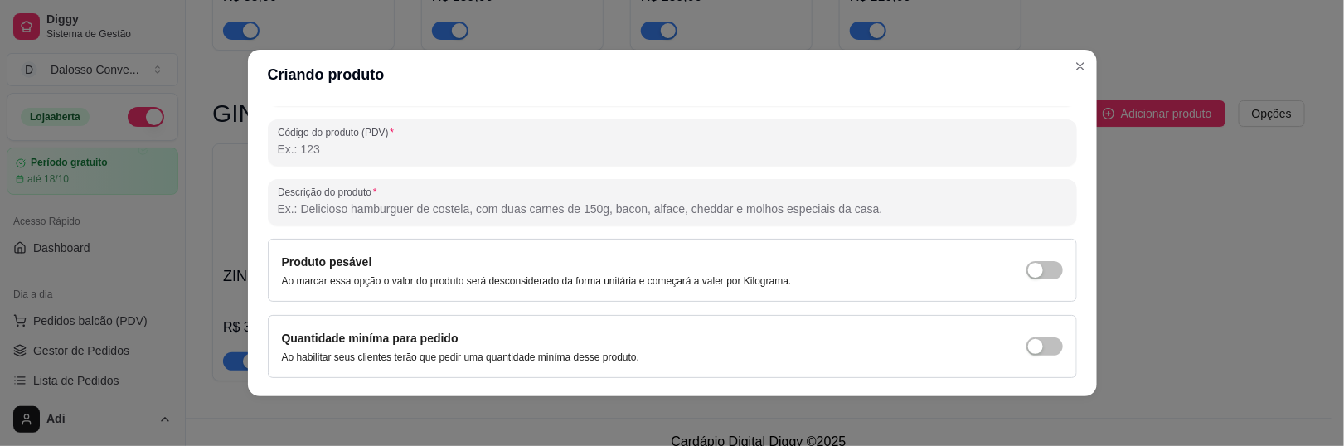
scroll to position [318, 0]
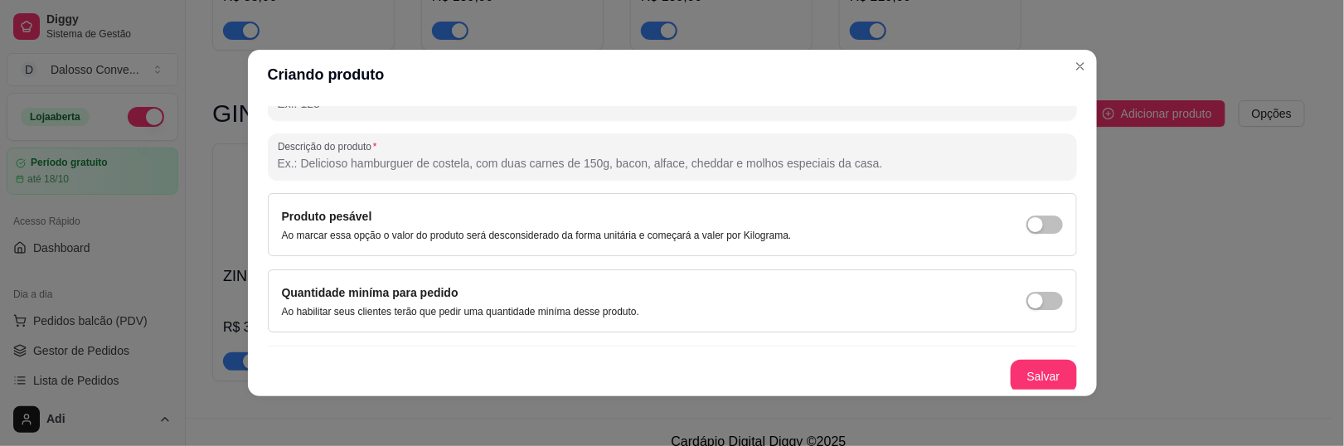
type input "ROCKS STRAWBERRY"
click at [1010, 377] on button "Salvar" at bounding box center [1043, 376] width 66 height 33
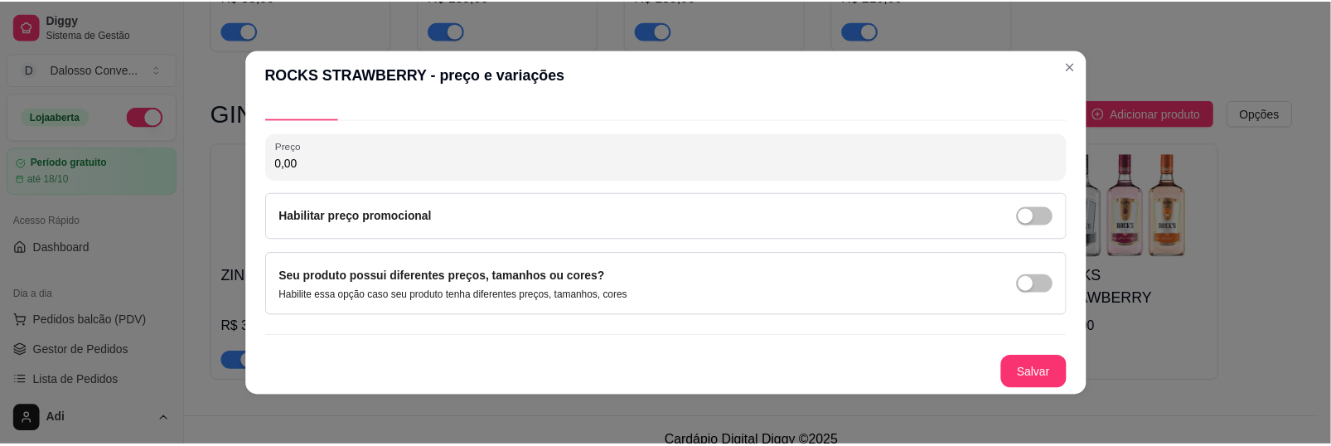
scroll to position [31, 0]
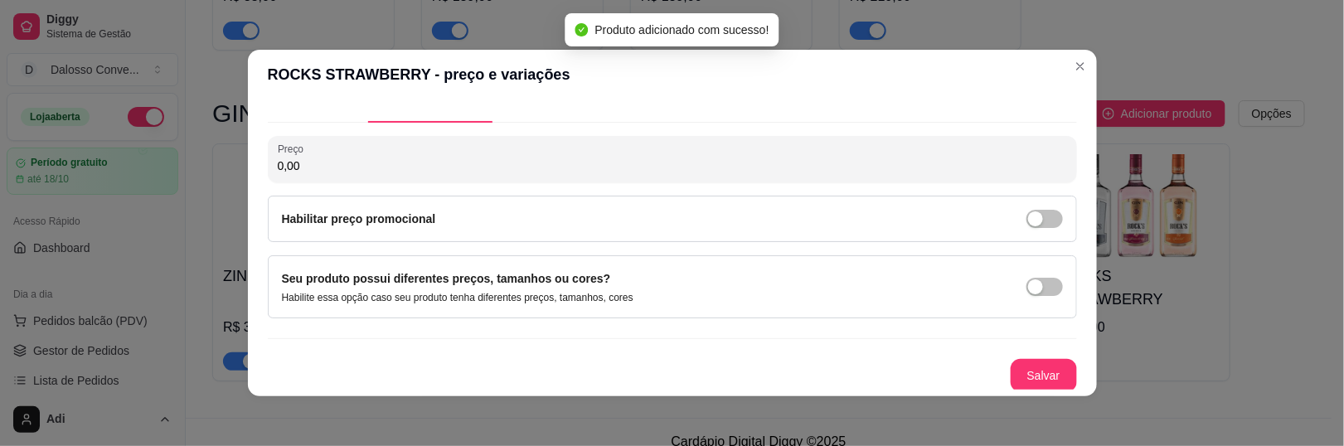
click at [298, 156] on div "0,00" at bounding box center [672, 159] width 789 height 33
type input "40,00"
click at [1048, 374] on button "Salvar" at bounding box center [1043, 375] width 66 height 33
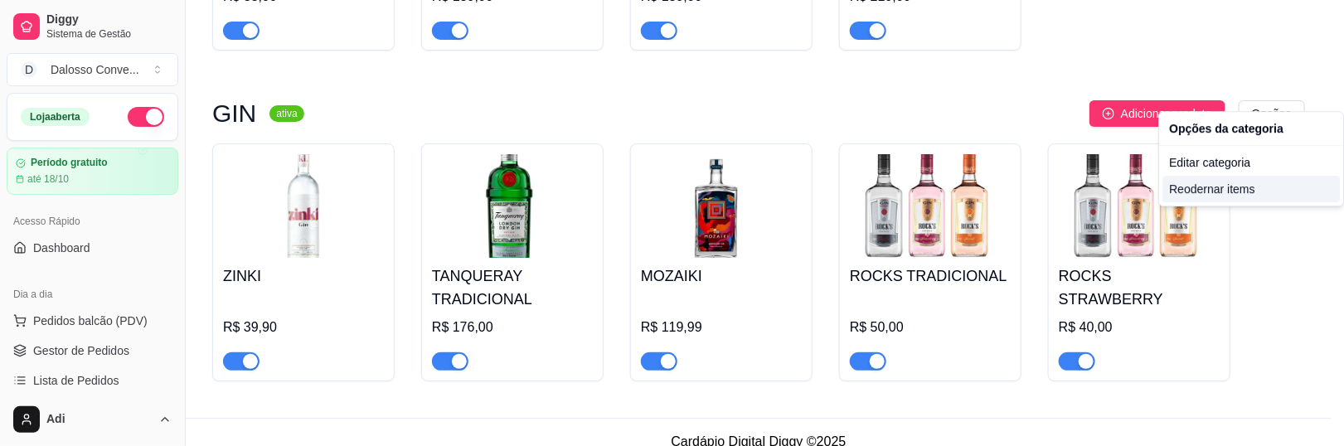
click at [1211, 196] on div "Reodernar items" at bounding box center [1250, 189] width 177 height 27
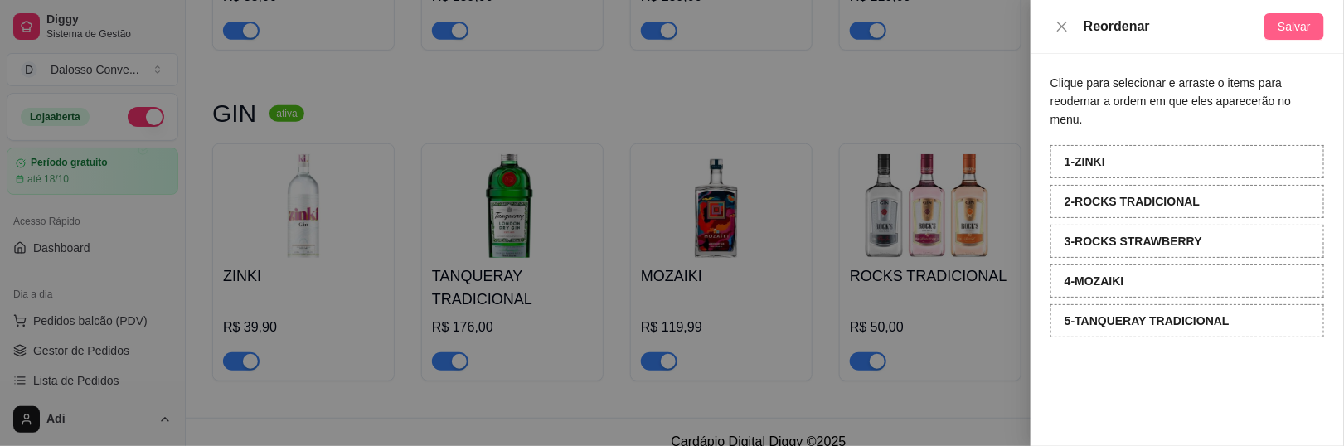
click at [1275, 27] on button "Salvar" at bounding box center [1294, 26] width 60 height 27
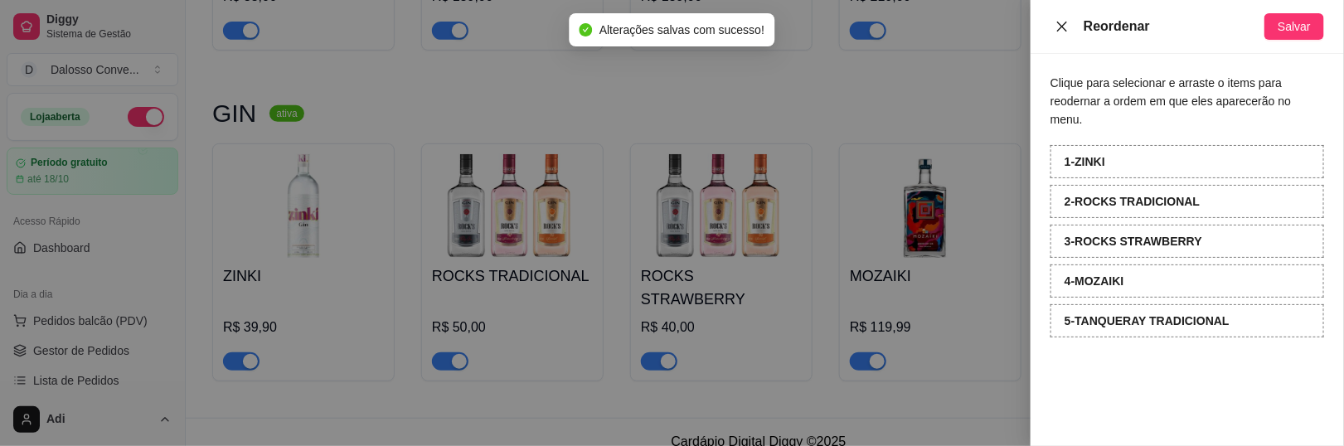
click at [1070, 19] on button "Close" at bounding box center [1061, 27] width 23 height 16
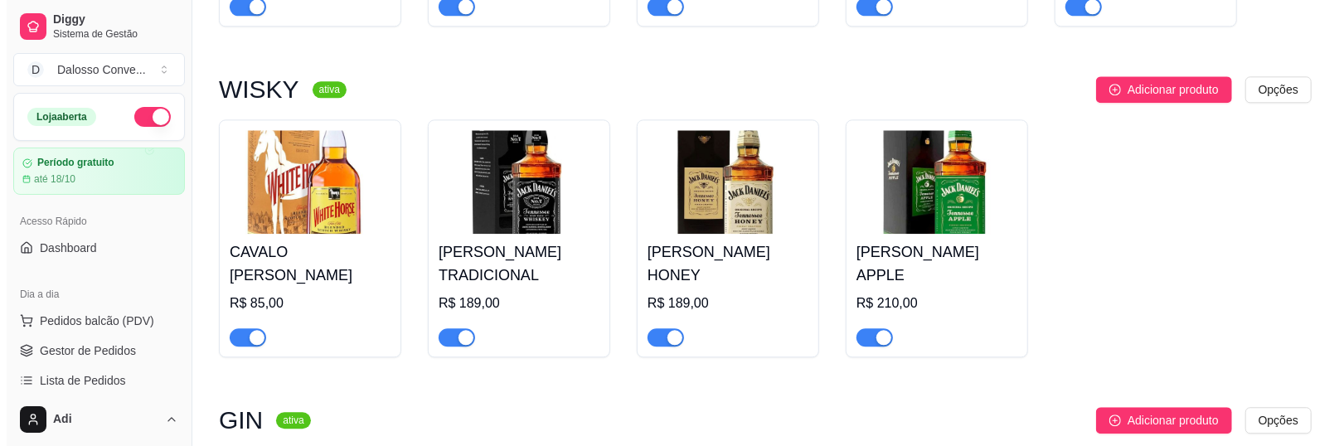
scroll to position [2547, 0]
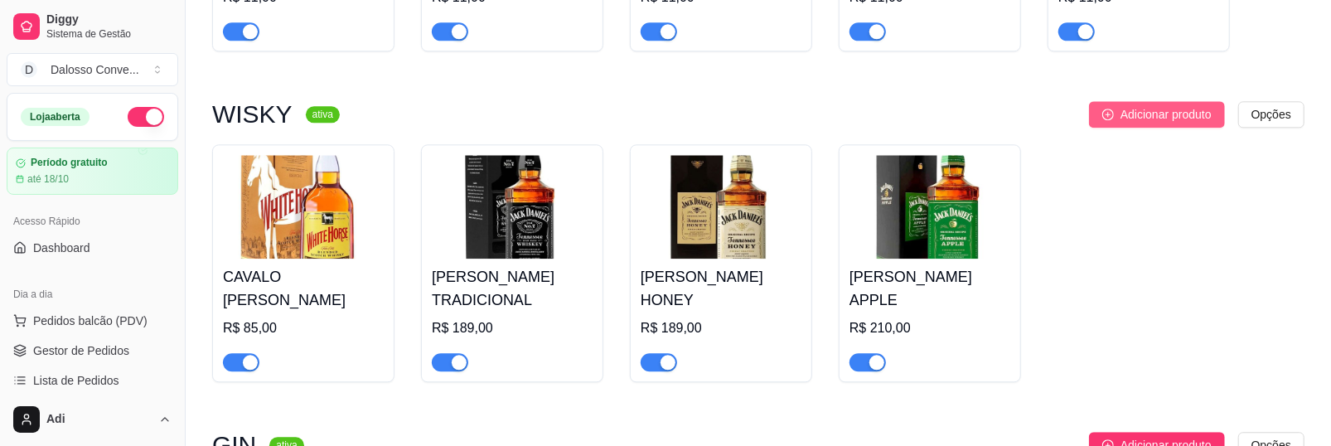
click at [1131, 105] on span "Adicionar produto" at bounding box center [1166, 114] width 91 height 18
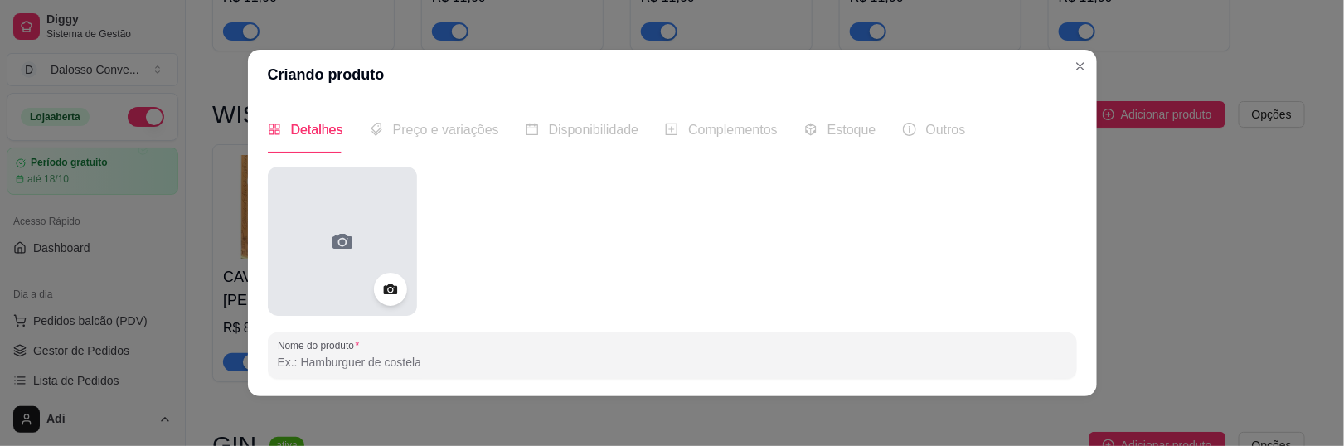
click at [304, 249] on div at bounding box center [342, 241] width 149 height 149
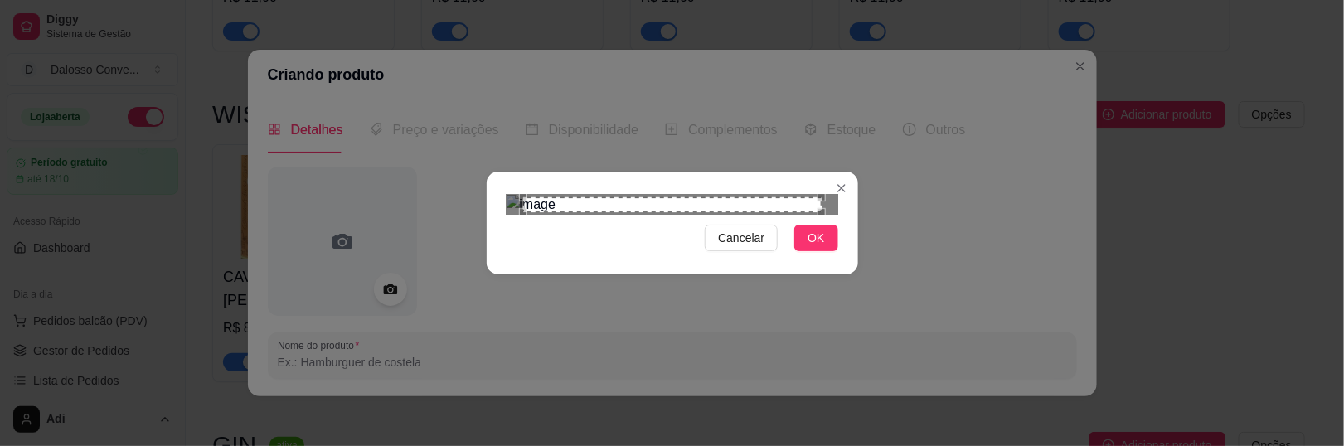
click at [825, 216] on div "Use the arrow keys to move the south east drag handle to change the crop select…" at bounding box center [825, 216] width 0 height 0
click at [787, 215] on div at bounding box center [672, 205] width 332 height 20
click at [742, 295] on div "Use the arrow keys to move the crop selection area" at bounding box center [680, 413] width 270 height 270
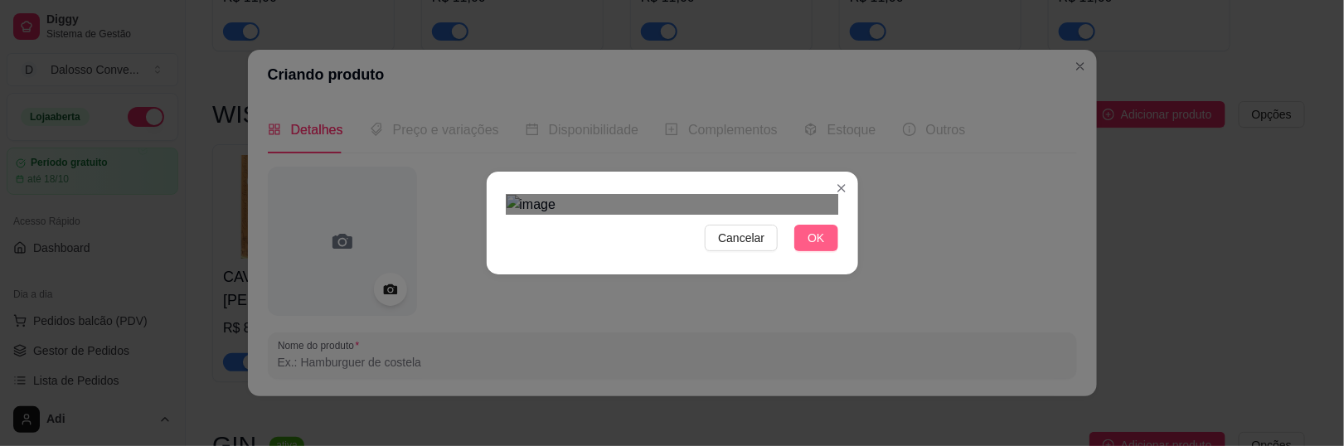
click at [816, 247] on span "OK" at bounding box center [815, 238] width 17 height 18
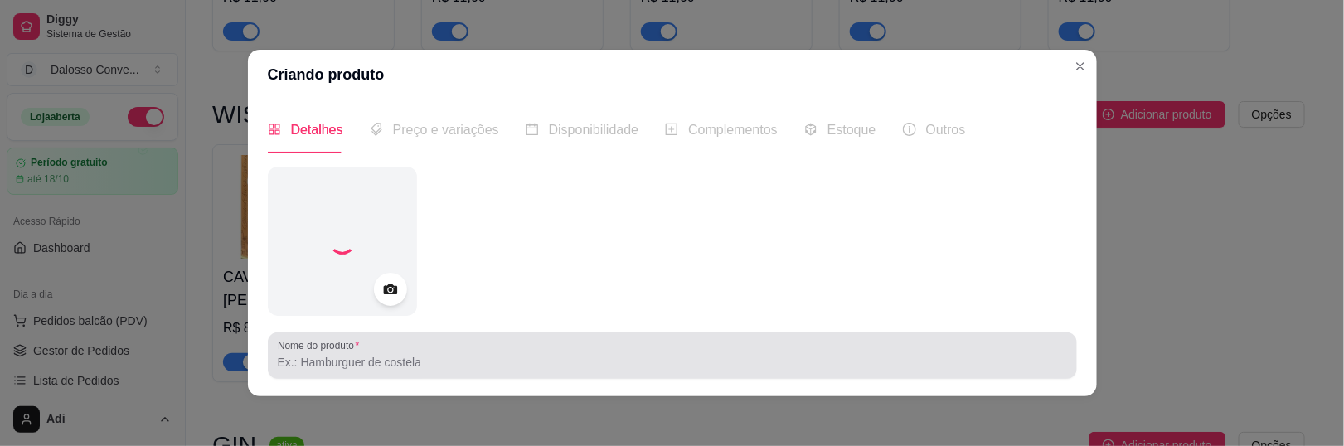
click at [386, 359] on input "Nome do produto" at bounding box center [672, 362] width 789 height 17
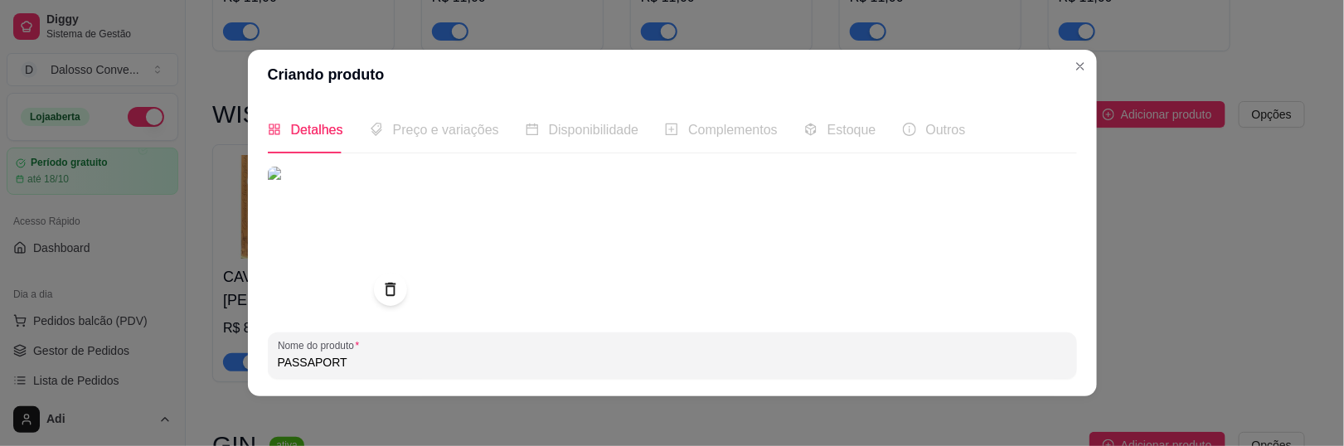
scroll to position [319, 0]
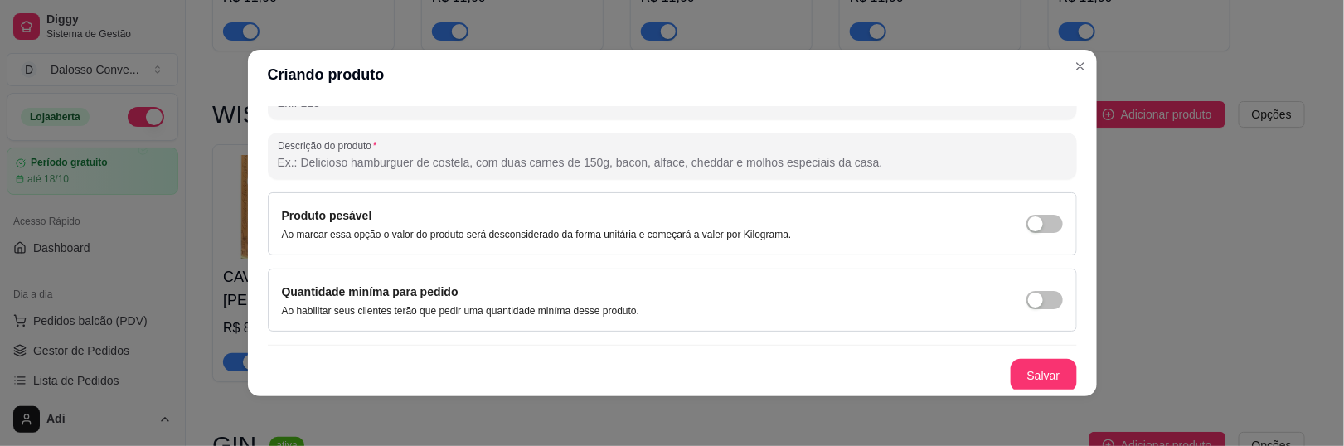
type input "PASSAPORT"
click at [1039, 391] on div "Detalhes Preço e variações Disponibilidade Complementos Estoque Outros Nome do …" at bounding box center [672, 247] width 849 height 297
click at [1039, 382] on button "Salvar" at bounding box center [1043, 375] width 66 height 33
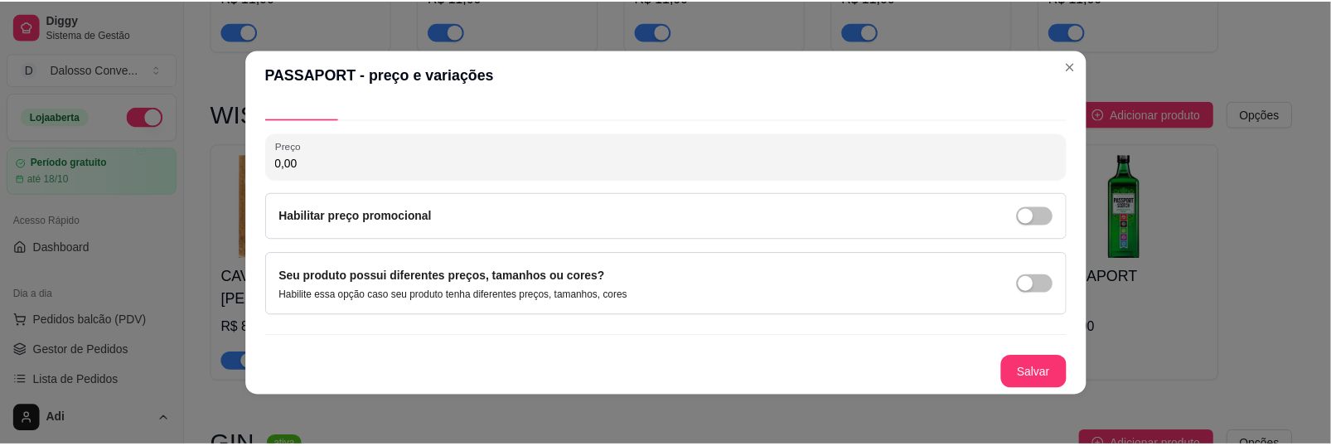
scroll to position [31, 0]
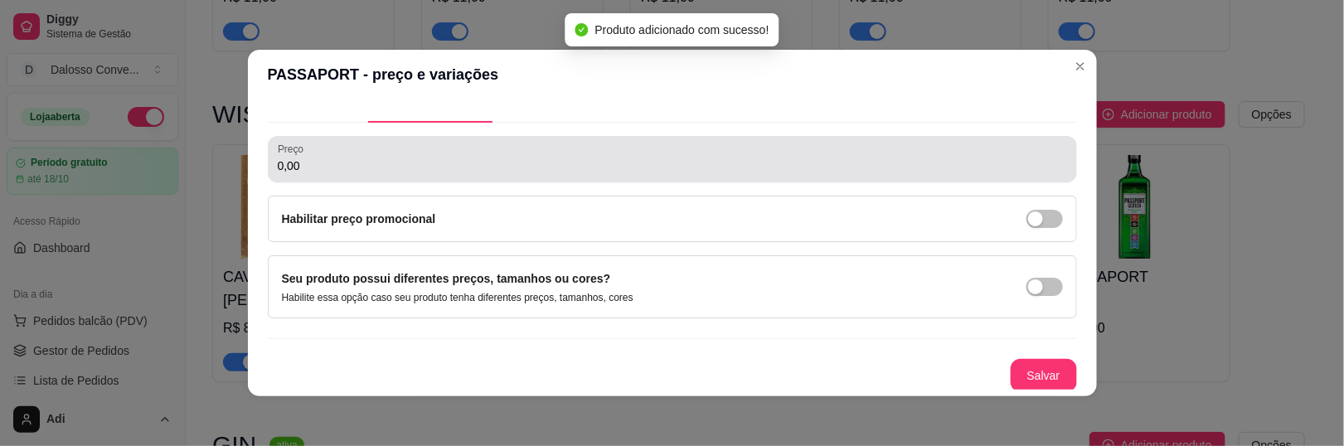
click at [349, 174] on div "0,00" at bounding box center [672, 159] width 789 height 33
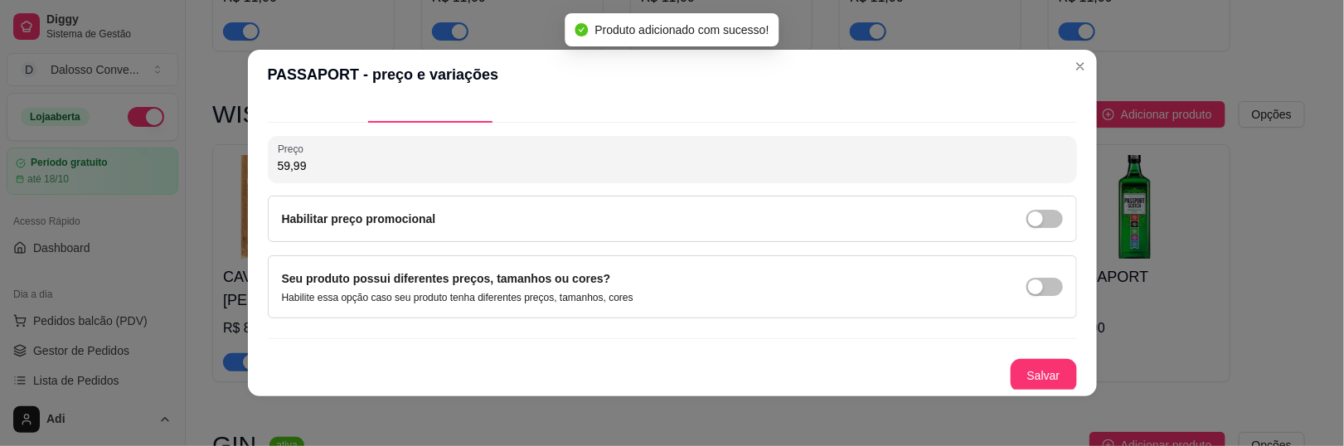
type input "59,99"
click at [1034, 370] on button "Salvar" at bounding box center [1043, 375] width 66 height 33
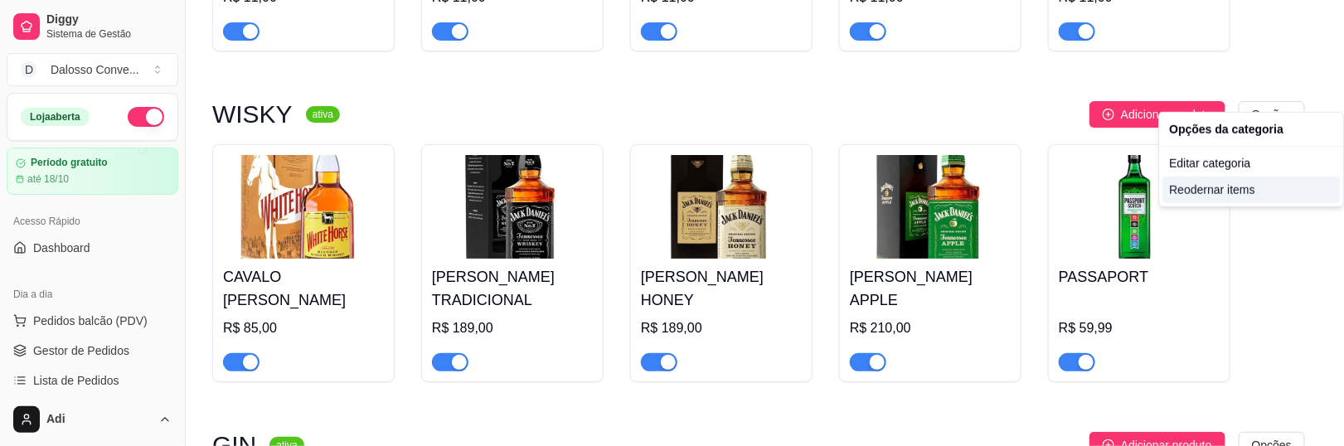
click at [1220, 194] on div "Reodernar items" at bounding box center [1250, 190] width 177 height 27
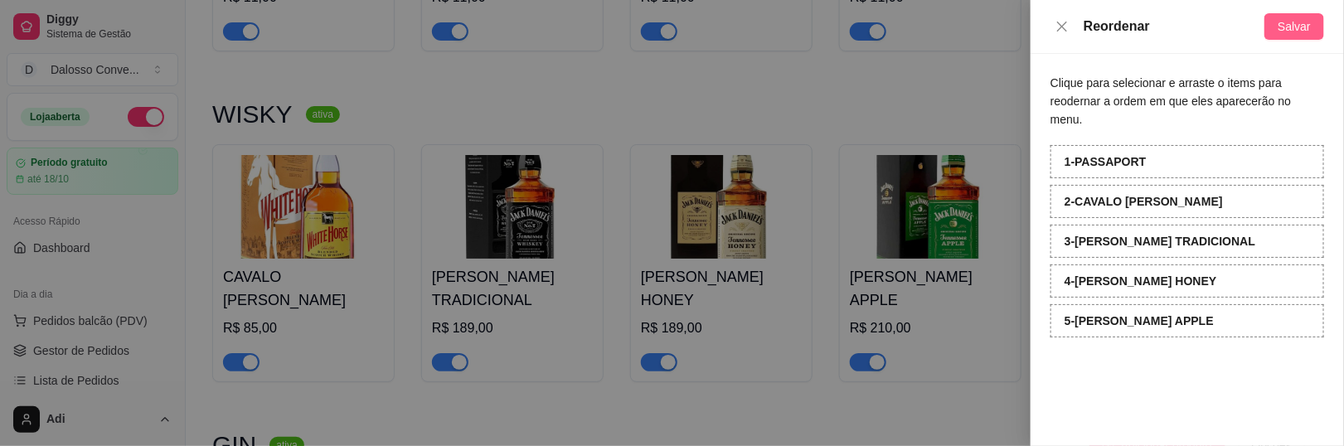
click at [1282, 20] on span "Salvar" at bounding box center [1293, 26] width 33 height 18
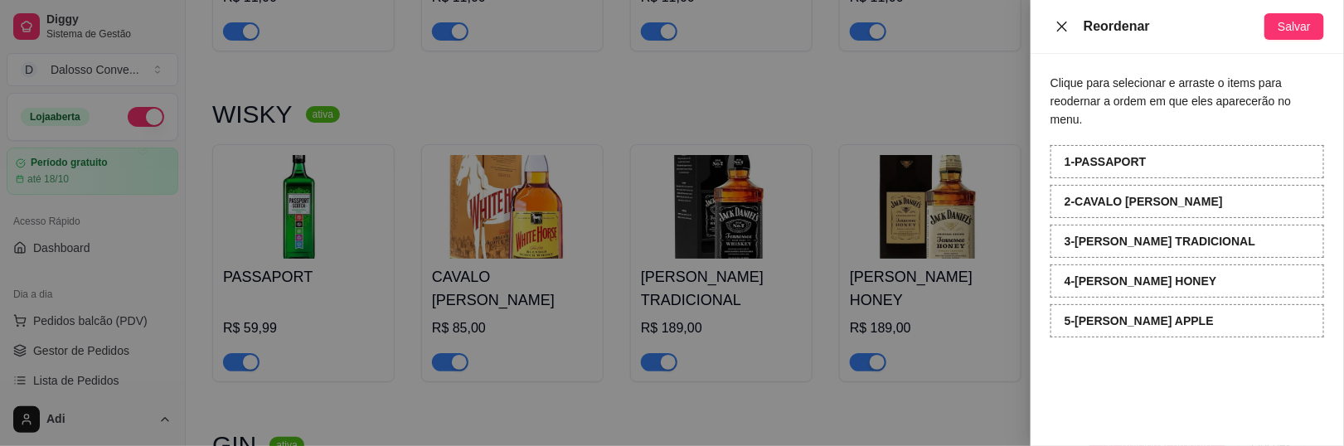
click at [1060, 24] on icon "close" at bounding box center [1062, 26] width 10 height 10
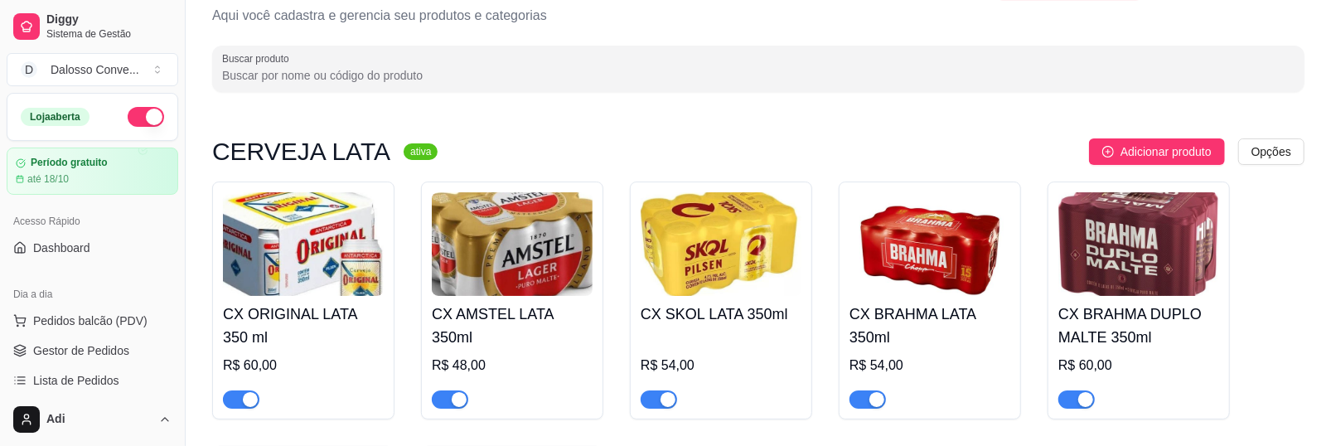
scroll to position [0, 0]
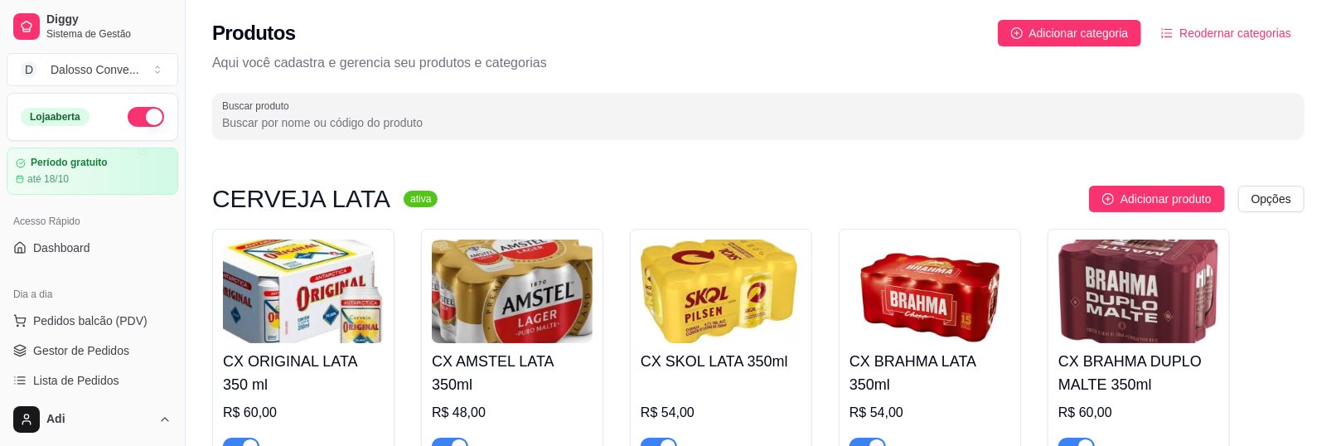
click at [1129, 47] on div "Produtos Adicionar categoria Reodernar categorias Aqui você cadastra e gerencia…" at bounding box center [758, 74] width 1145 height 149
click at [1129, 40] on span "Adicionar categoria" at bounding box center [1078, 33] width 99 height 18
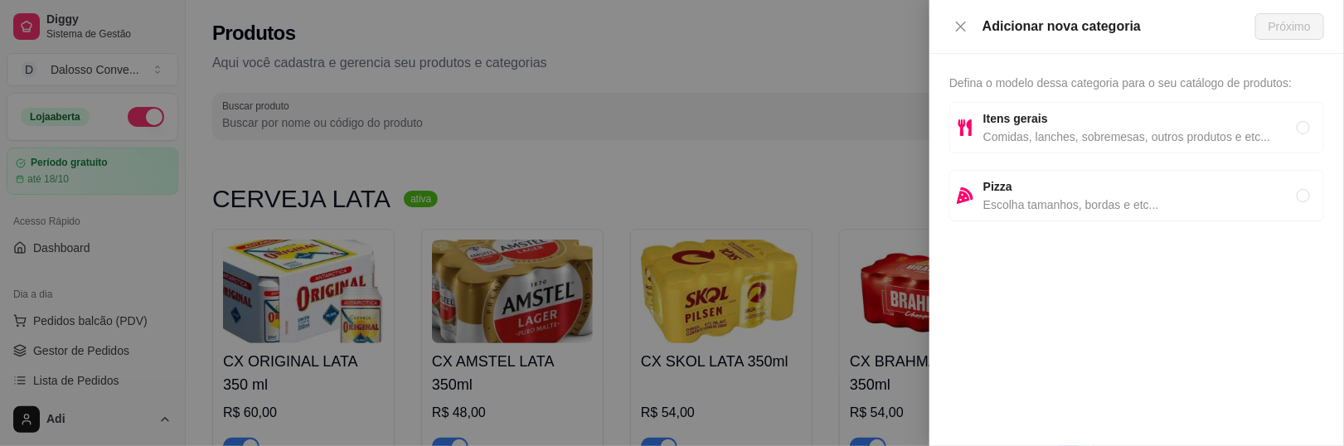
click at [1024, 143] on span "Comidas, lanches, sobremesas, outros produtos e etc..." at bounding box center [1139, 137] width 313 height 18
radio input "true"
click at [1270, 26] on span "Próximo" at bounding box center [1289, 26] width 42 height 18
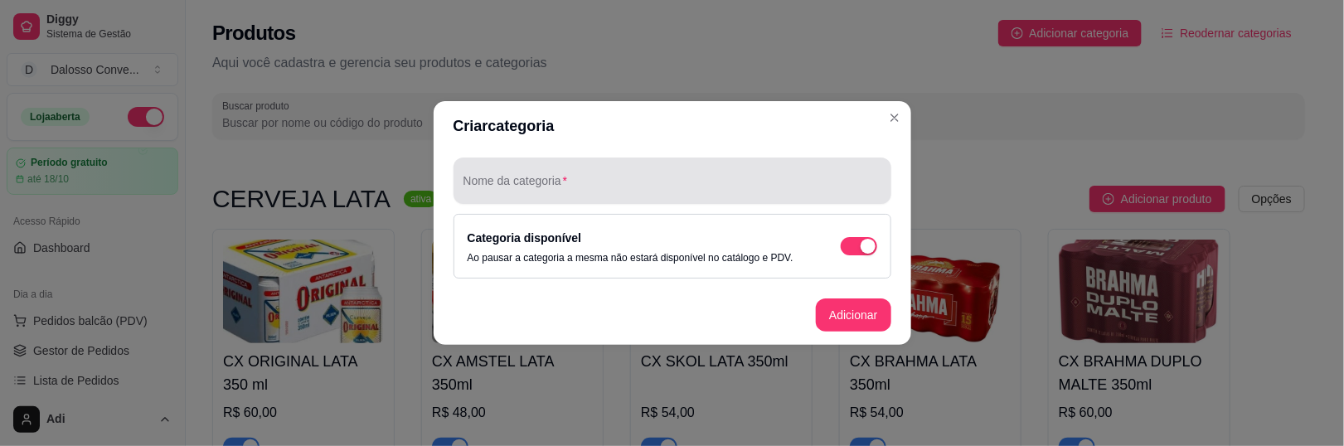
click at [491, 184] on div "Nome da categoria" at bounding box center [672, 180] width 438 height 46
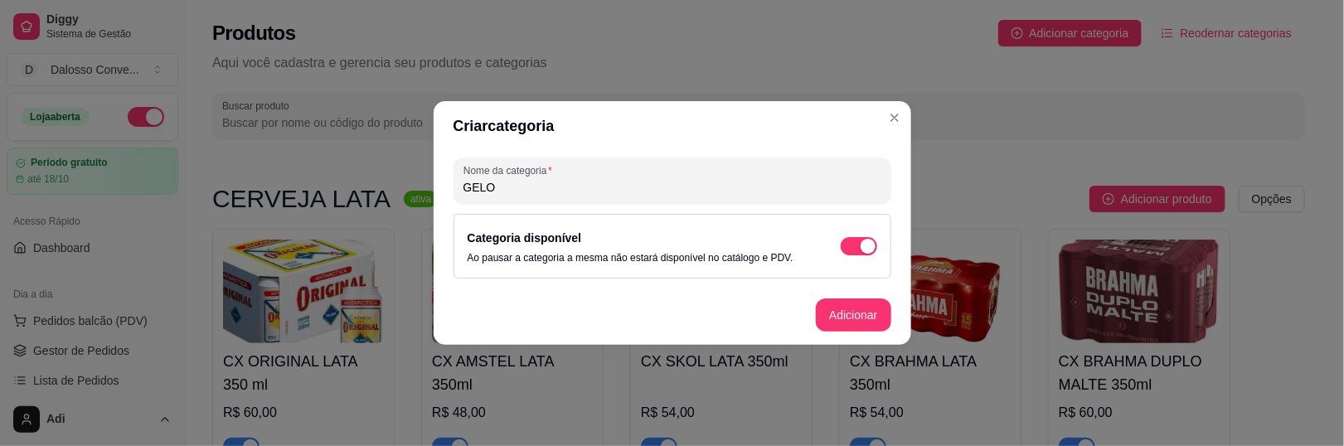
type input "GELO"
click at [872, 306] on button "Adicionar" at bounding box center [853, 314] width 75 height 33
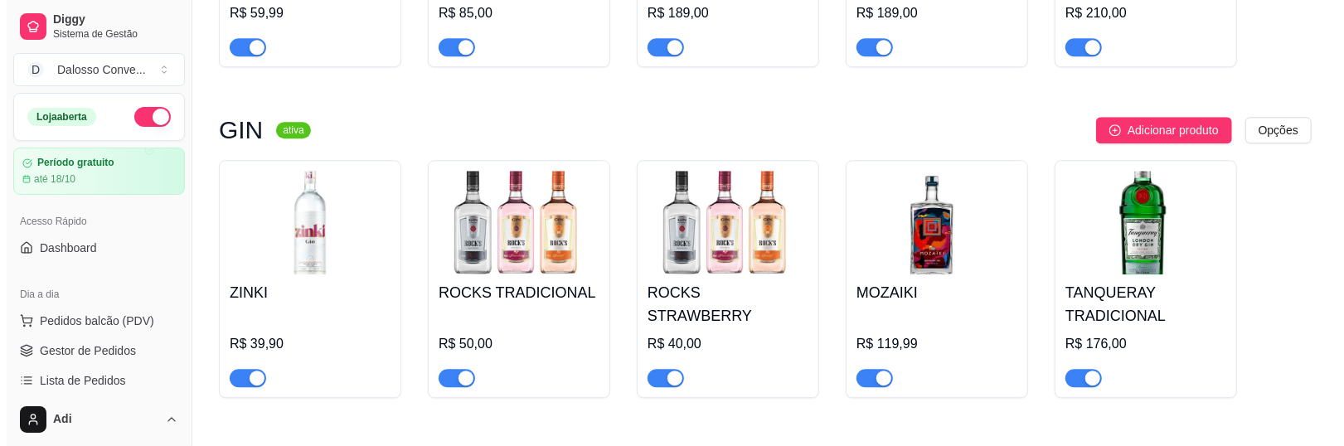
scroll to position [2990, 0]
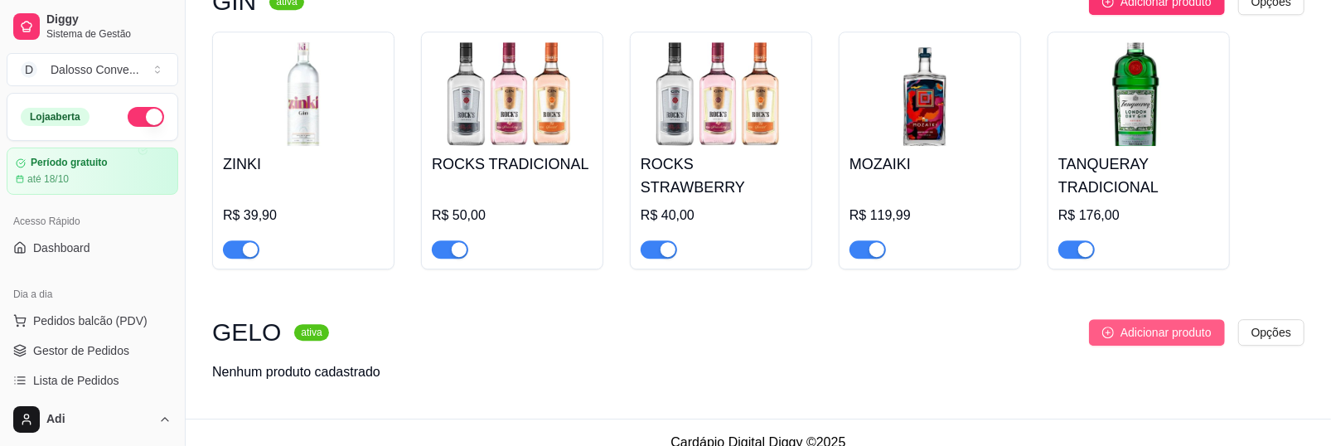
click at [1187, 323] on span "Adicionar produto" at bounding box center [1166, 332] width 91 height 18
click at [1154, 323] on span "Adicionar produto" at bounding box center [1166, 332] width 91 height 18
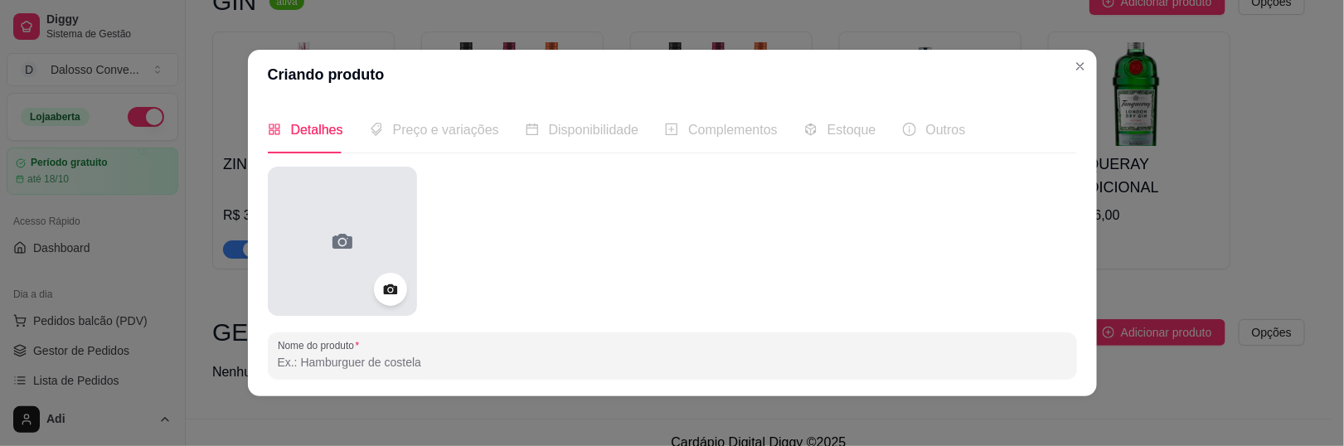
click at [307, 228] on div at bounding box center [342, 241] width 149 height 149
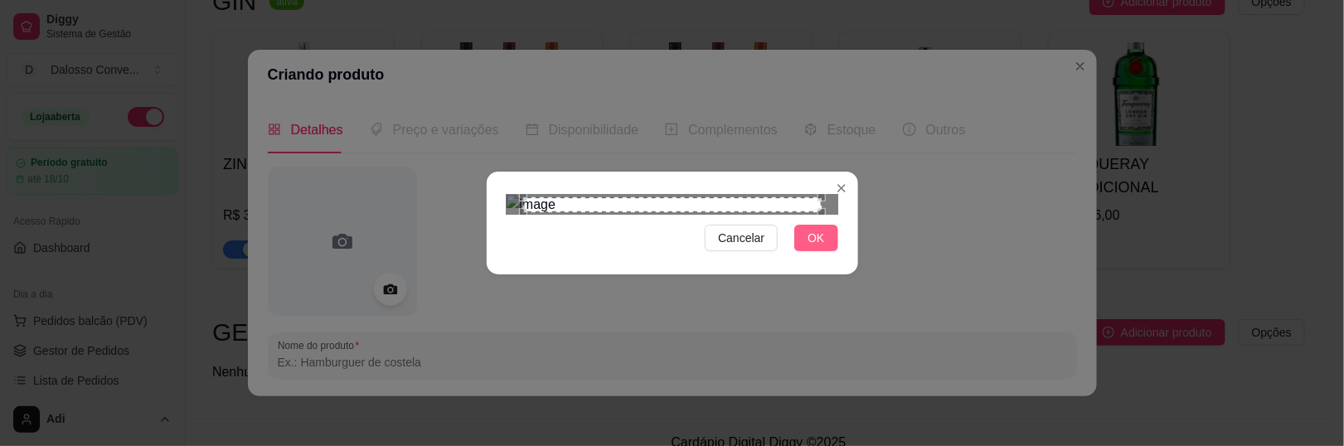
click at [808, 247] on span "OK" at bounding box center [815, 238] width 17 height 18
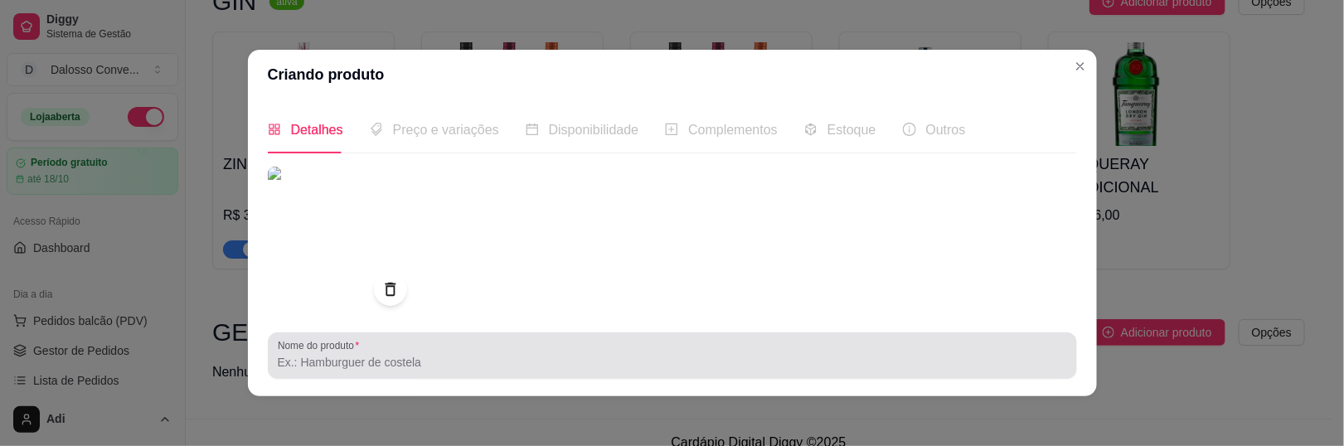
click at [363, 374] on div "Nome do produto" at bounding box center [672, 355] width 809 height 46
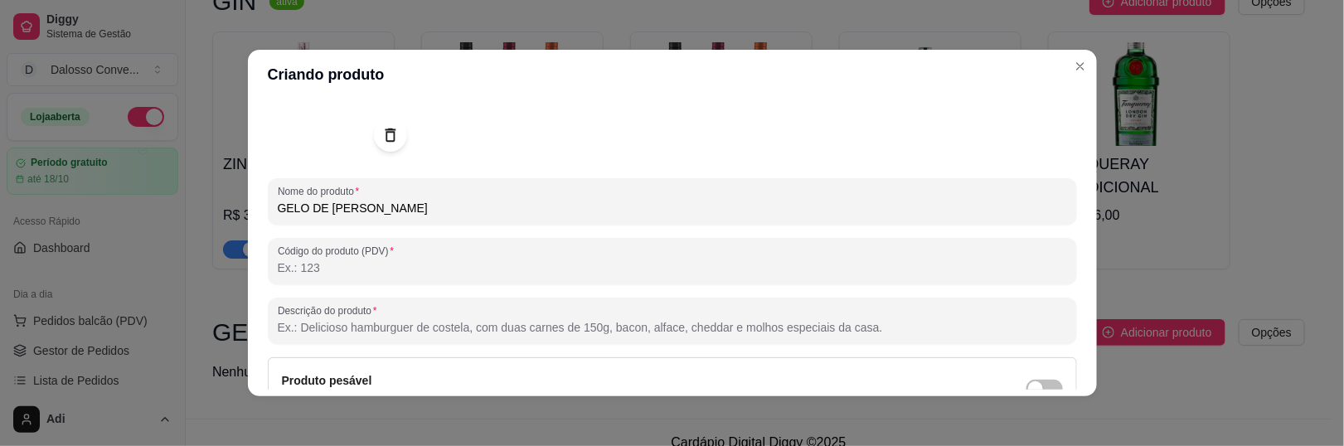
scroll to position [319, 0]
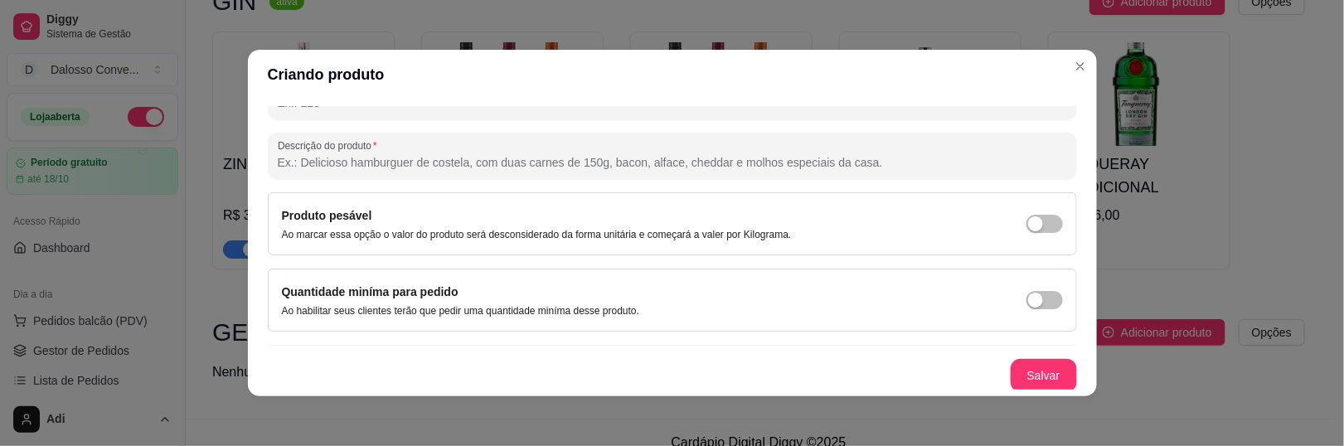
type input "GELO DE [PERSON_NAME]"
click at [1026, 370] on button "Salvar" at bounding box center [1043, 376] width 65 height 32
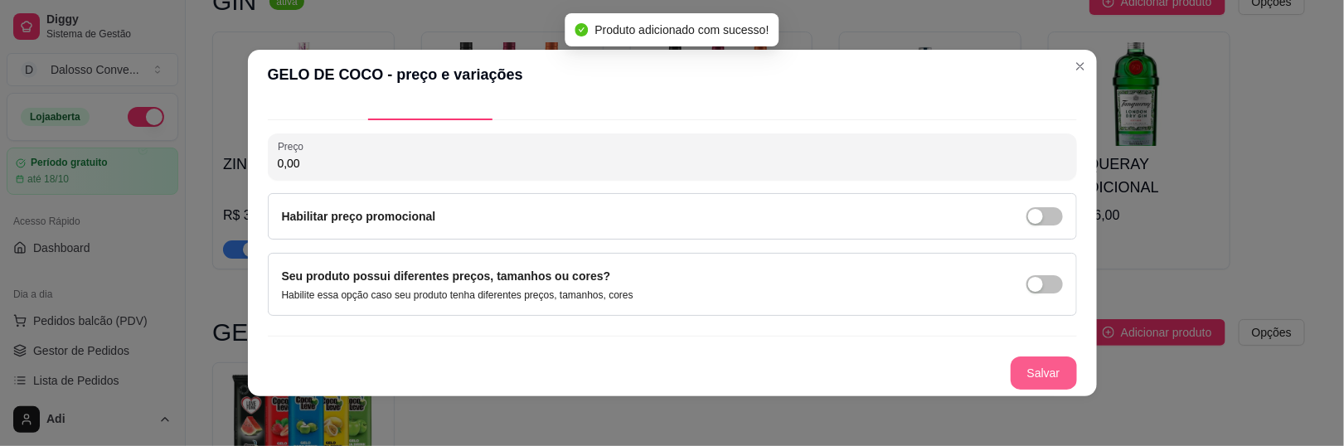
scroll to position [31, 0]
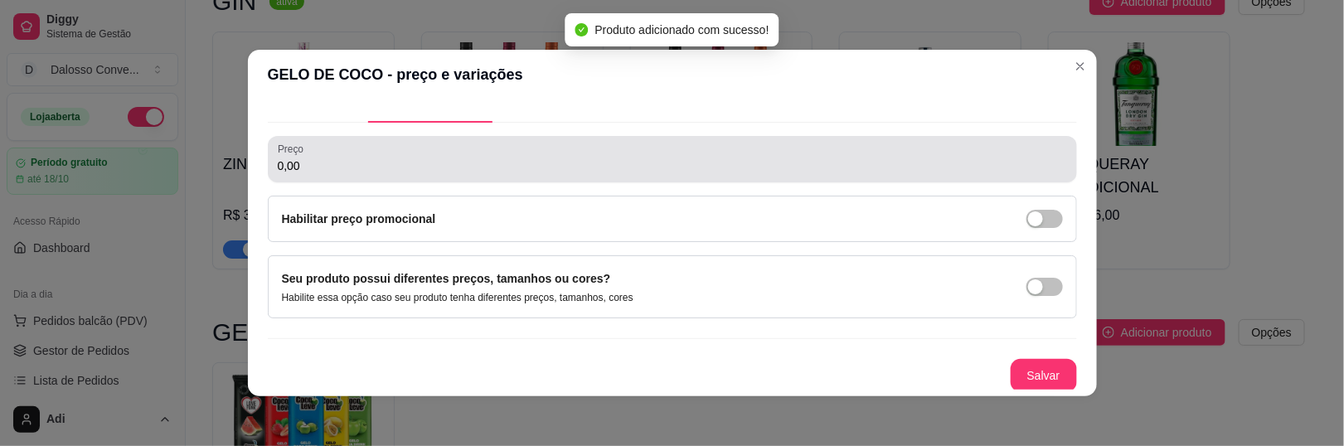
click at [295, 167] on input "0,00" at bounding box center [672, 165] width 789 height 17
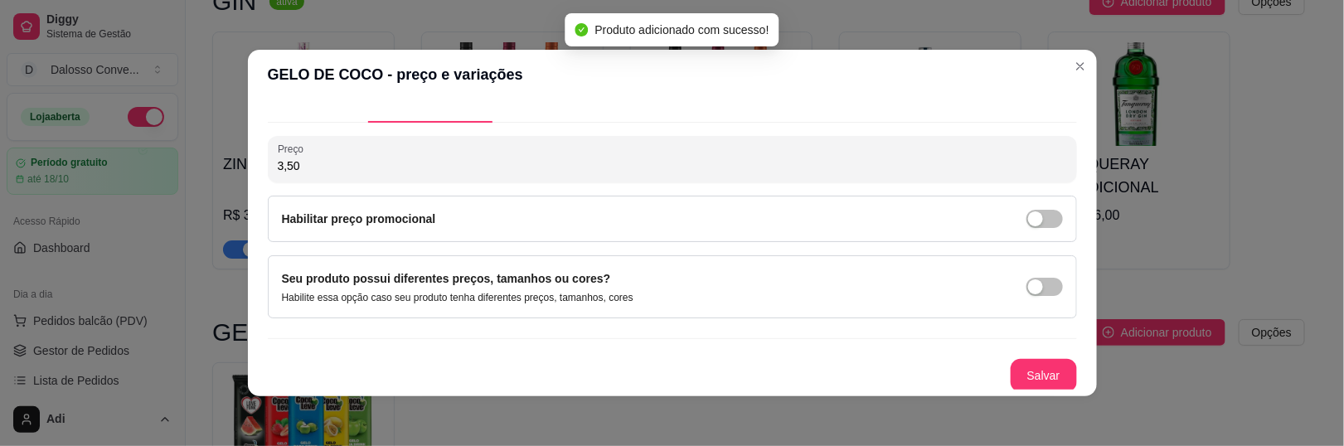
type input "3,50"
click at [987, 364] on div "Salvar" at bounding box center [672, 375] width 809 height 33
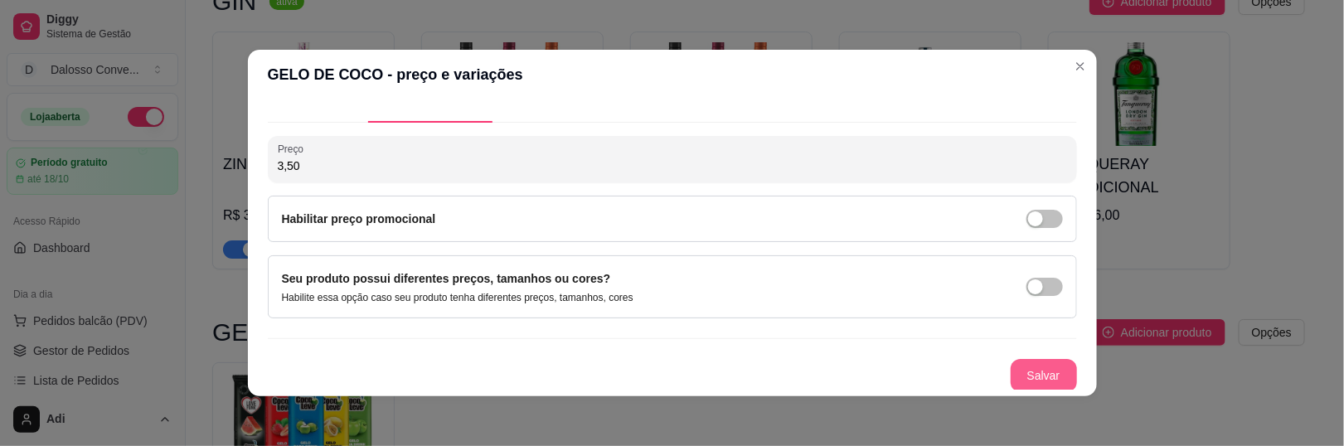
click at [1021, 370] on button "Salvar" at bounding box center [1043, 375] width 66 height 33
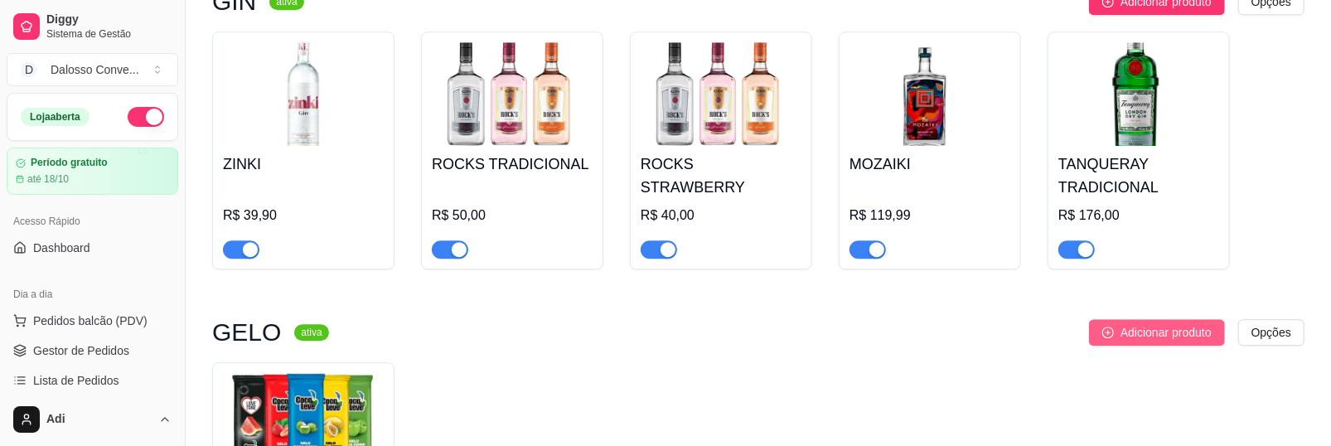
click at [1133, 323] on span "Adicionar produto" at bounding box center [1166, 332] width 91 height 18
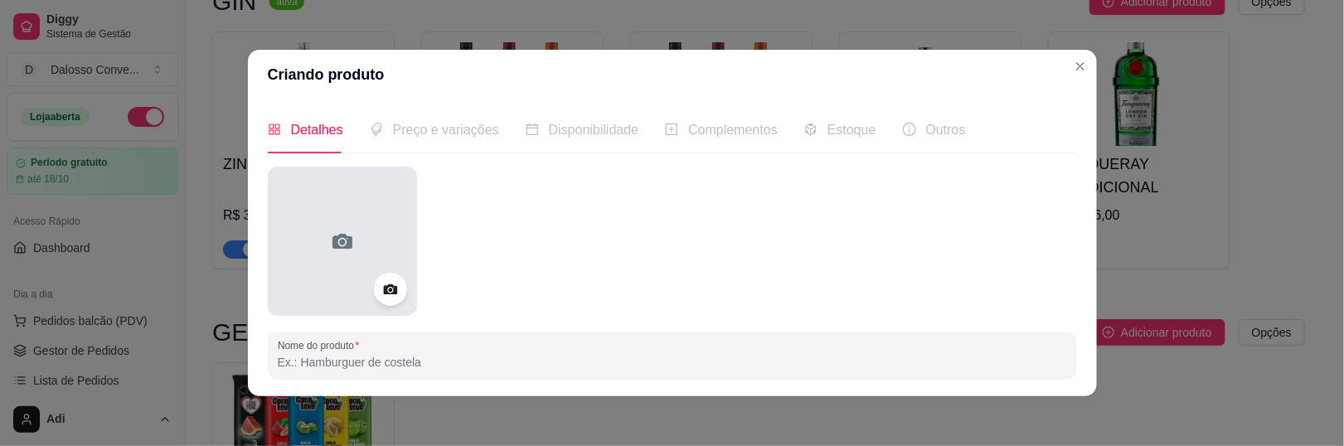
click at [360, 220] on div at bounding box center [342, 241] width 149 height 149
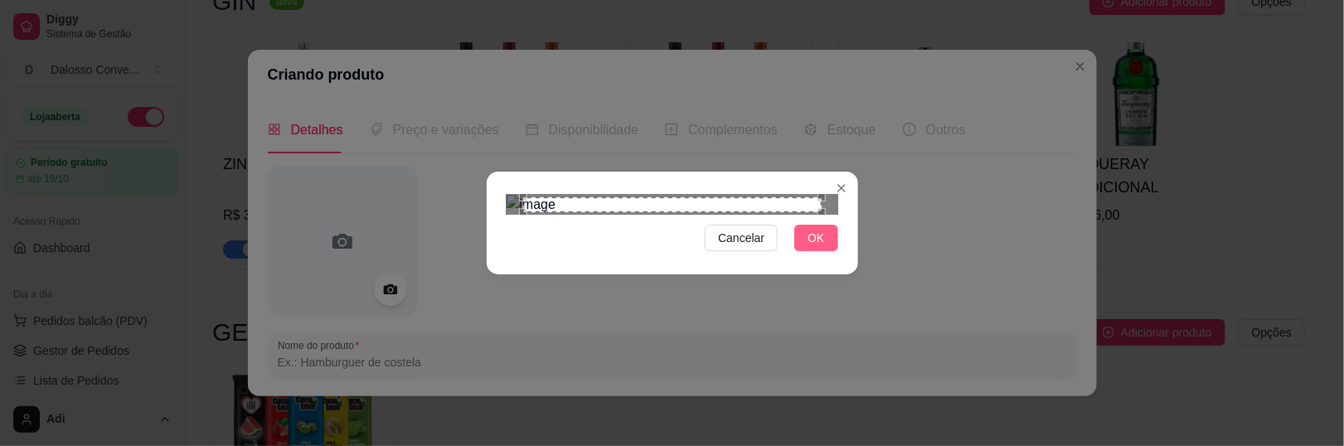
click at [807, 247] on span "OK" at bounding box center [815, 238] width 17 height 18
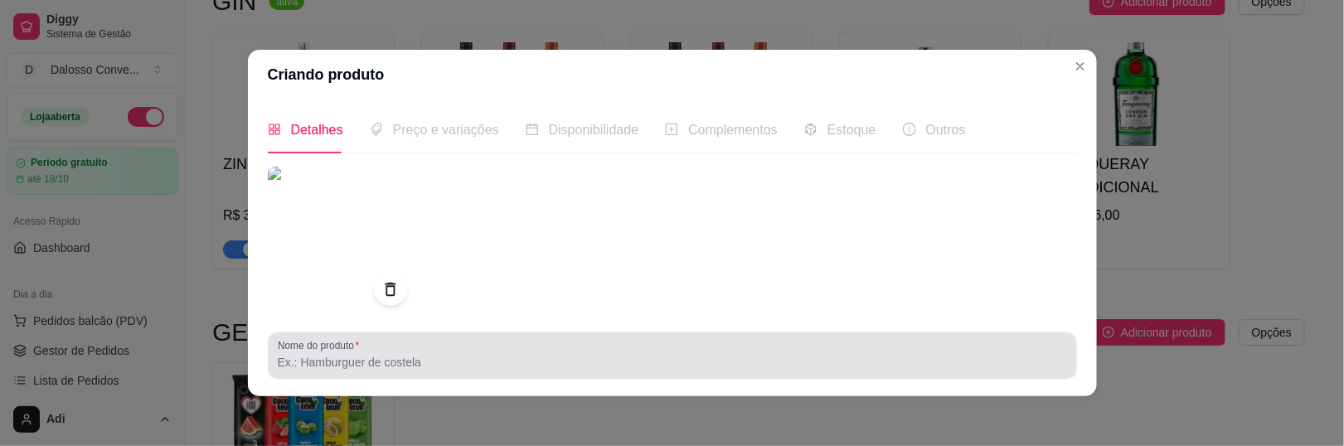
click at [341, 354] on input "Nome do produto" at bounding box center [672, 362] width 789 height 17
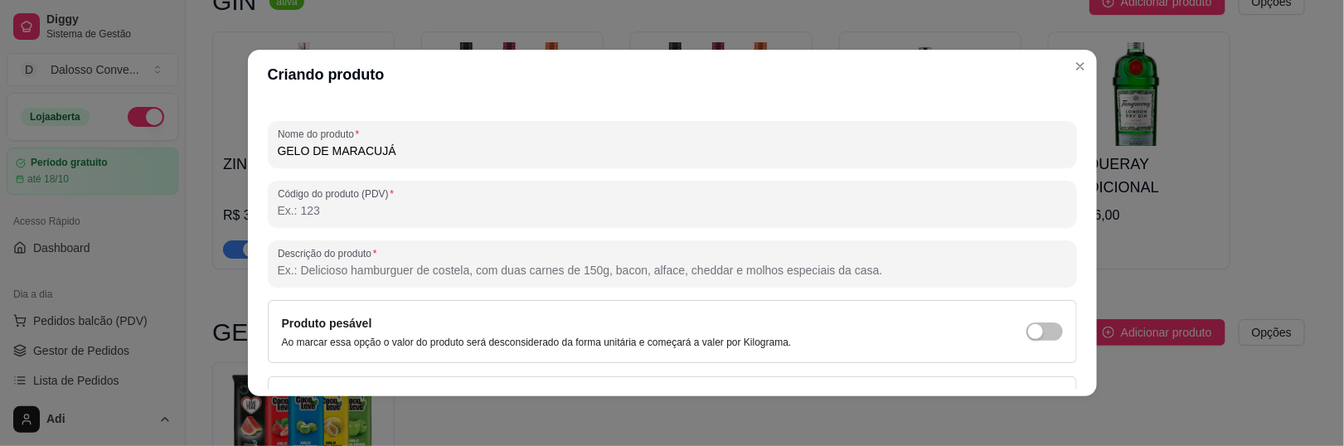
scroll to position [319, 0]
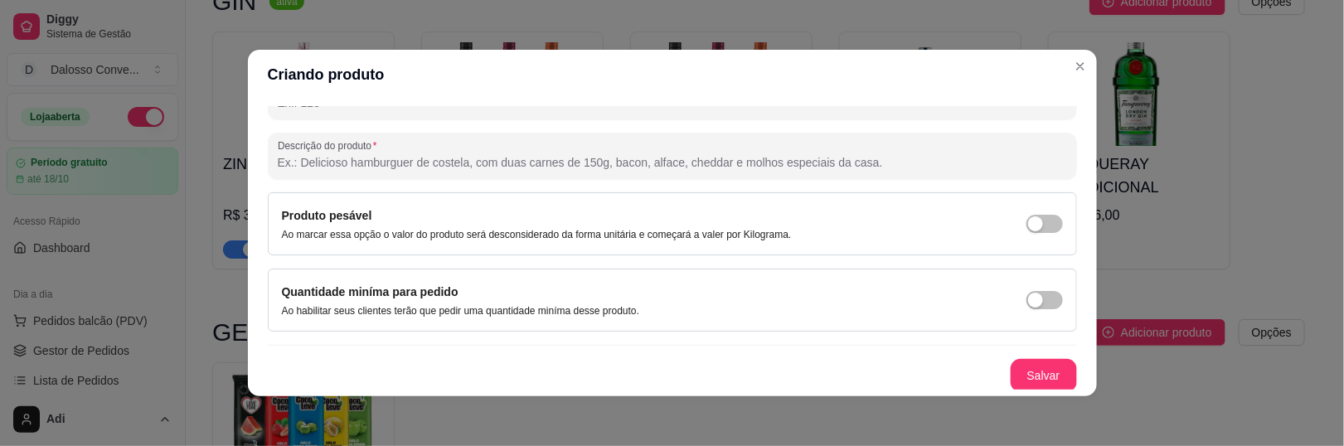
type input "GELO DE MARACUJÁ"
click at [1013, 368] on button "Salvar" at bounding box center [1043, 375] width 66 height 33
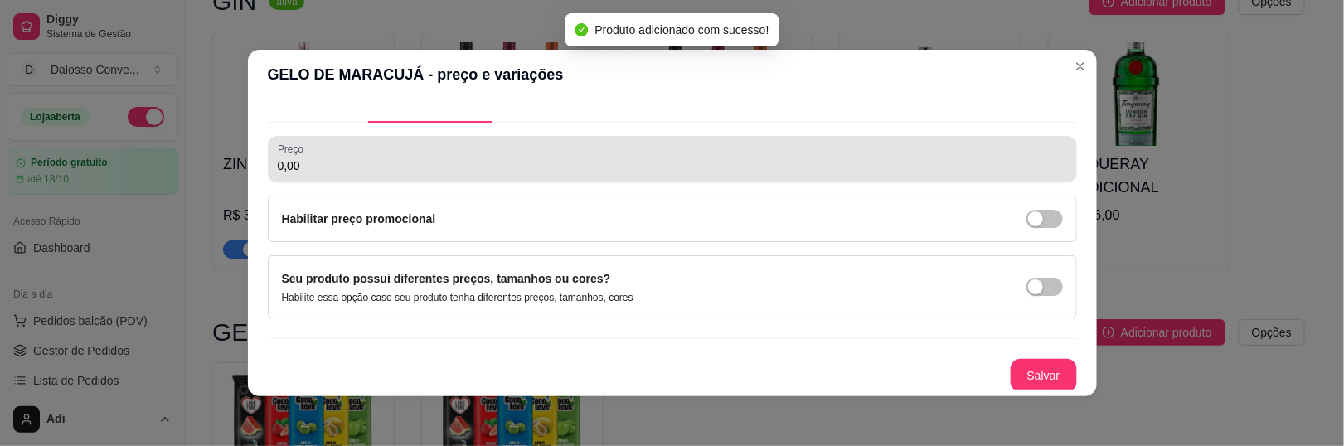
click at [317, 157] on div "0,00" at bounding box center [672, 159] width 789 height 33
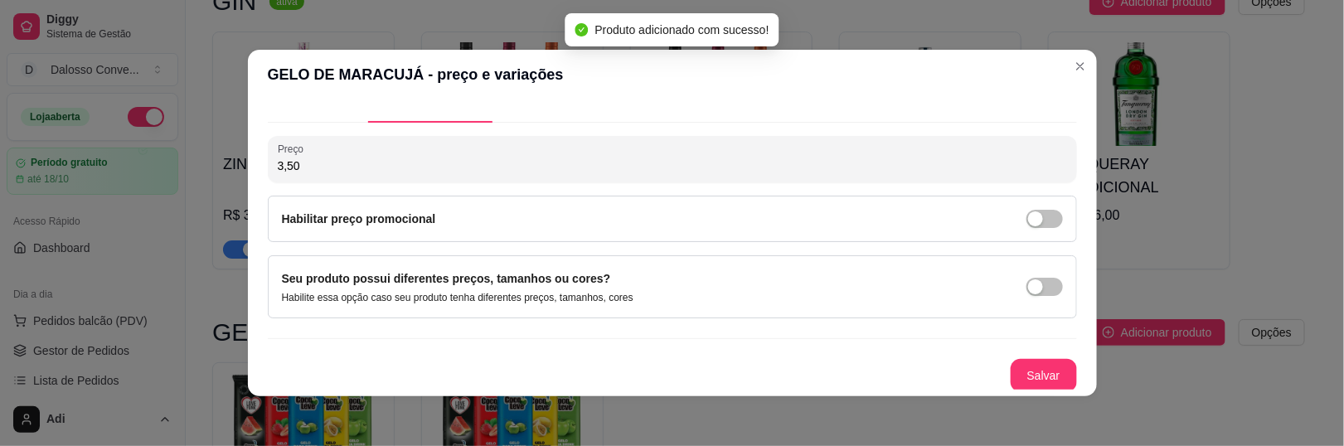
type input "3,50"
click at [1011, 365] on button "Salvar" at bounding box center [1043, 376] width 65 height 32
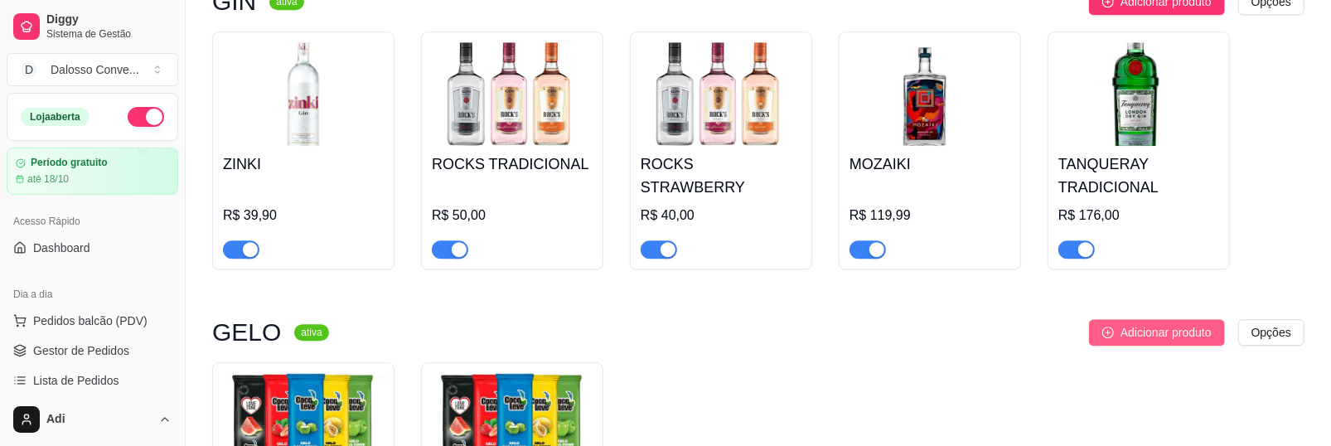
click at [1116, 319] on button "Adicionar produto" at bounding box center [1157, 332] width 136 height 27
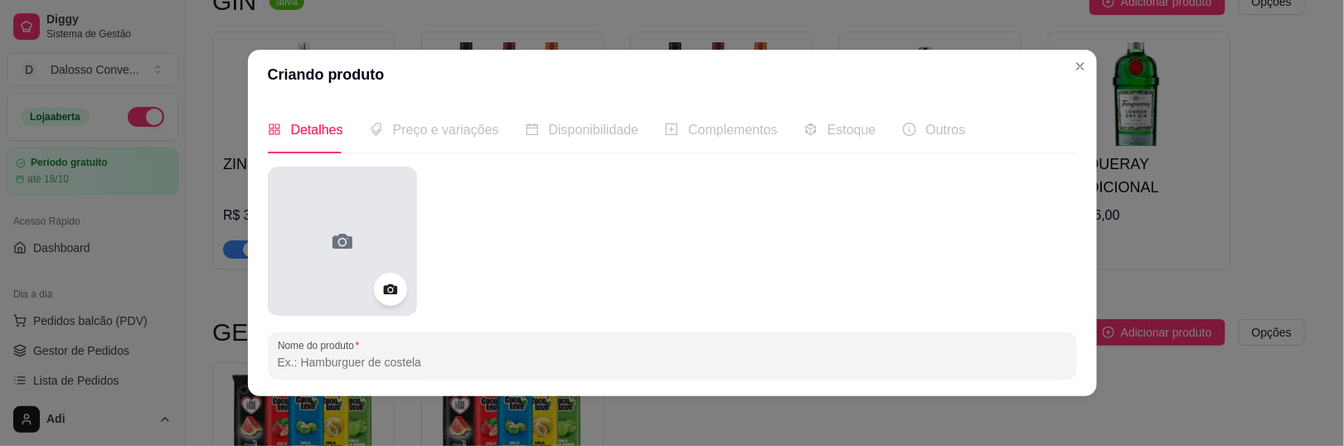
click at [290, 194] on div at bounding box center [342, 241] width 149 height 149
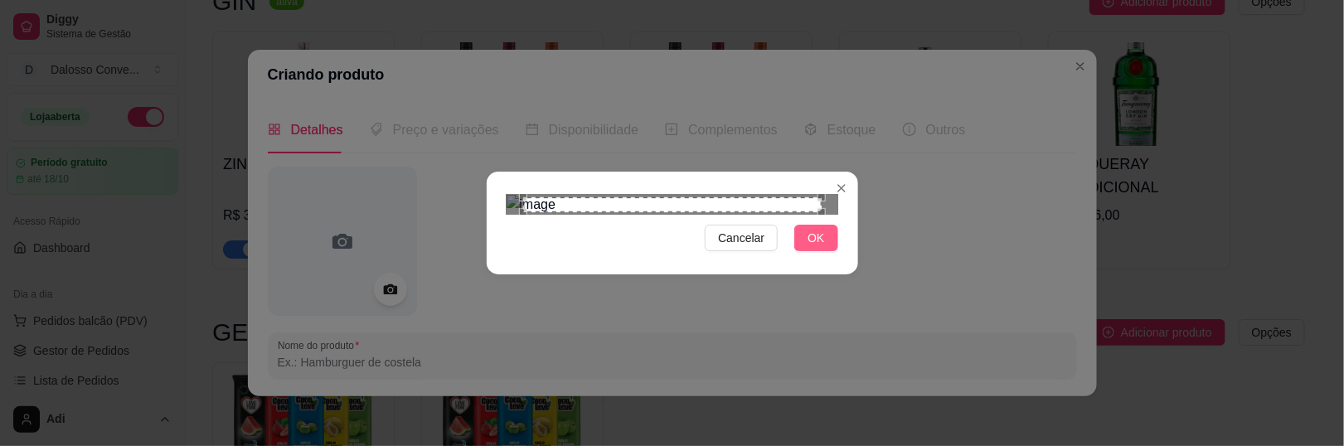
click at [816, 247] on span "OK" at bounding box center [815, 238] width 17 height 18
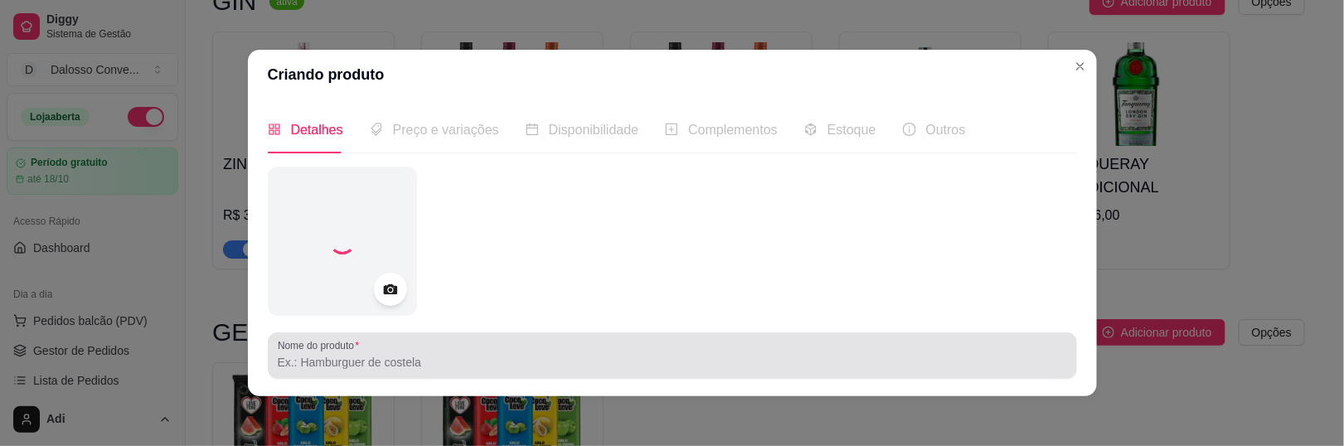
click at [342, 354] on input "Nome do produto" at bounding box center [672, 362] width 789 height 17
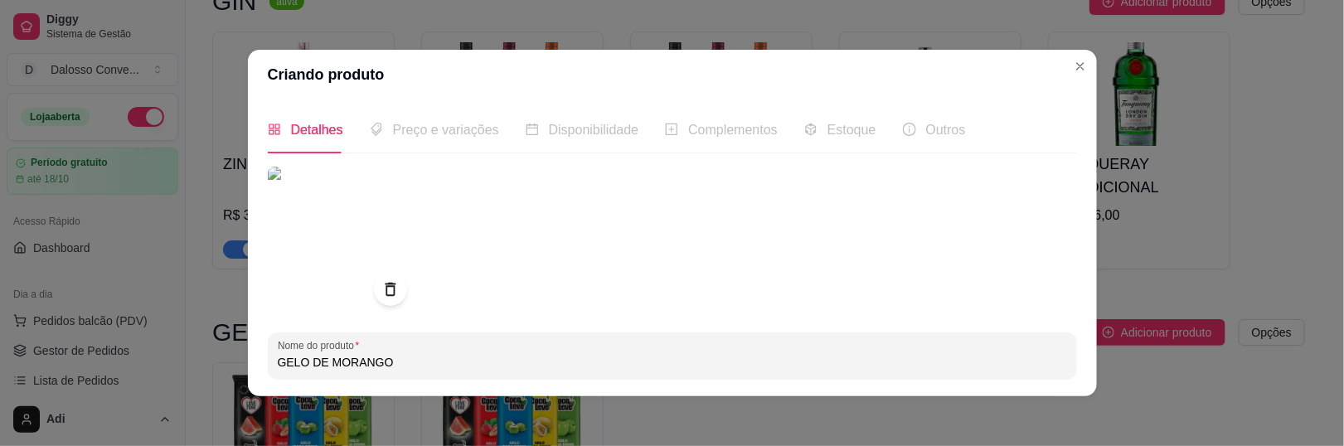
scroll to position [319, 0]
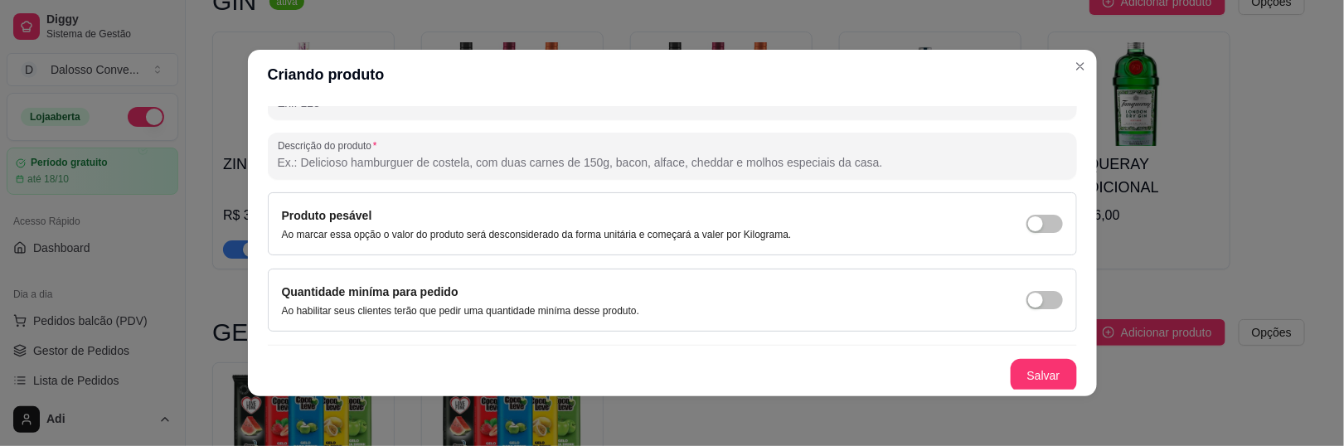
type input "GELO DE MORANGO"
click at [1011, 385] on button "Salvar" at bounding box center [1043, 375] width 66 height 33
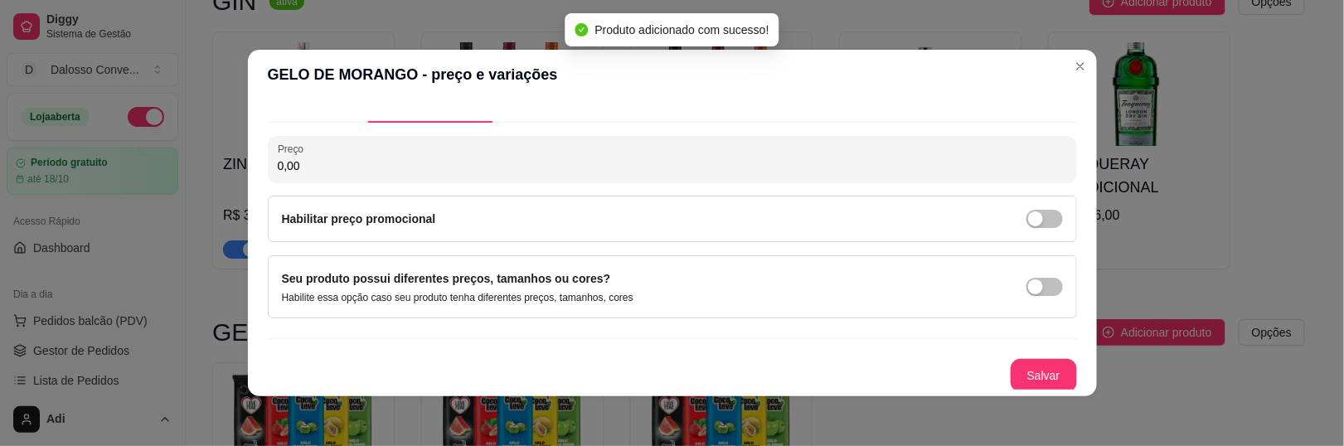
click at [334, 172] on input "0,00" at bounding box center [672, 165] width 789 height 17
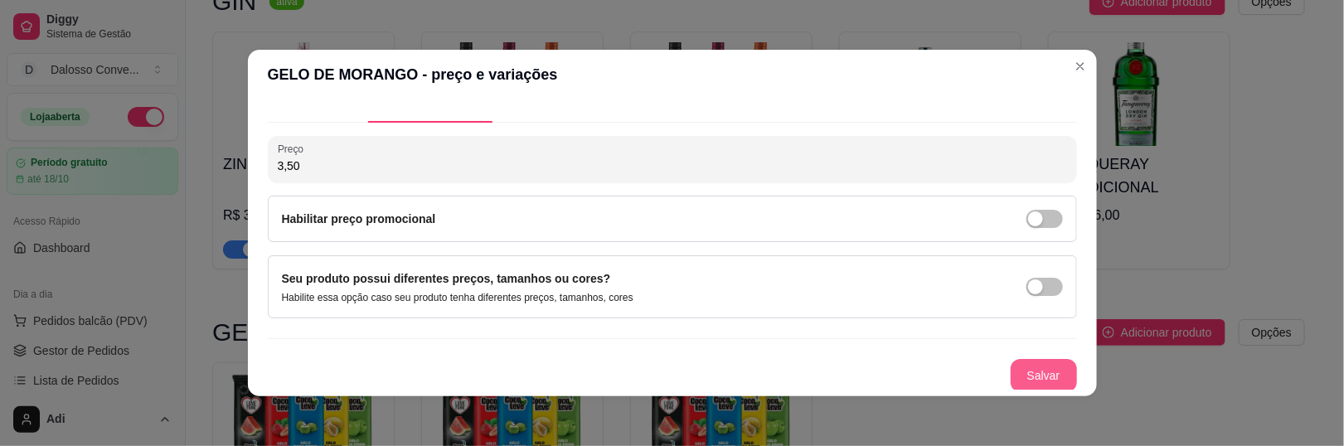
type input "3,50"
click at [1018, 373] on button "Salvar" at bounding box center [1043, 376] width 65 height 32
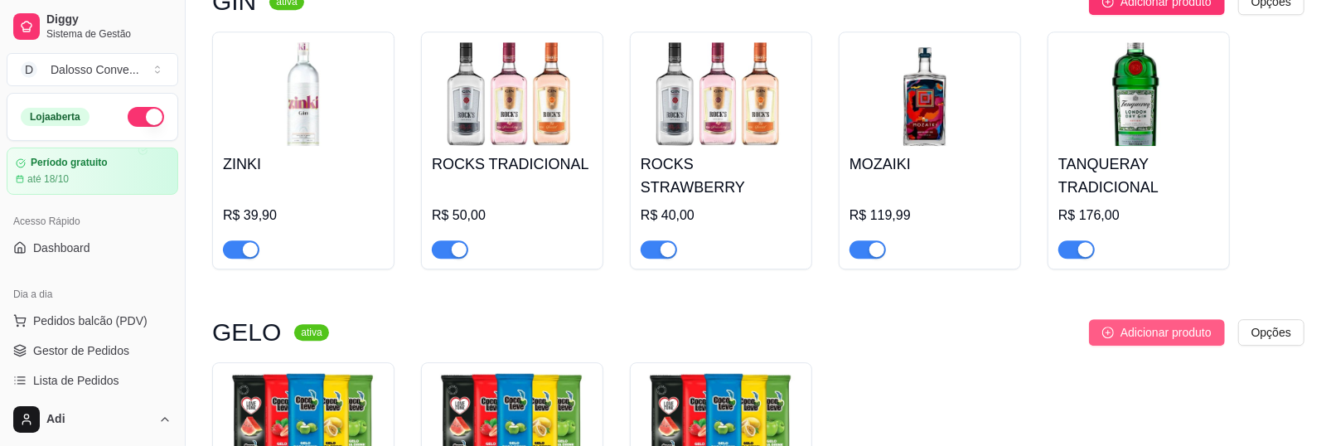
click at [1184, 323] on span "Adicionar produto" at bounding box center [1166, 332] width 91 height 18
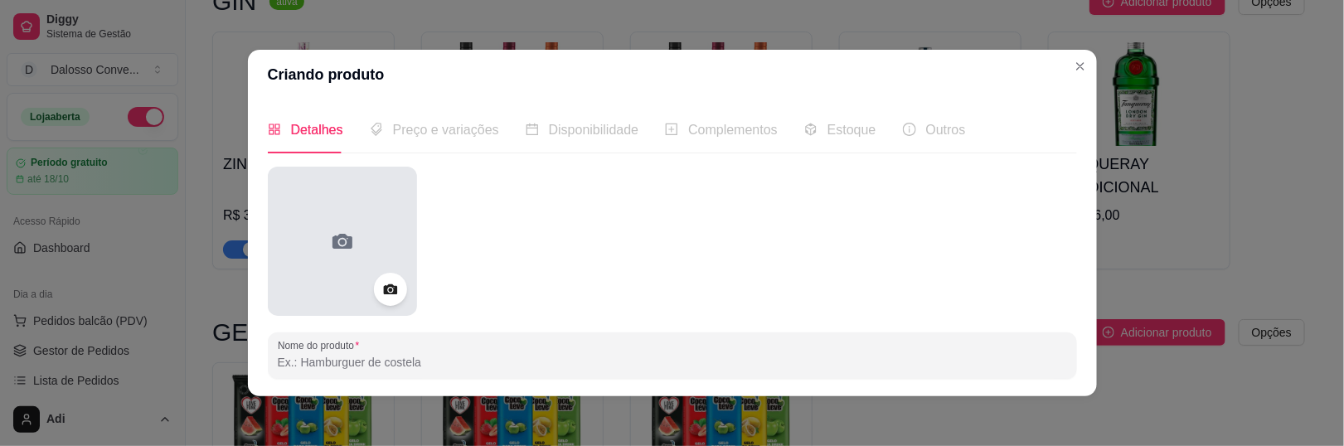
click at [352, 244] on div at bounding box center [342, 241] width 149 height 149
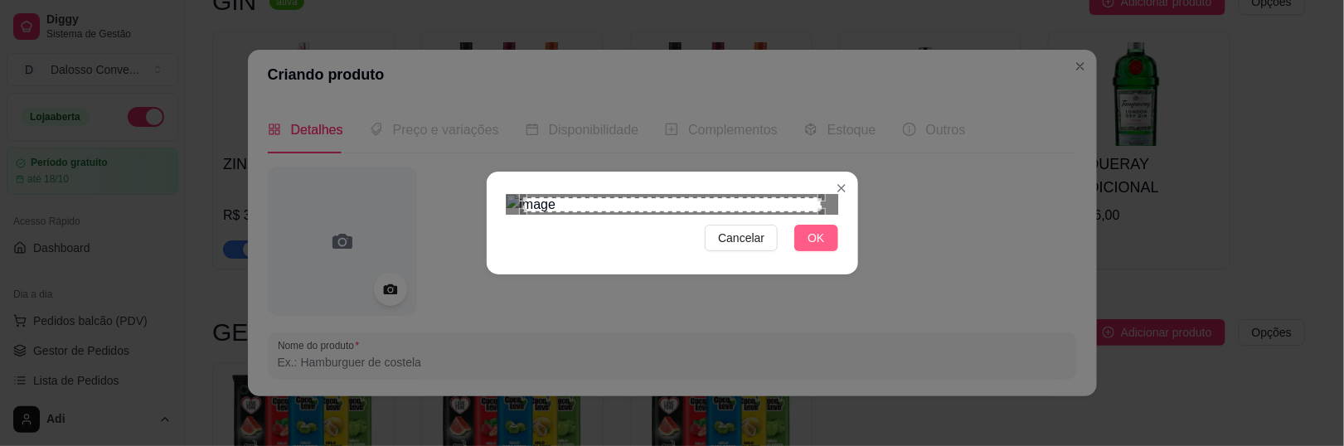
click at [825, 251] on button "OK" at bounding box center [815, 238] width 43 height 27
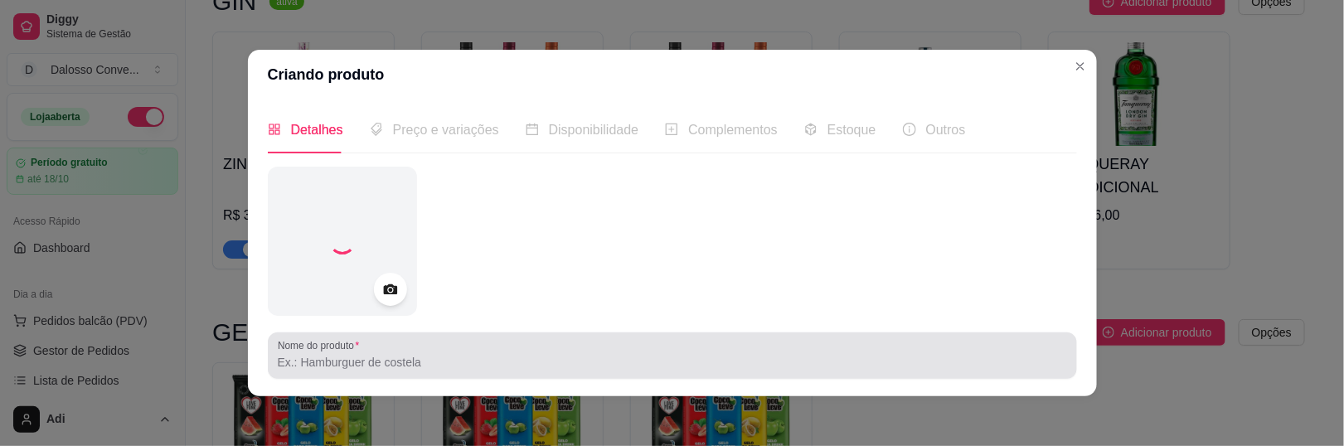
click at [420, 362] on input "Nome do produto" at bounding box center [672, 362] width 789 height 17
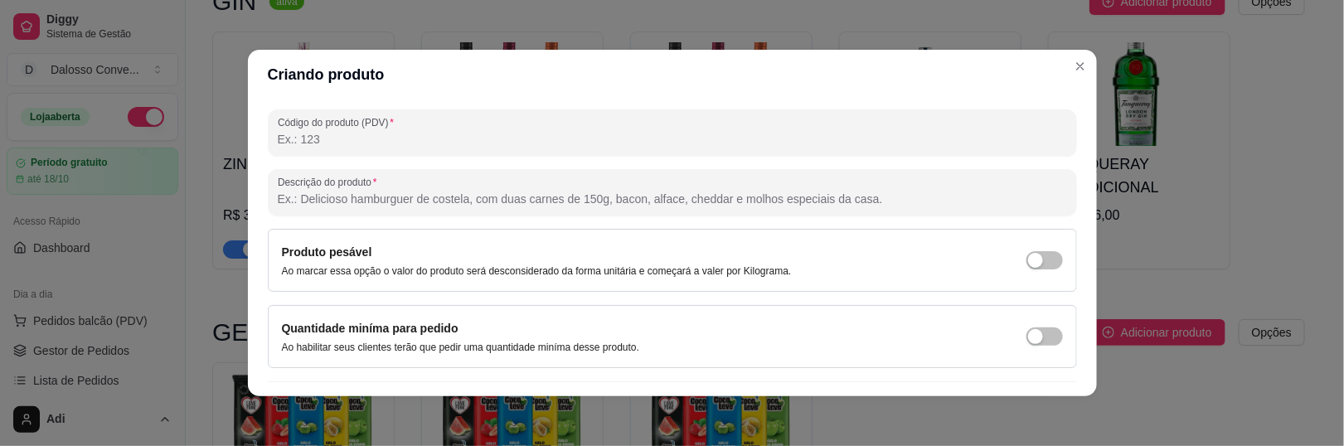
scroll to position [319, 0]
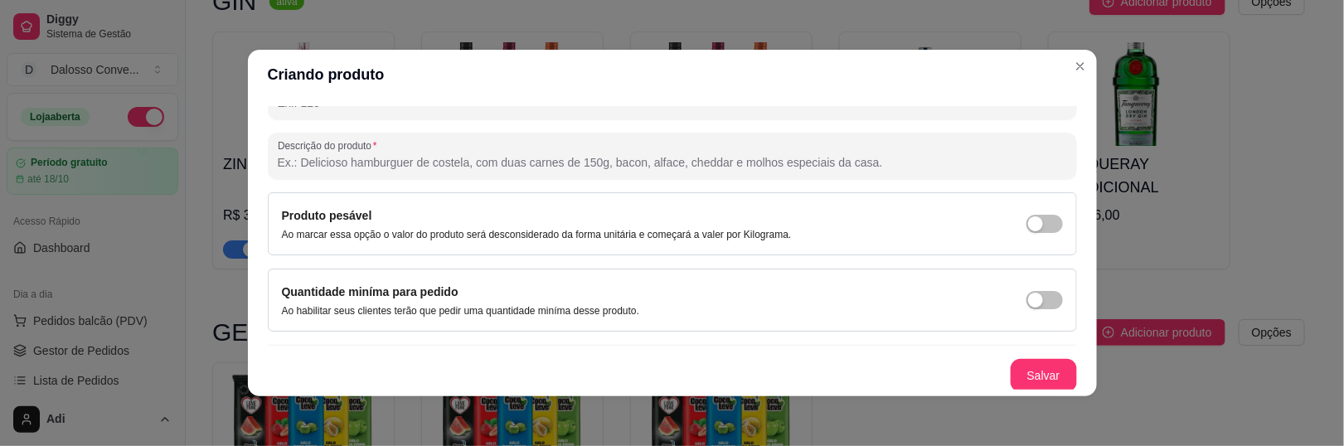
type input "GELO DE MAÇA VERDE"
click at [1047, 370] on button "Salvar" at bounding box center [1043, 376] width 65 height 32
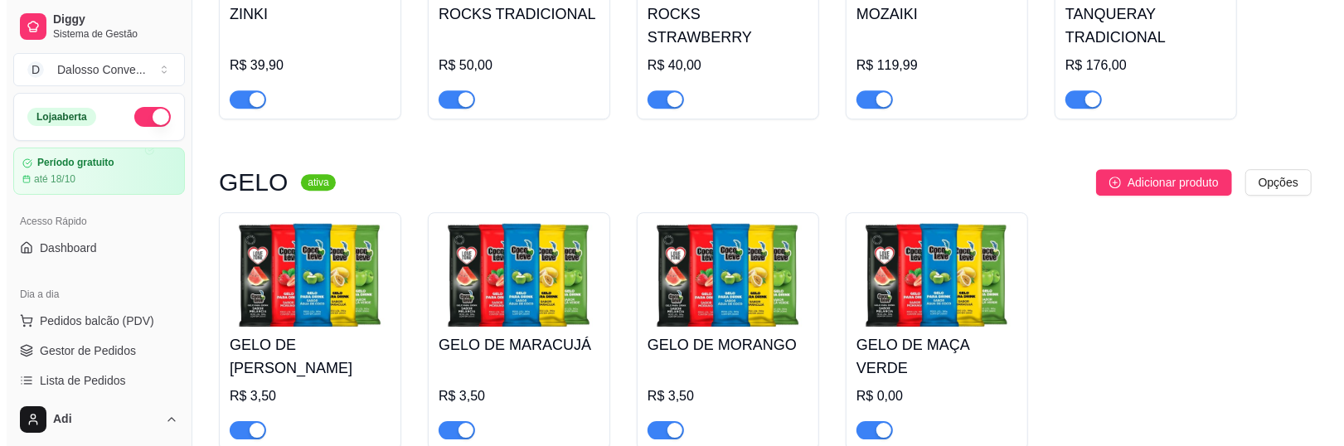
scroll to position [3186, 0]
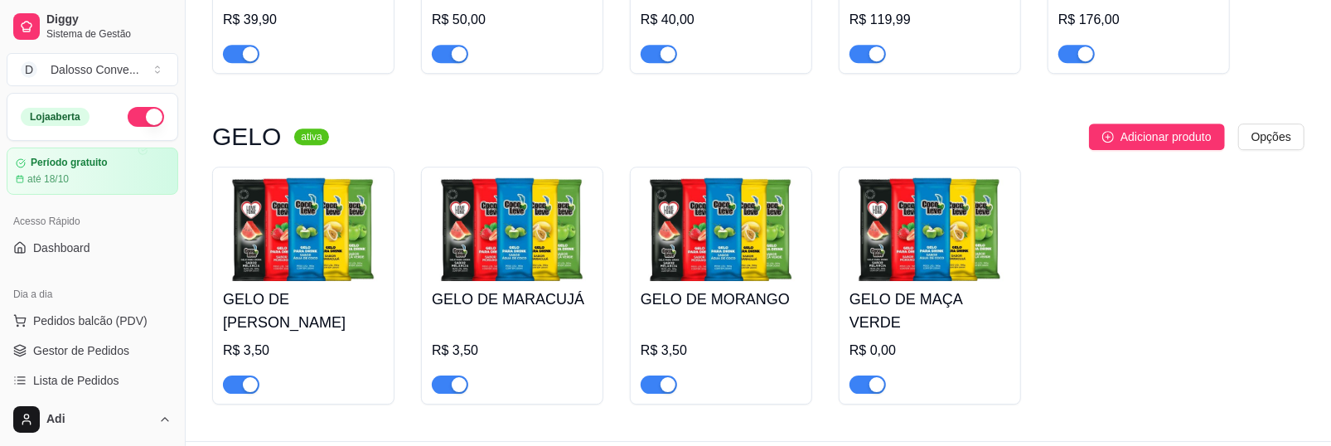
click at [897, 288] on h4 "GELO DE MAÇA VERDE" at bounding box center [930, 311] width 161 height 46
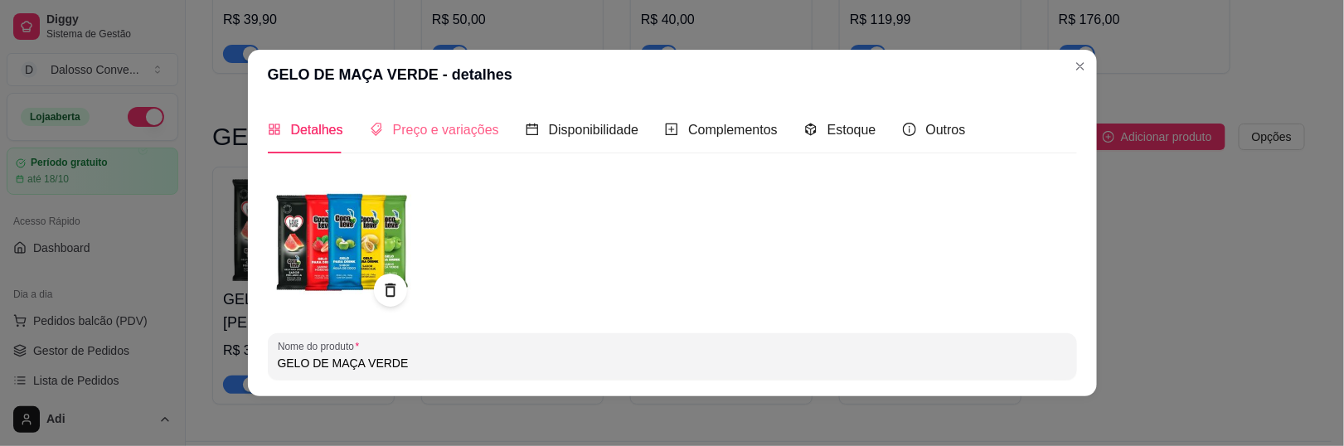
click at [431, 143] on div "Preço e variações" at bounding box center [434, 129] width 129 height 47
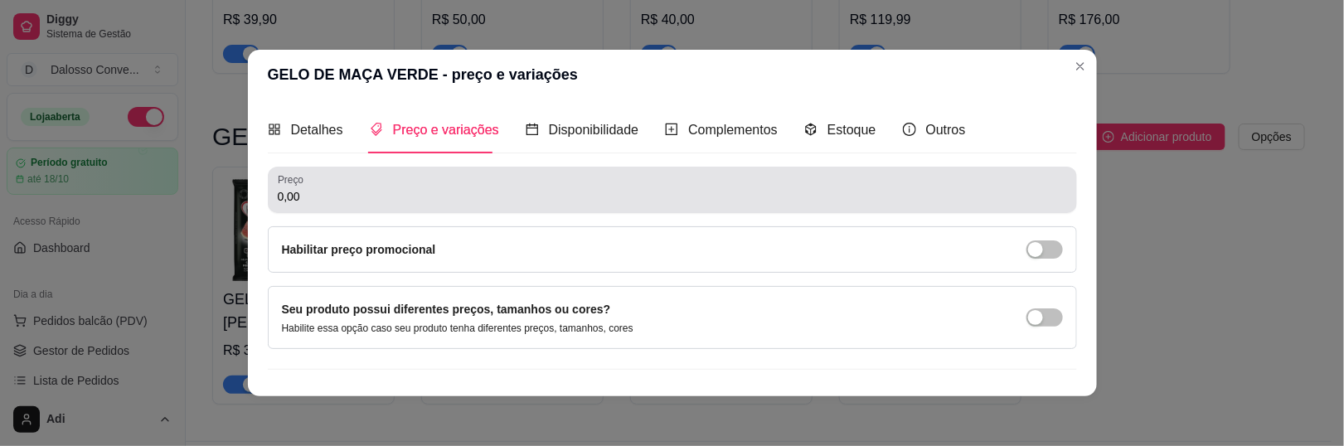
click at [358, 202] on input "0,00" at bounding box center [672, 196] width 789 height 17
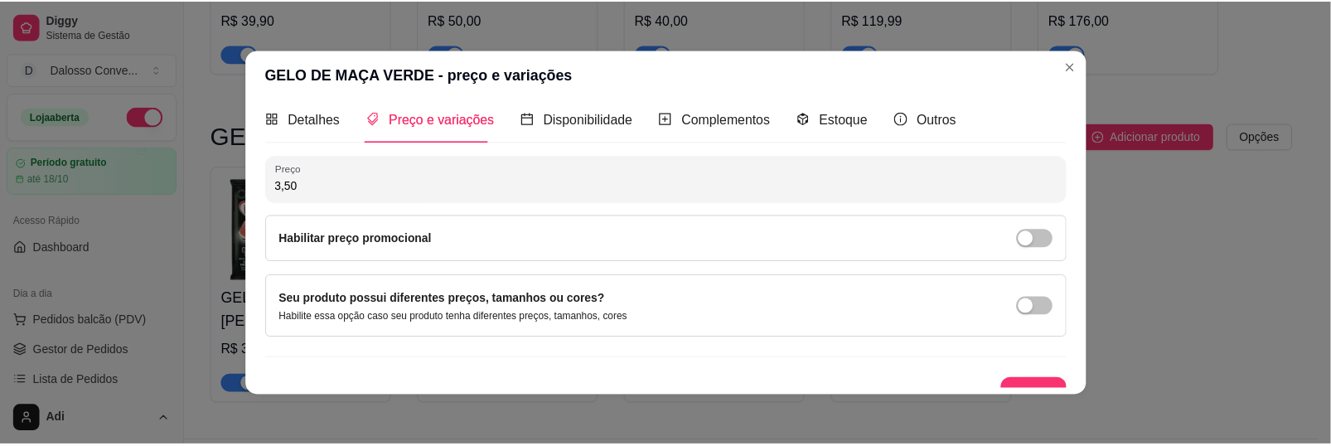
scroll to position [31, 0]
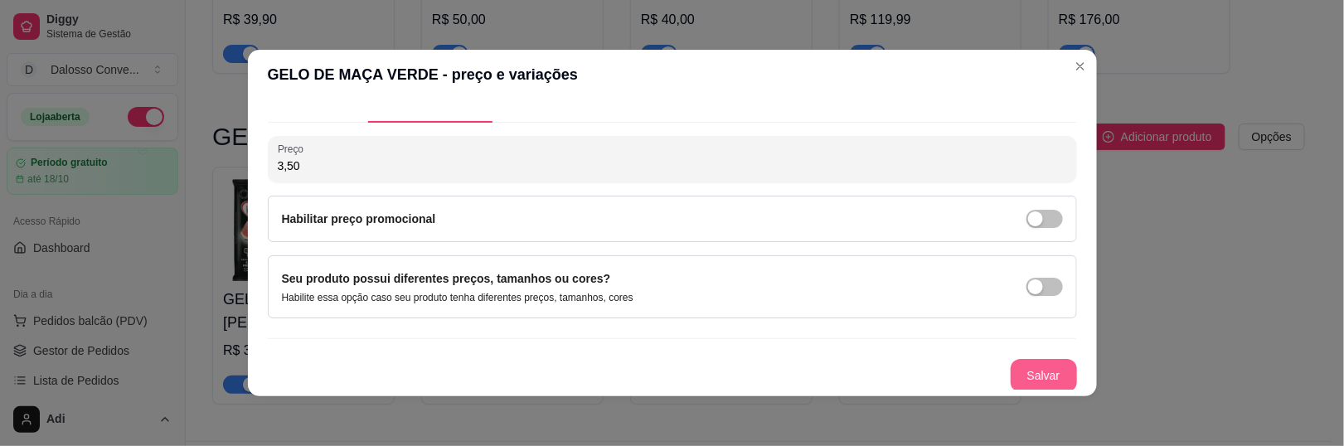
type input "3,50"
click at [1010, 359] on button "Salvar" at bounding box center [1043, 375] width 66 height 33
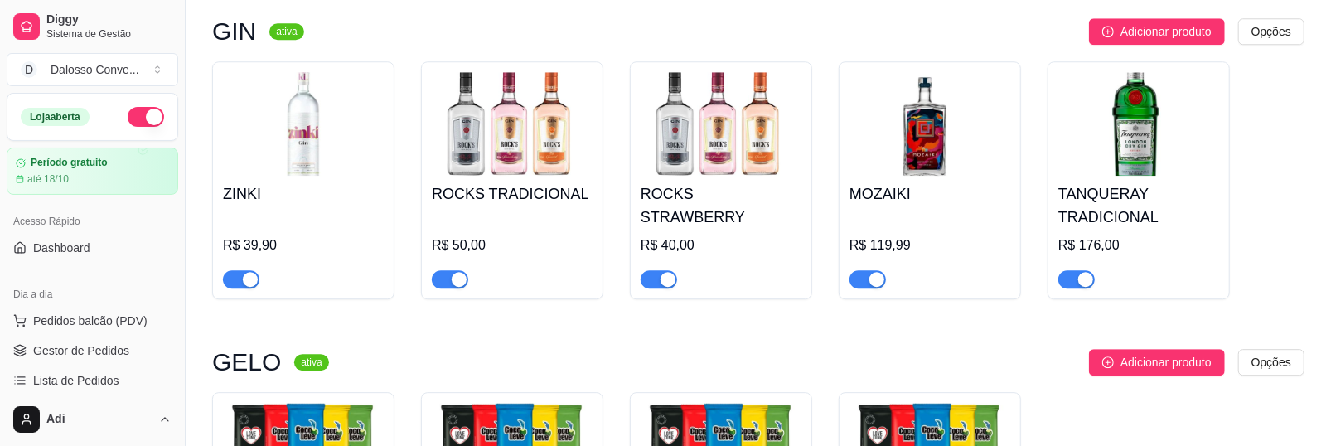
scroll to position [2937, 0]
